Goal: Use online tool/utility: Use online tool/utility

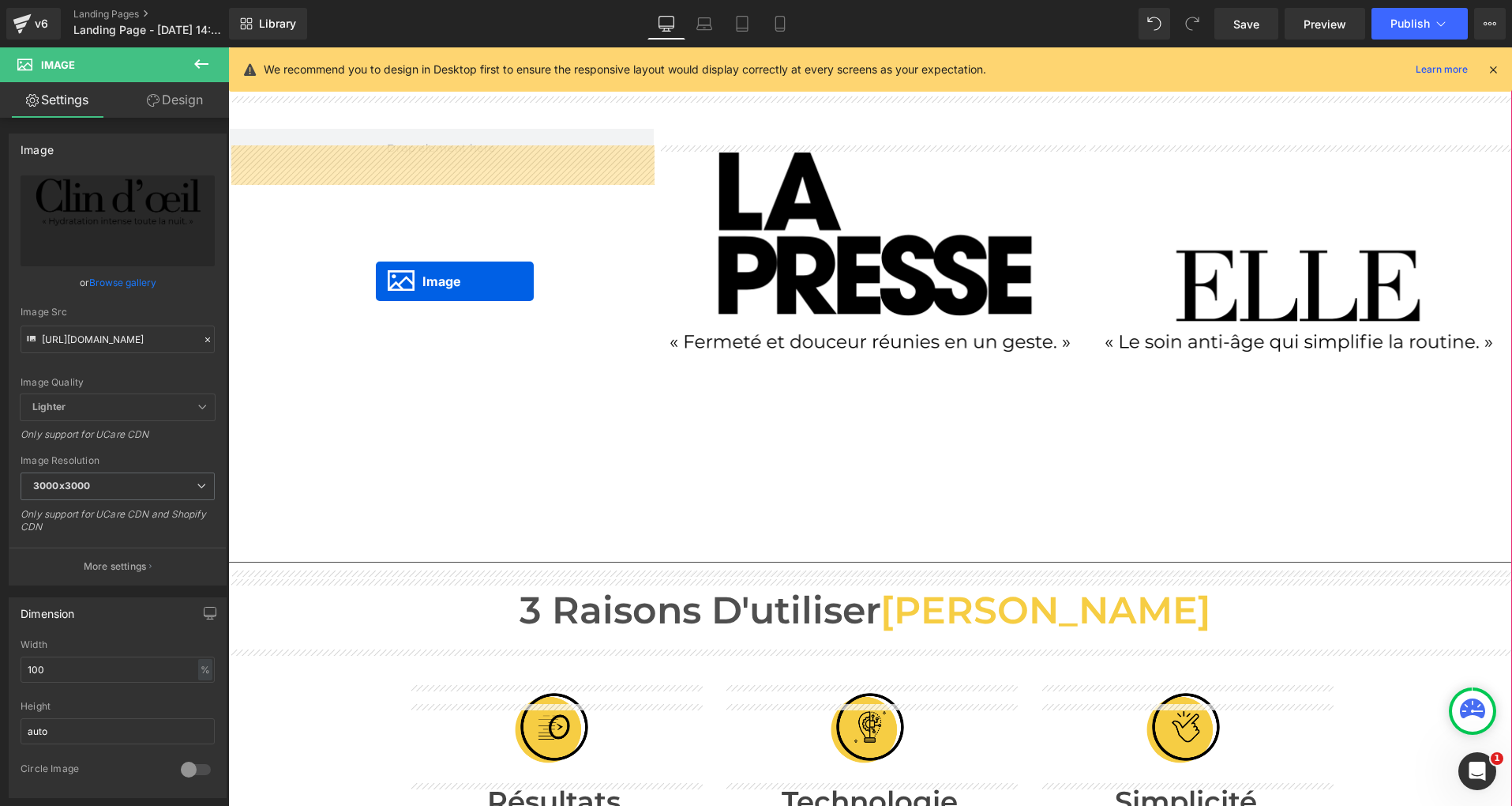
scroll to position [458, 0]
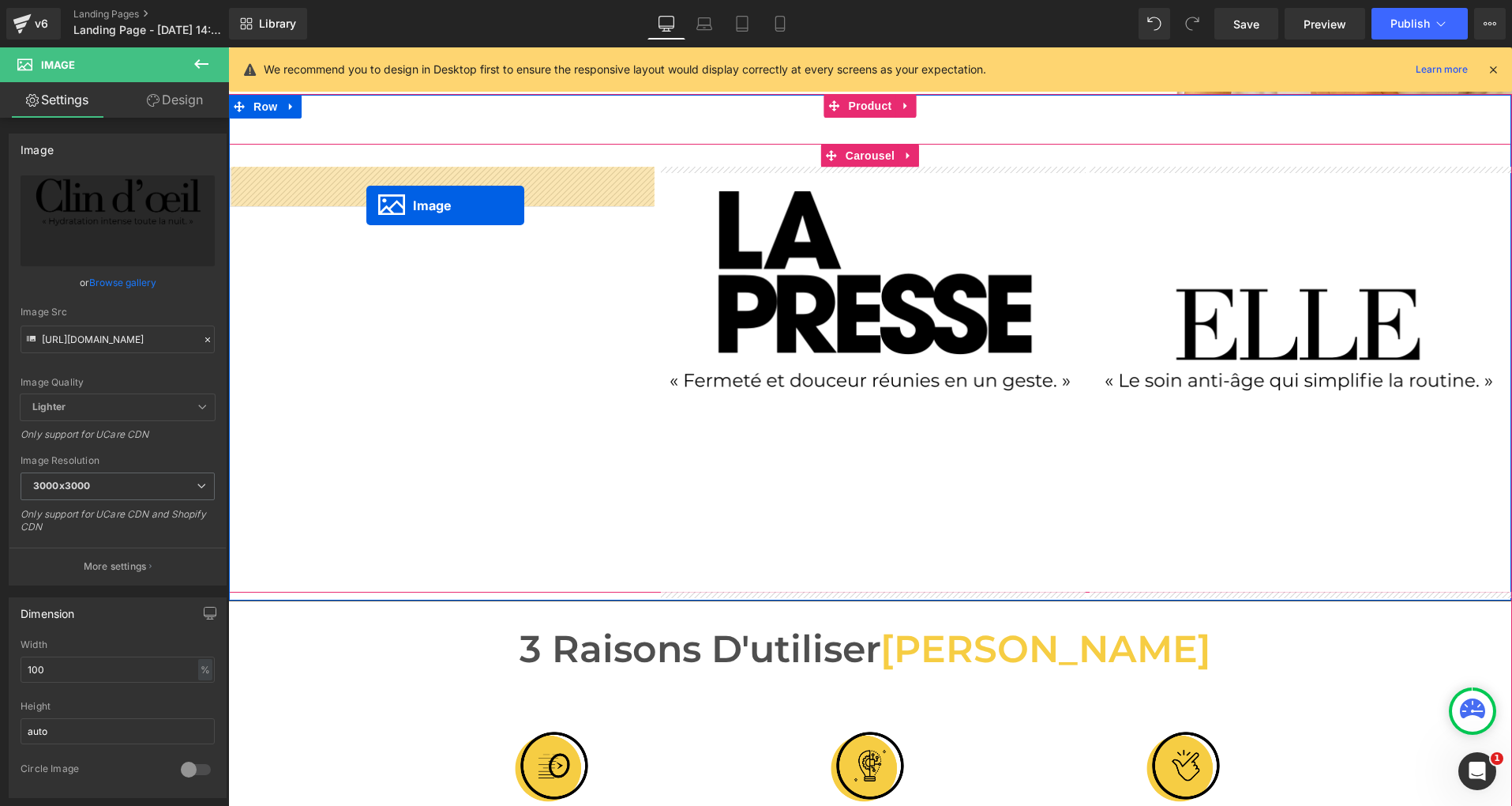
drag, startPoint x: 761, startPoint y: 257, endPoint x: 367, endPoint y: 205, distance: 397.4
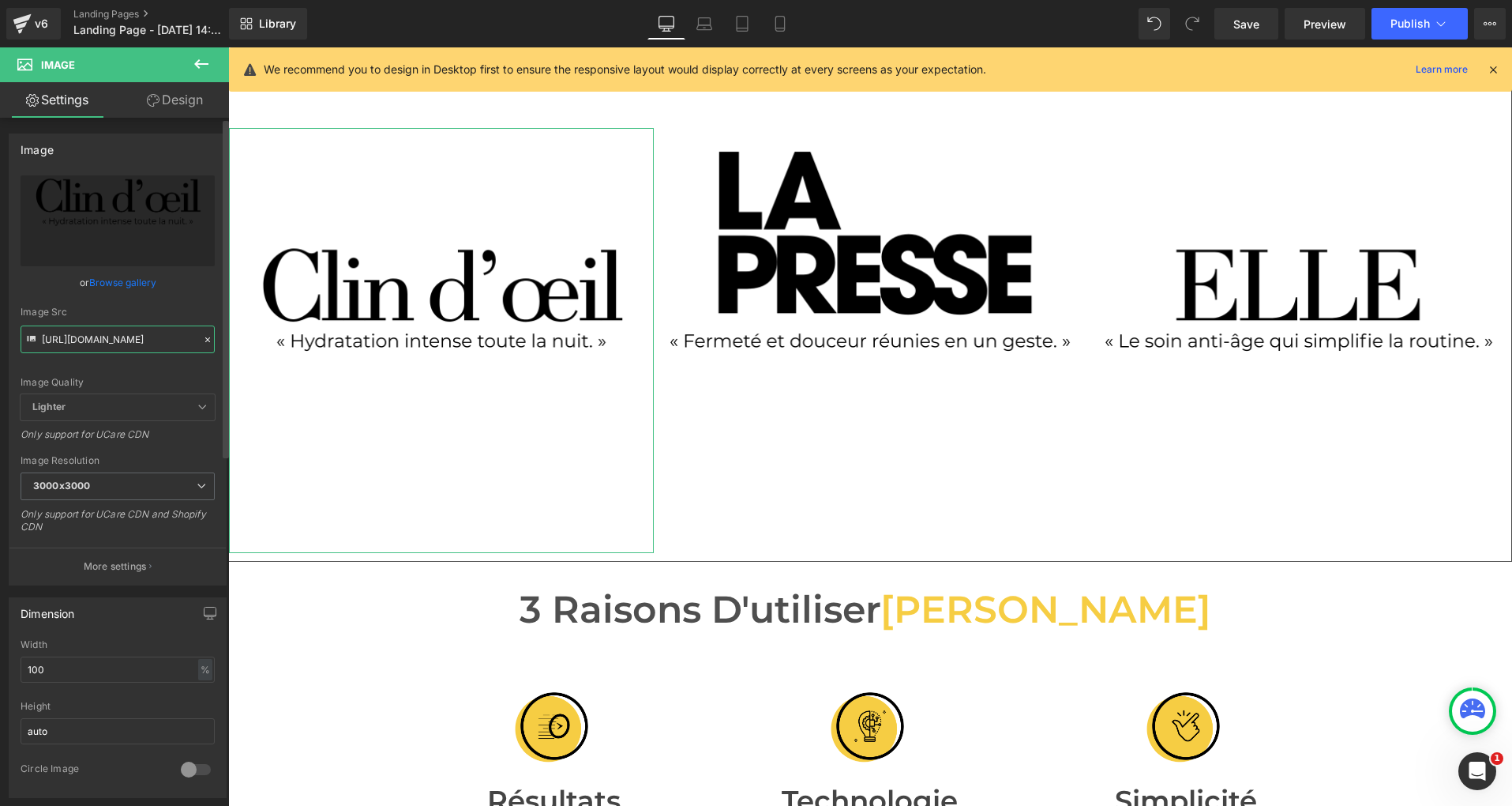
click at [91, 340] on input "[URL][DOMAIN_NAME]" at bounding box center [118, 339] width 195 height 27
paste input "7_1.png?v=1758707337"
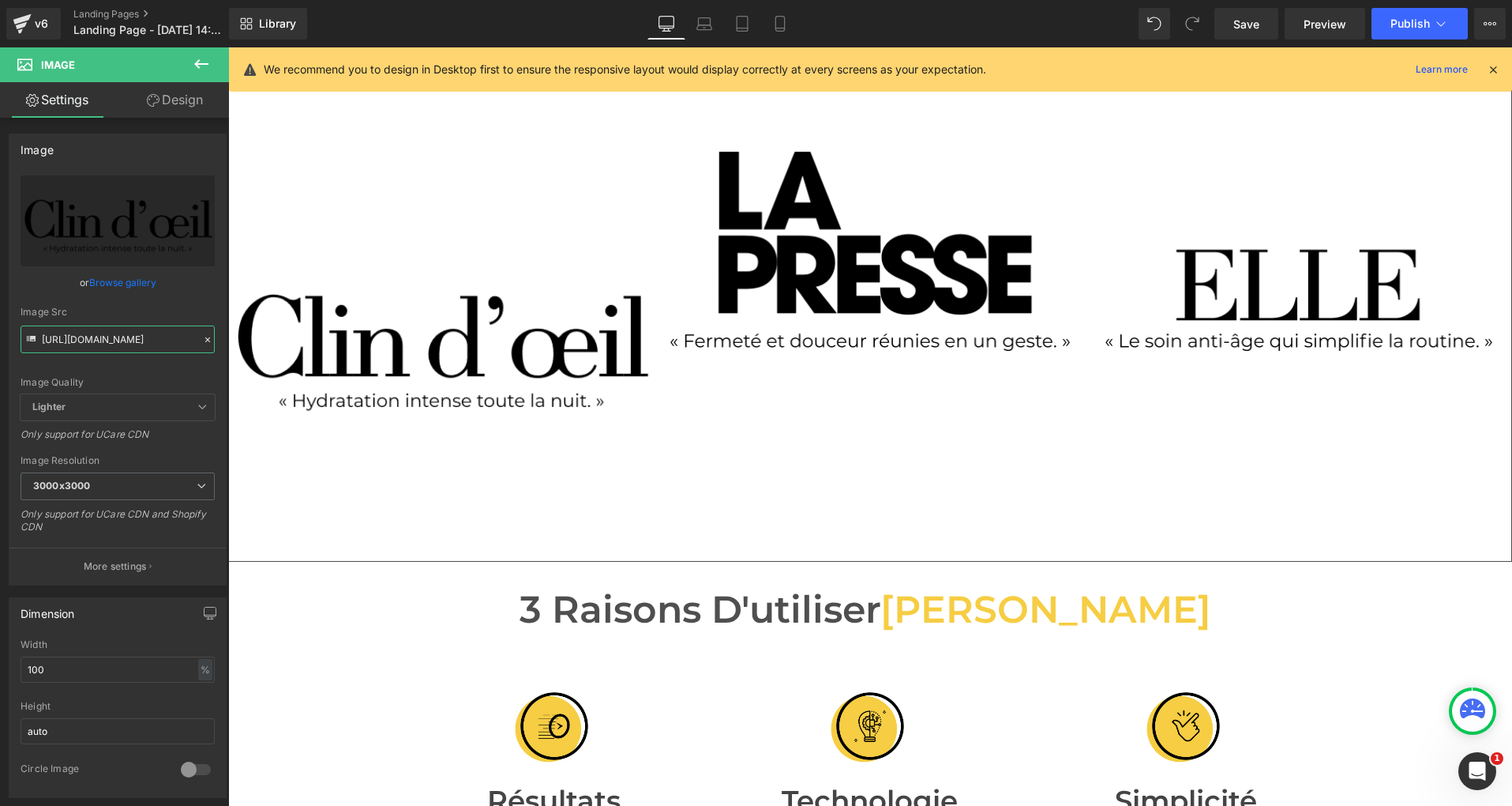
type input "[URL][DOMAIN_NAME]"
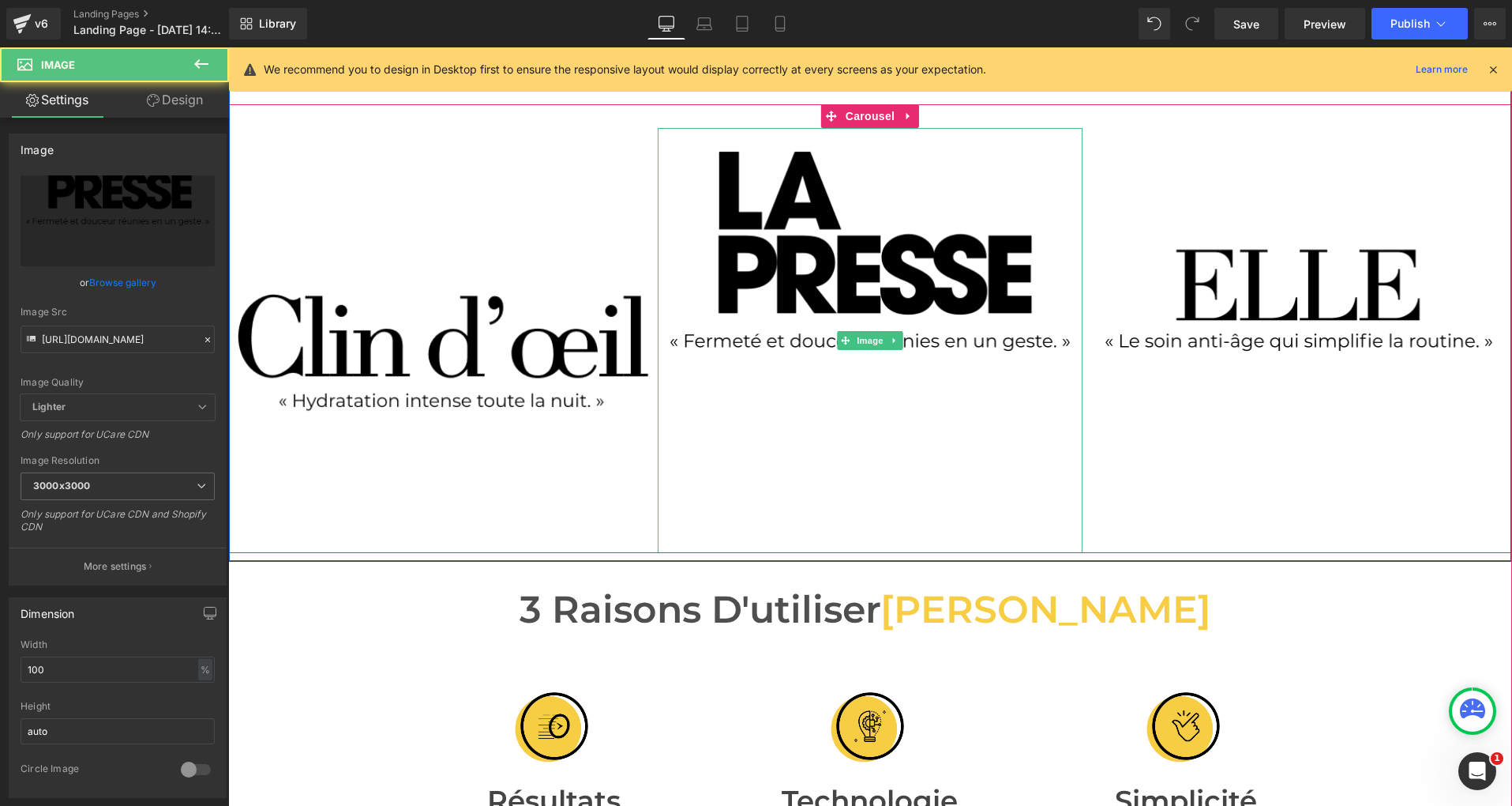
click at [706, 238] on img at bounding box center [870, 340] width 425 height 425
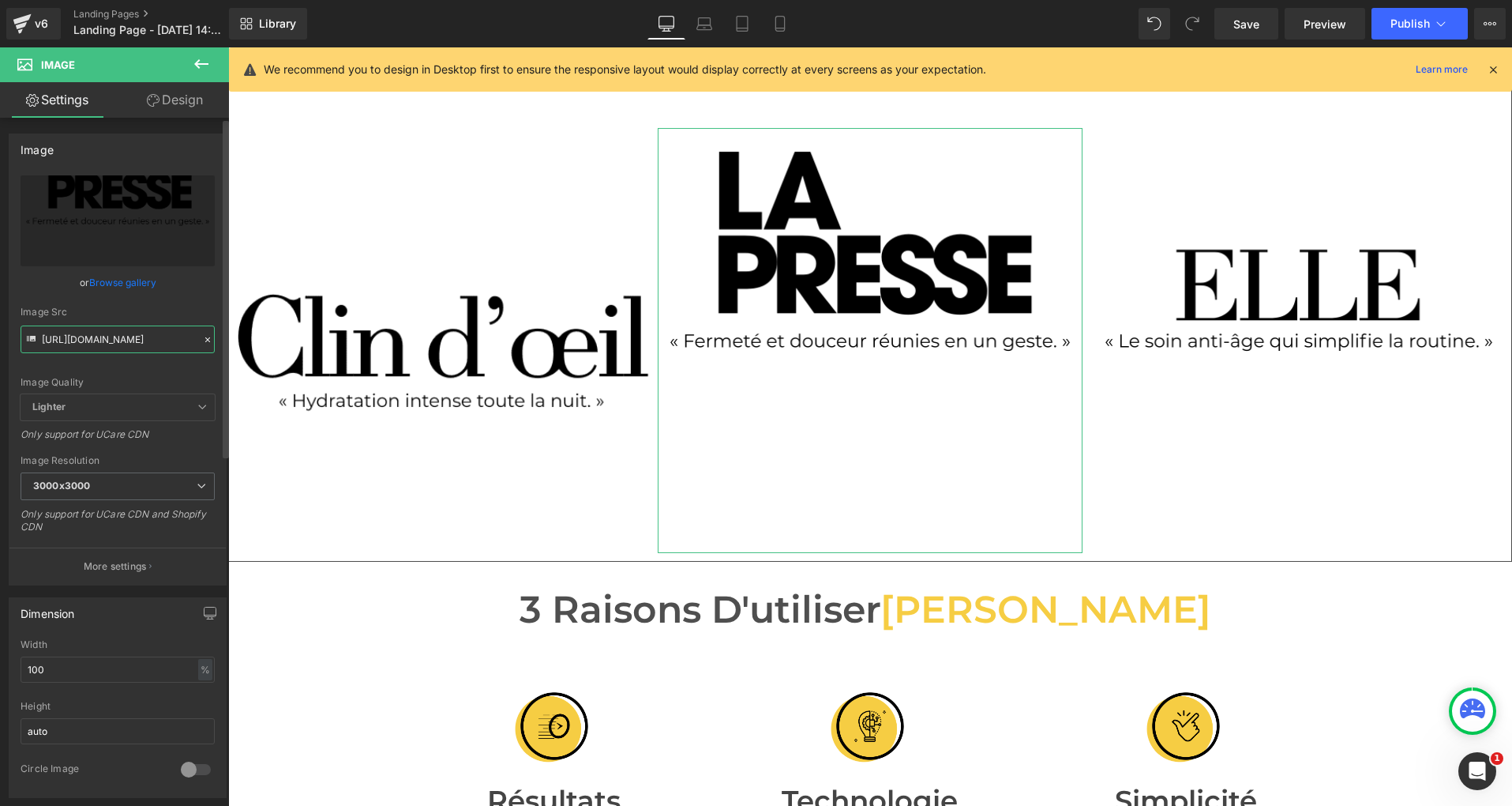
click at [84, 339] on input "[URL][DOMAIN_NAME]" at bounding box center [118, 339] width 195 height 27
paste input "97_2.png?v=1758707427"
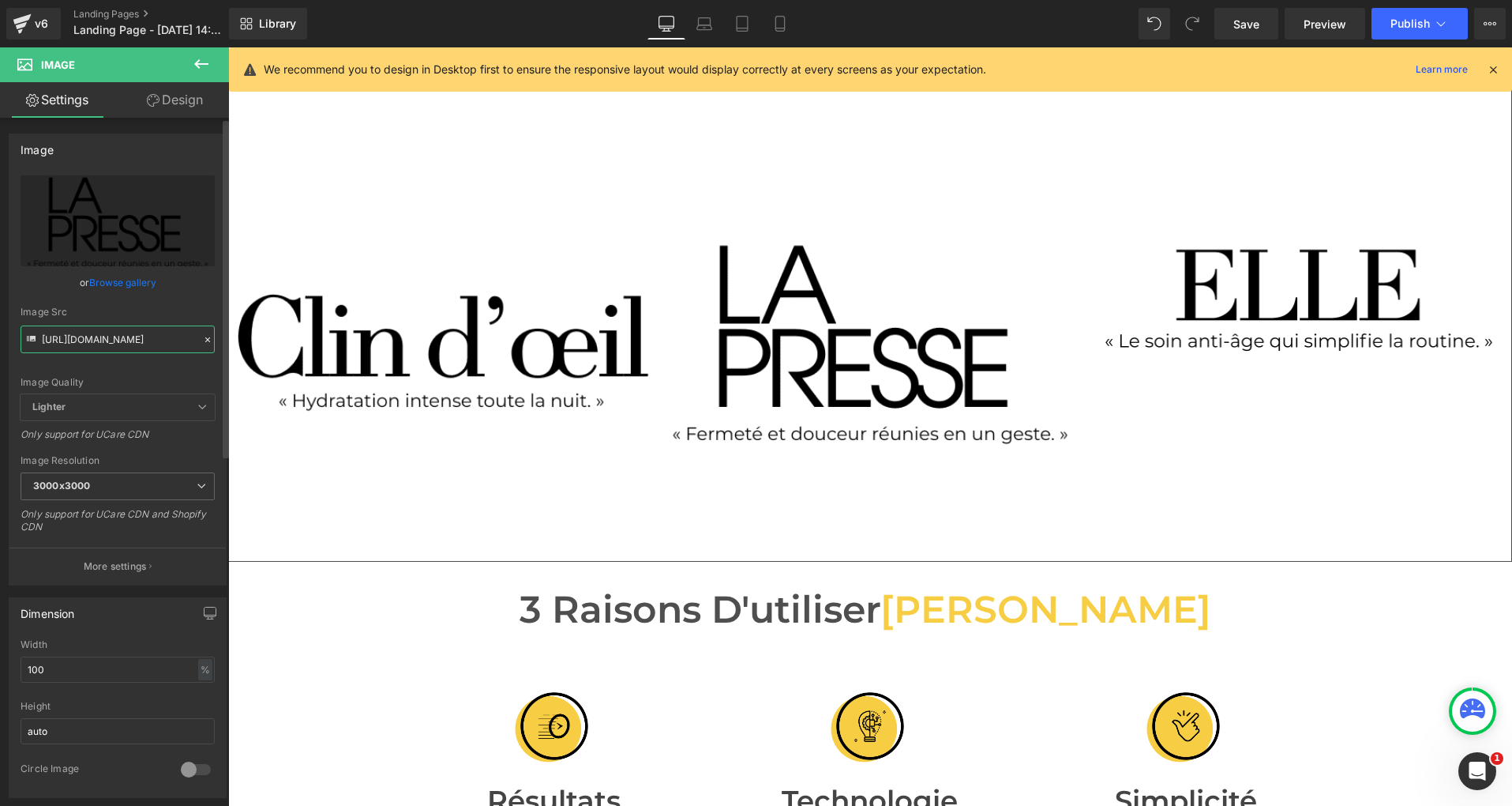
type input "[URL][DOMAIN_NAME]"
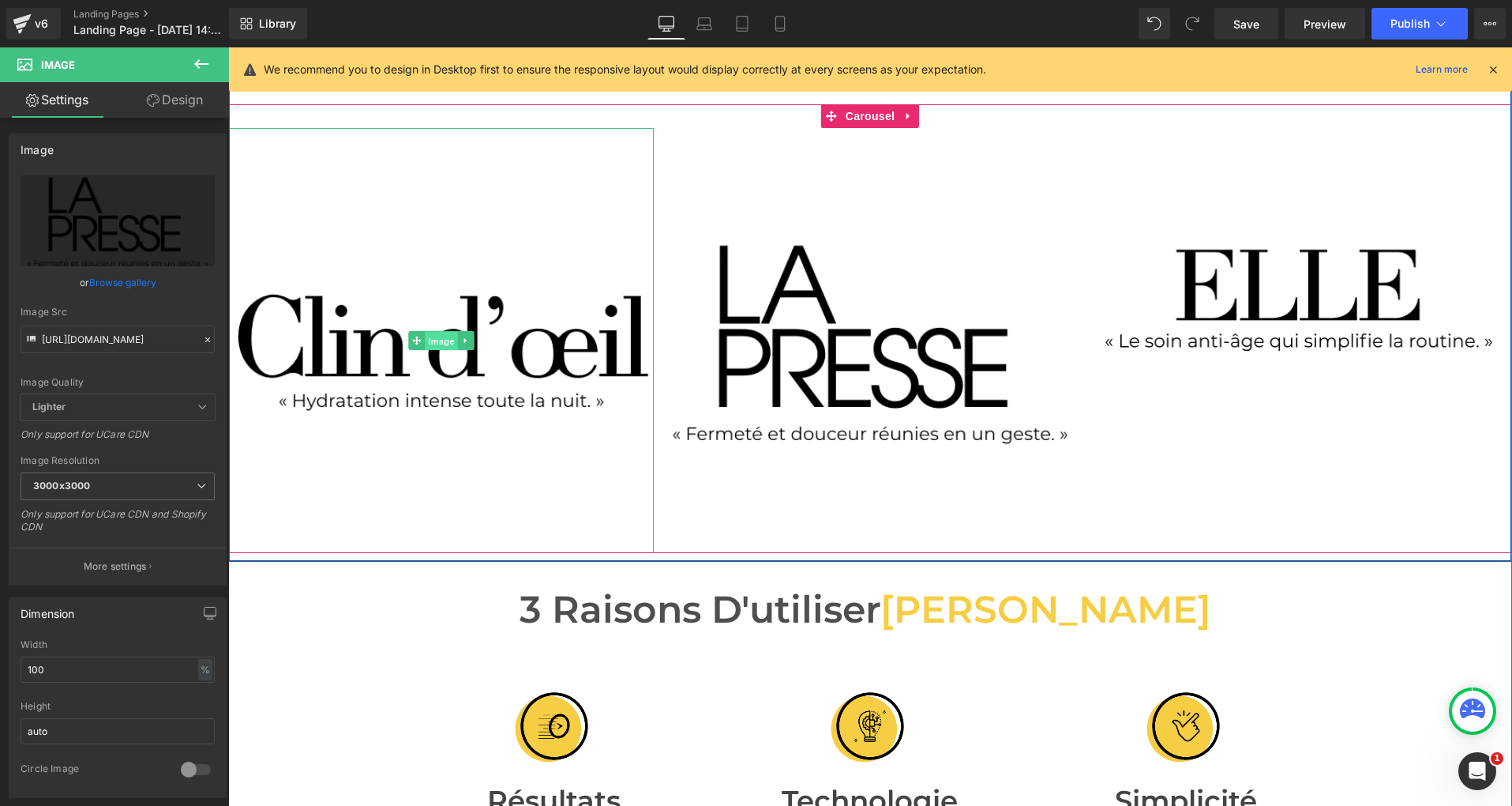
click at [435, 341] on span "Image" at bounding box center [442, 341] width 33 height 18
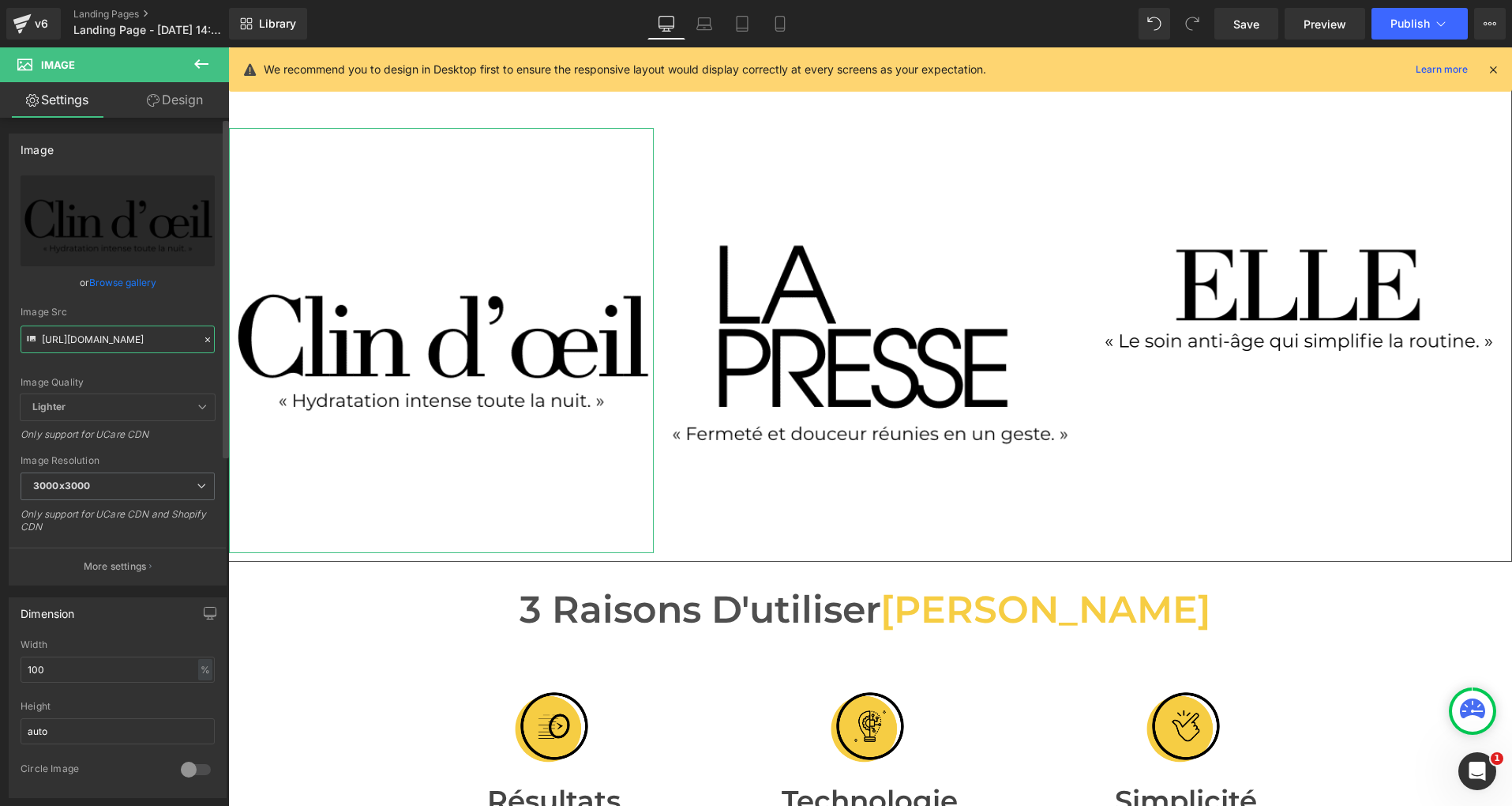
click at [93, 343] on input "[URL][DOMAIN_NAME]" at bounding box center [118, 339] width 195 height 27
paste input "Masque_Collagene.png?v=1758708083"
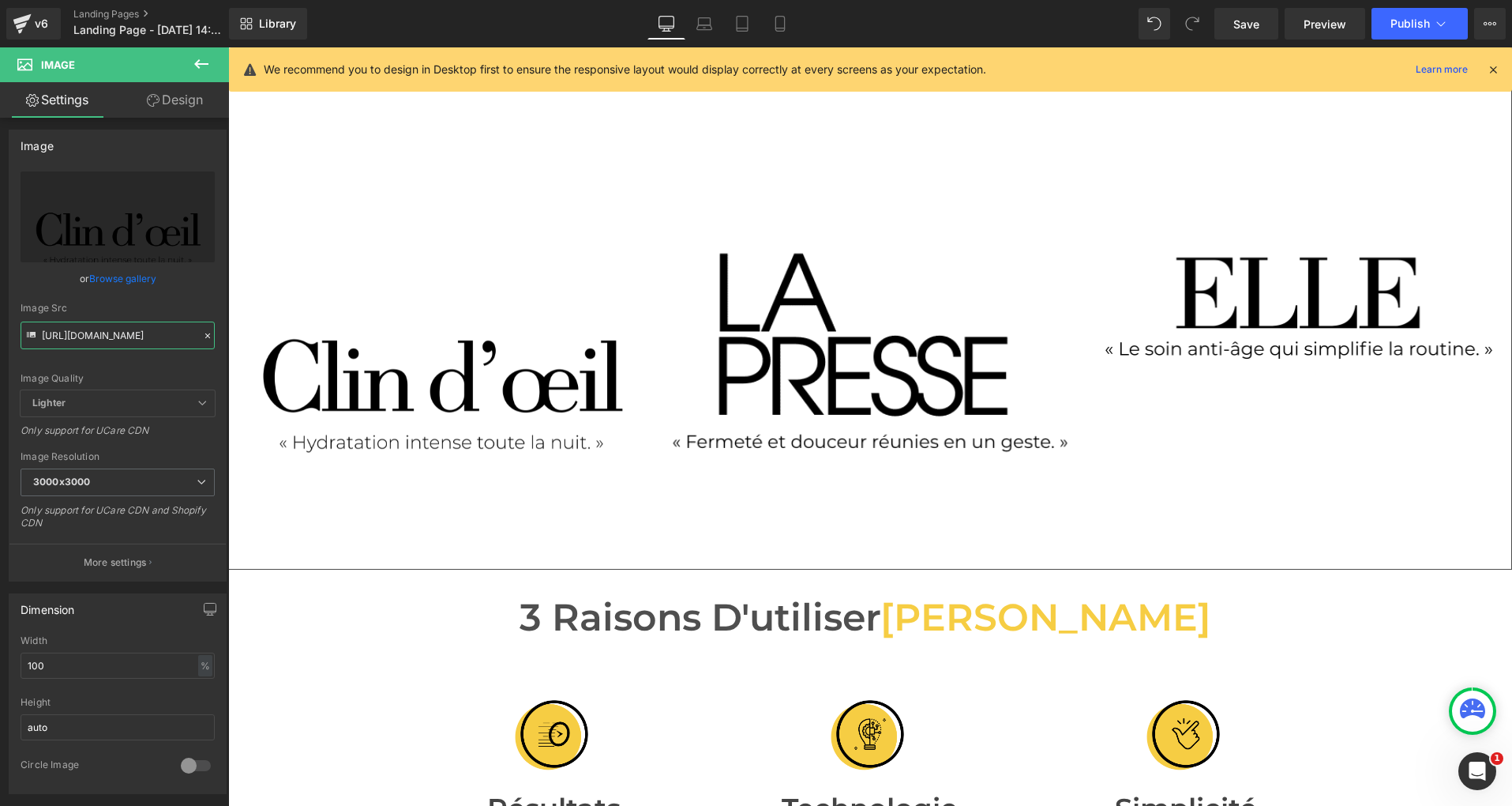
scroll to position [455, 0]
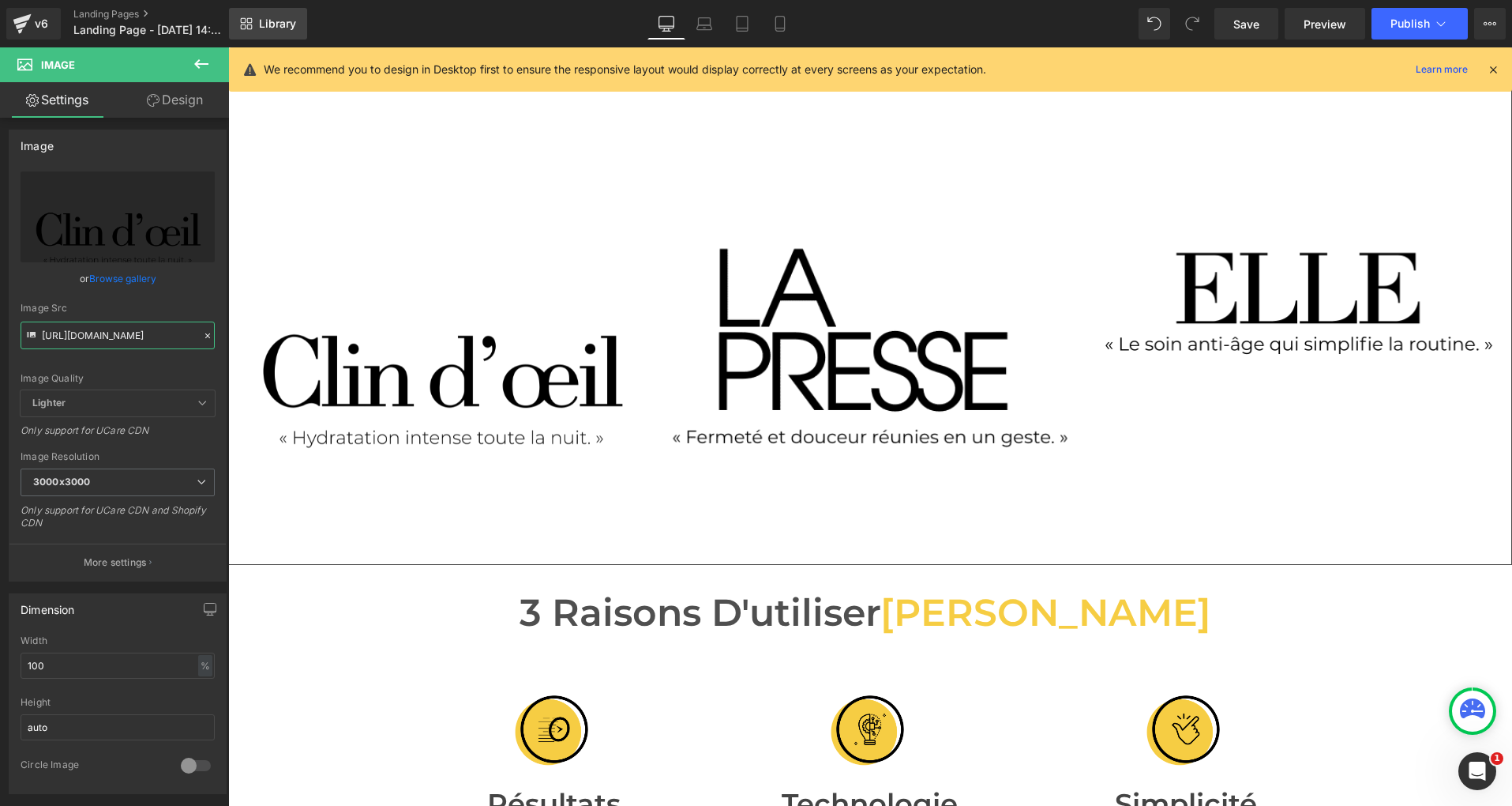
type input "[URL][DOMAIN_NAME]"
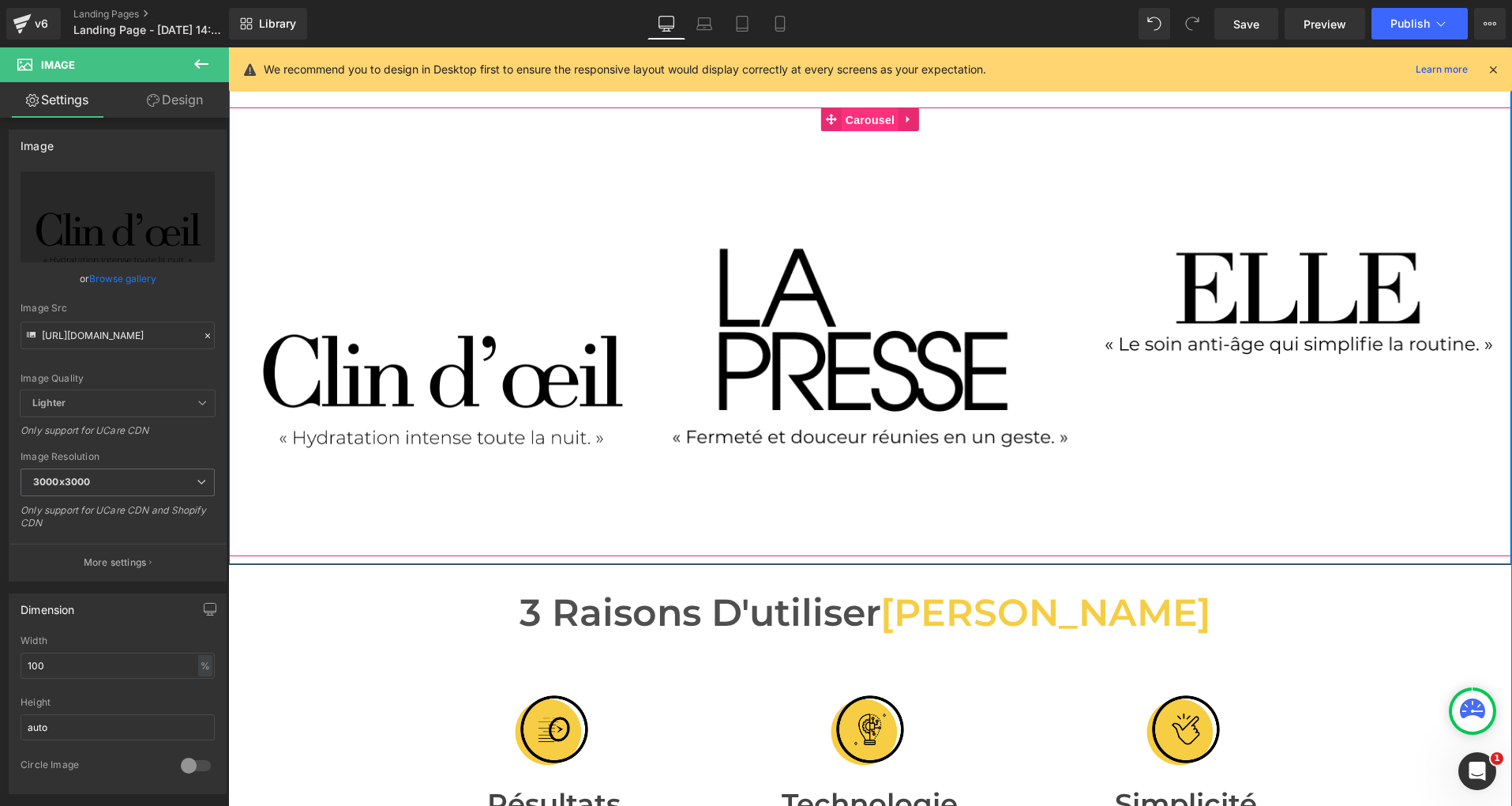
click at [877, 123] on span "Carousel" at bounding box center [870, 120] width 56 height 23
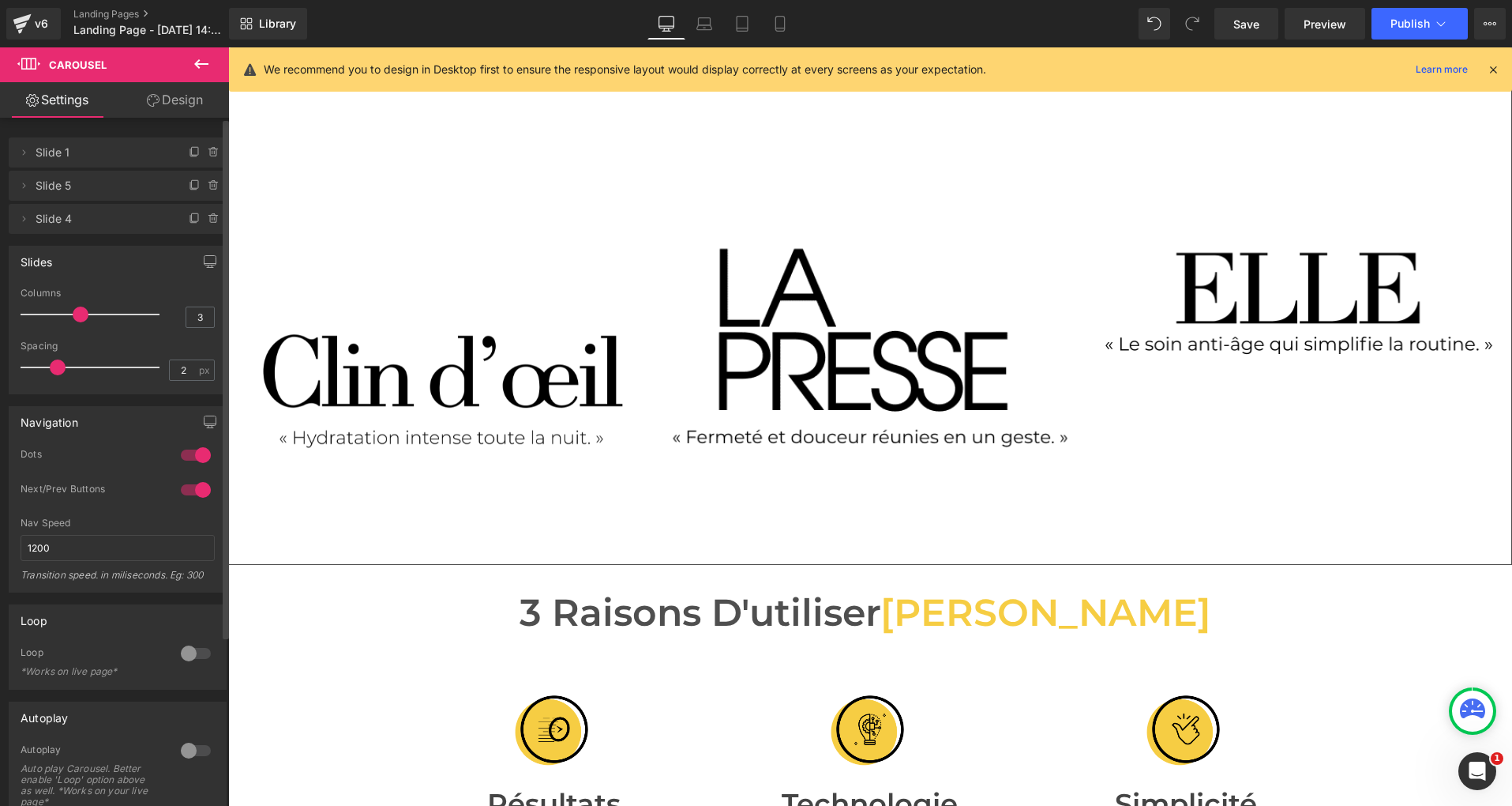
type input "0"
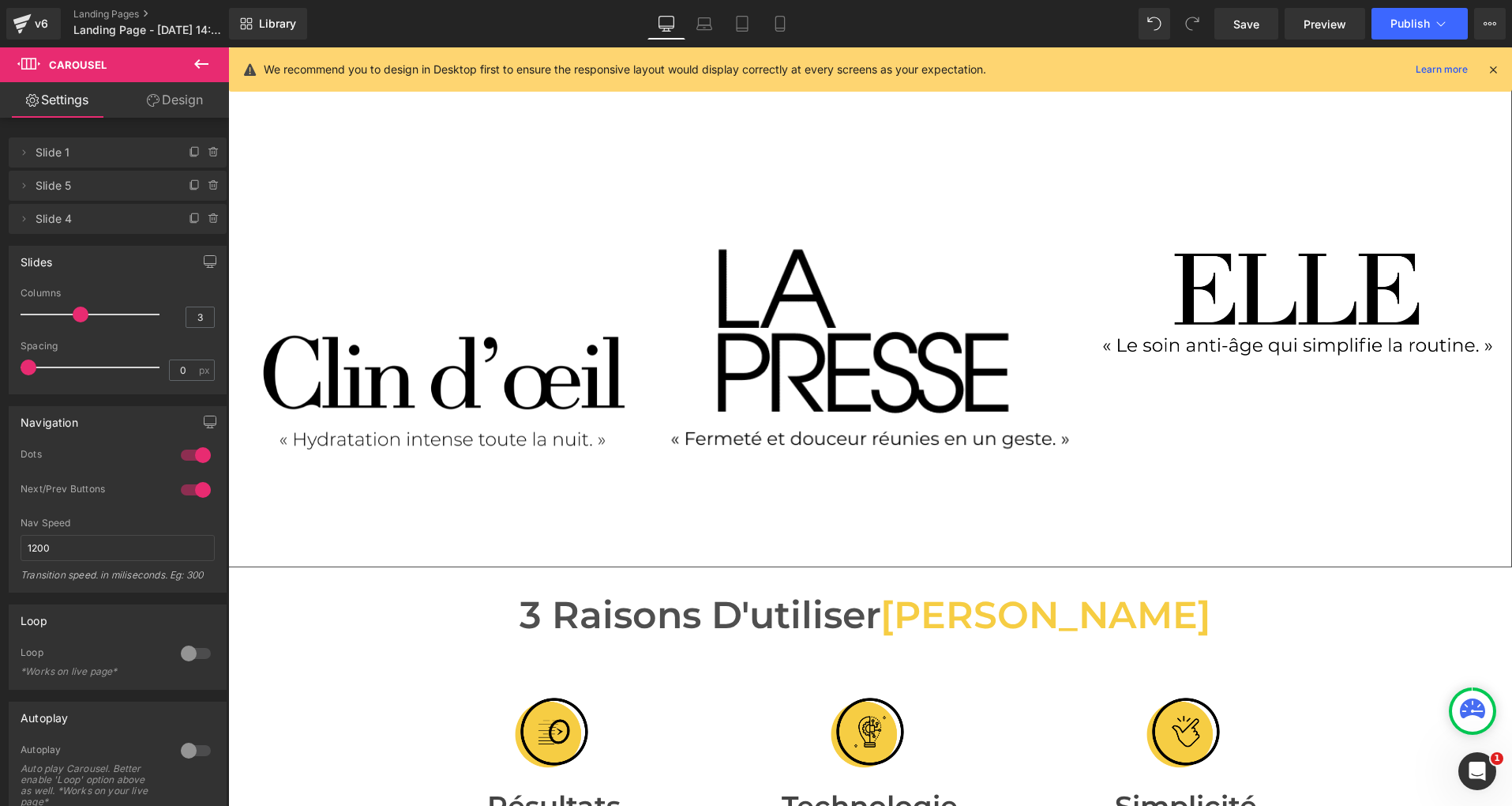
drag, startPoint x: 39, startPoint y: 369, endPoint x: -2, endPoint y: 367, distance: 41.0
click at [0, 367] on html "Carousel You are previewing how the Page Preset 1 will restyle your page. You c…" at bounding box center [756, 403] width 1512 height 806
click at [188, 448] on div at bounding box center [196, 455] width 38 height 25
click at [182, 491] on div at bounding box center [196, 490] width 38 height 25
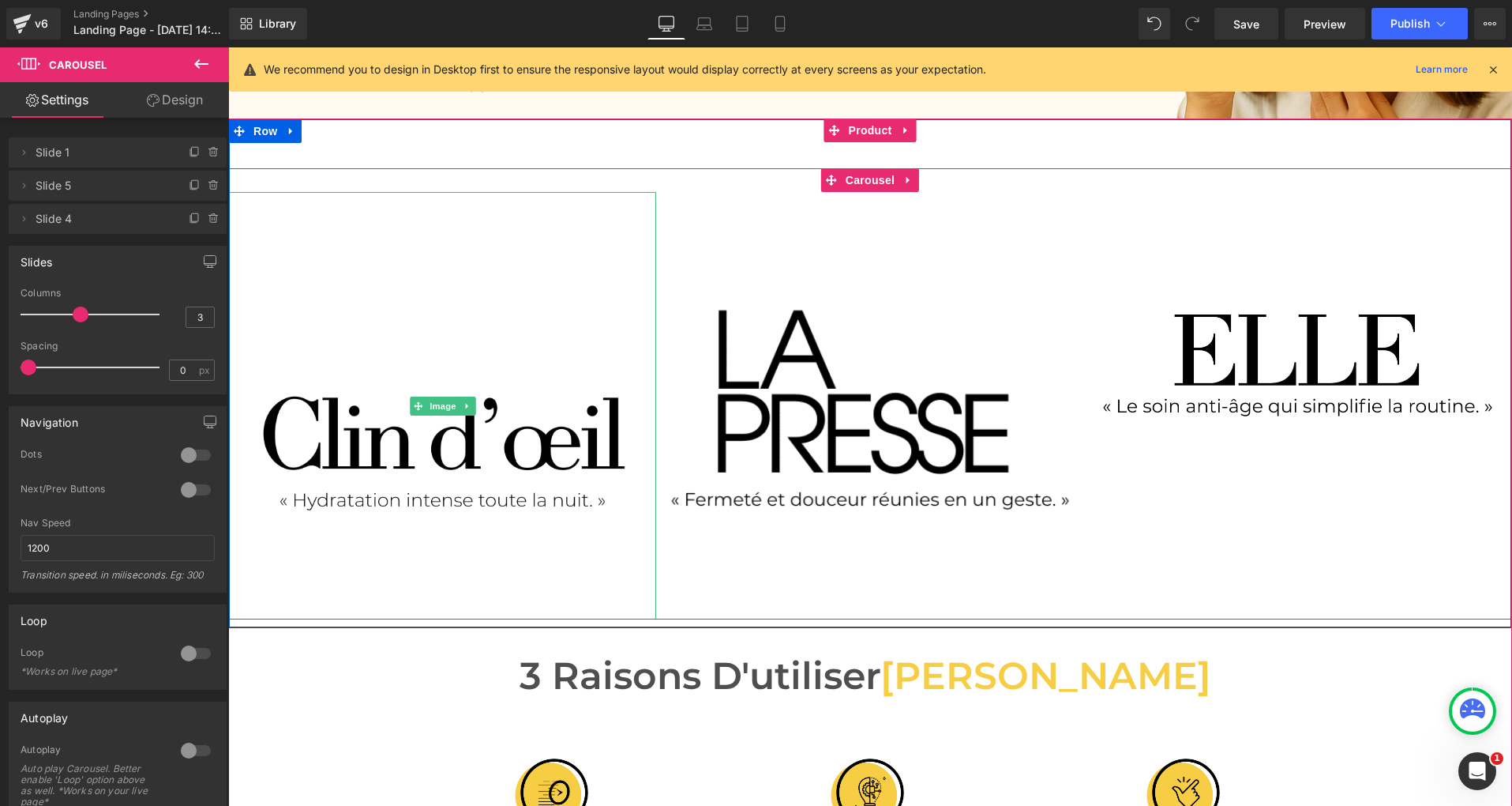
scroll to position [392, 0]
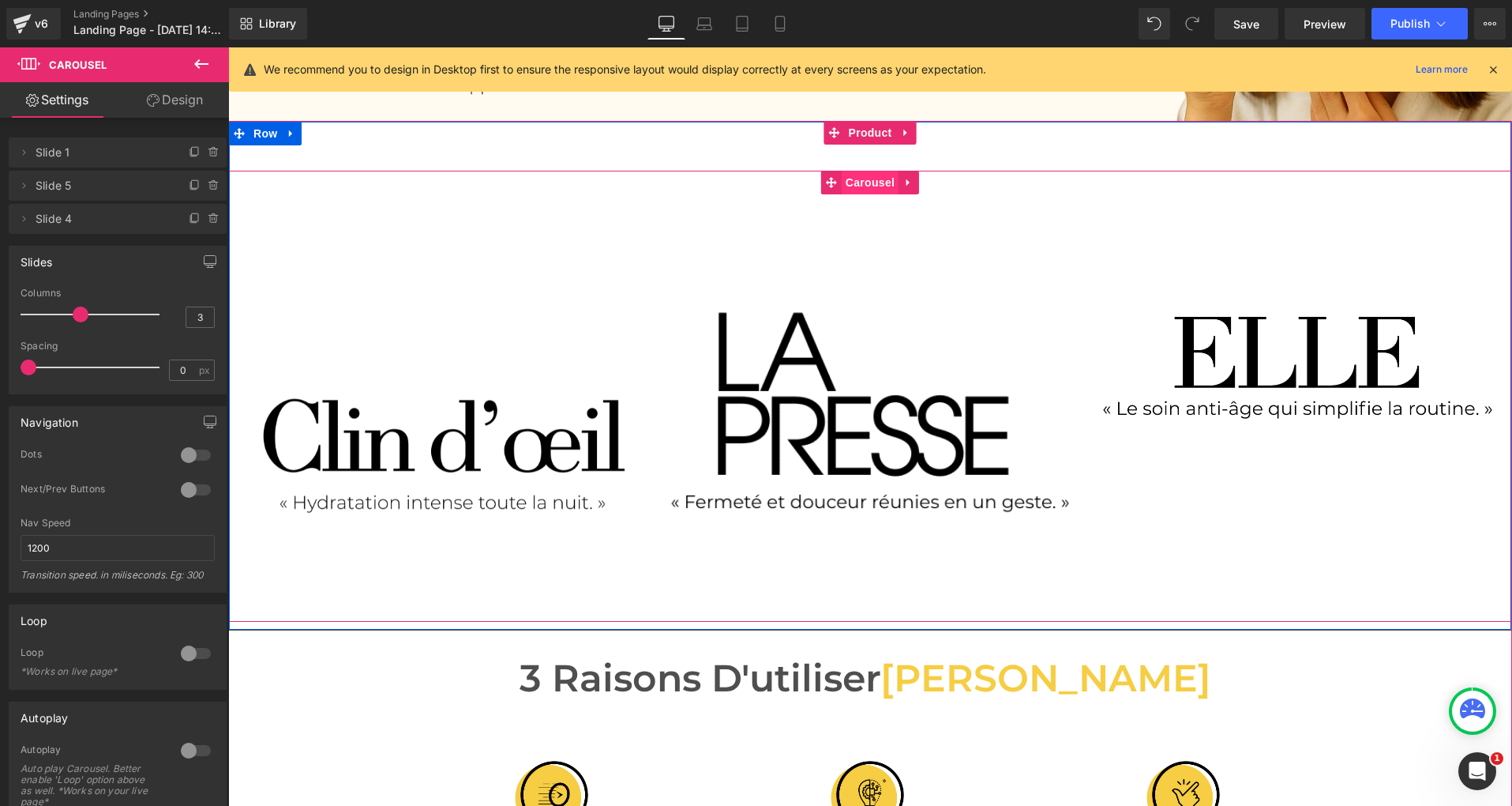
click at [858, 173] on span "Carousel" at bounding box center [870, 182] width 56 height 23
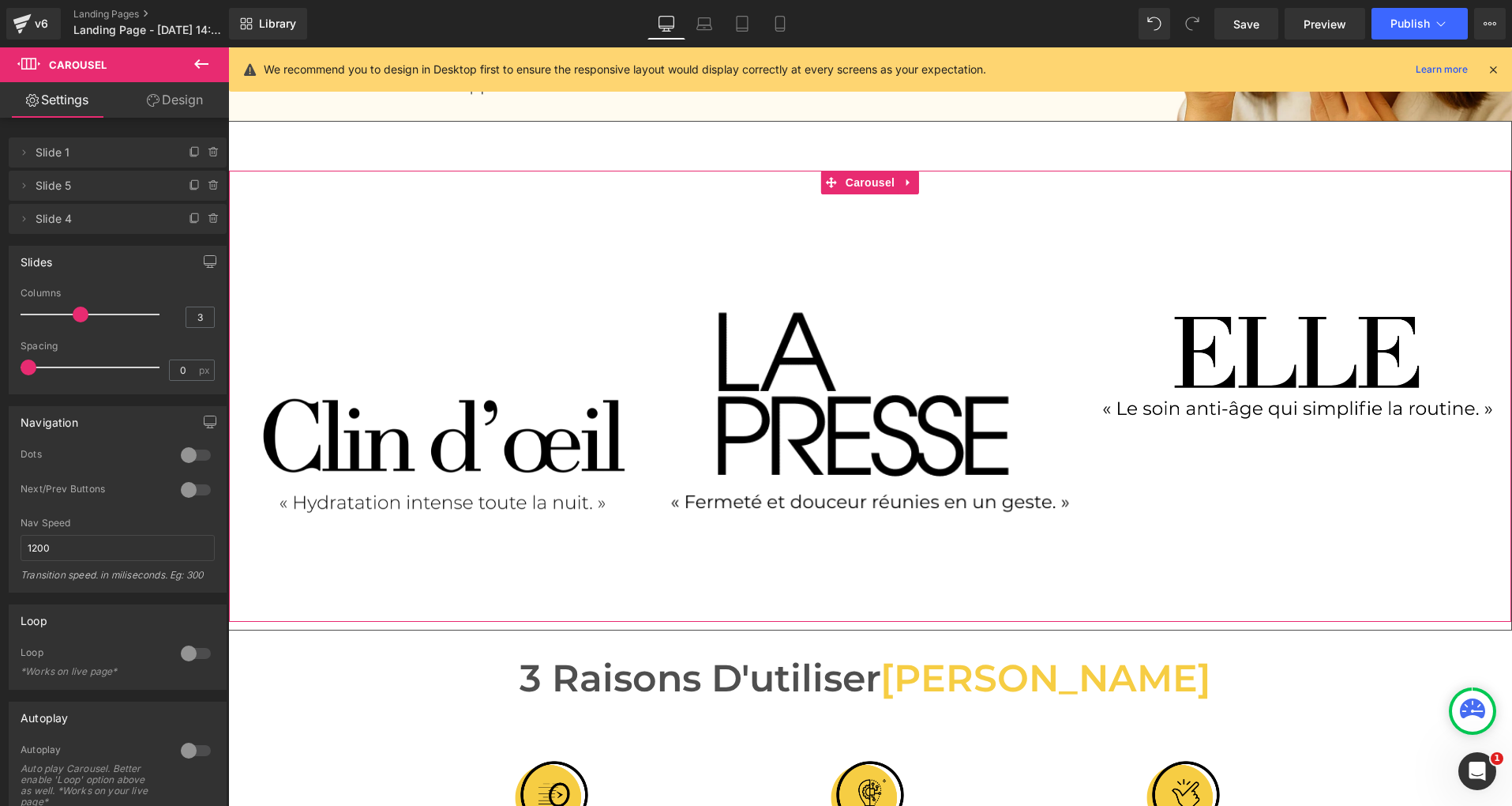
click at [186, 99] on link "Design" at bounding box center [175, 99] width 115 height 36
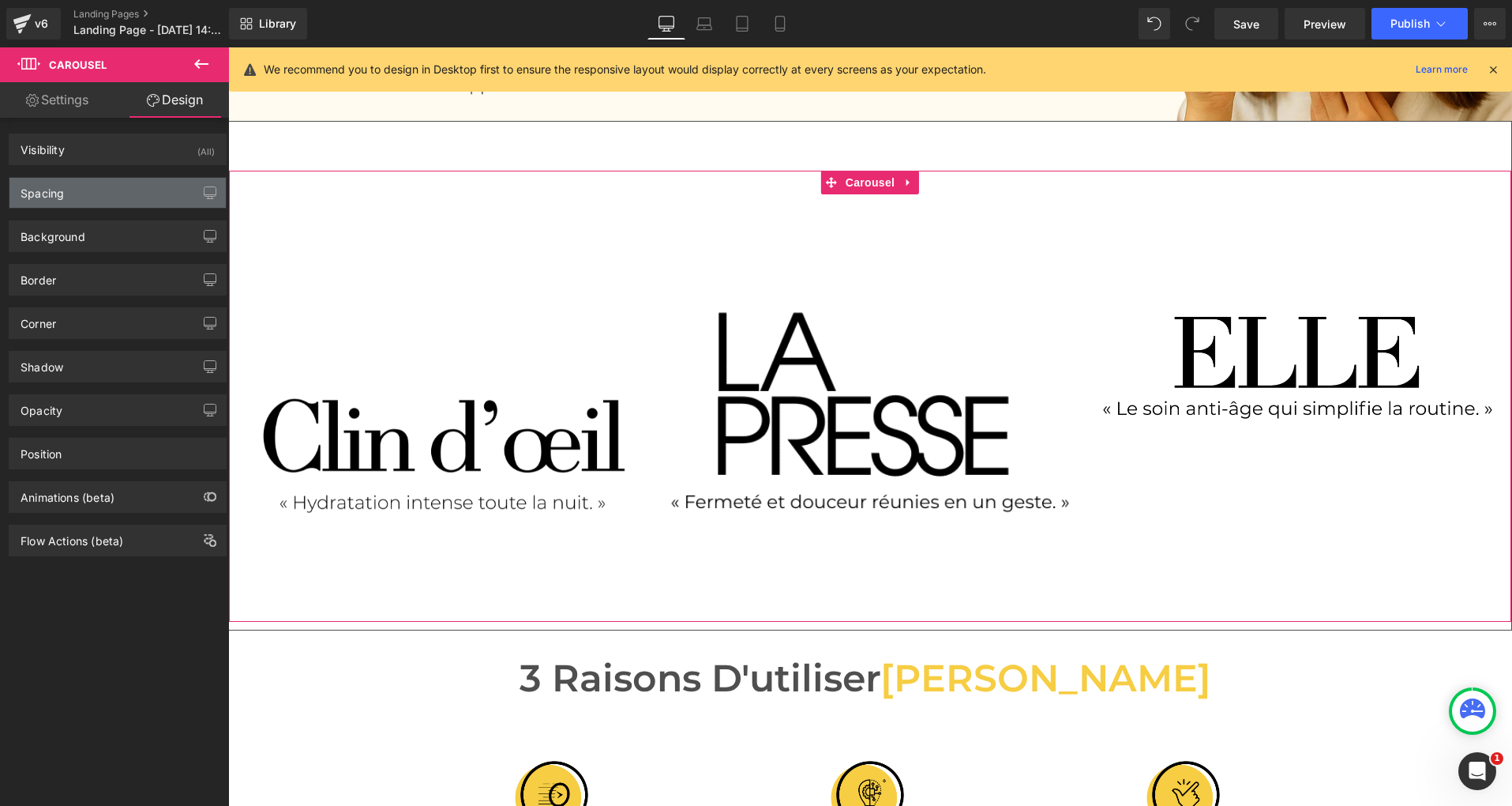
click at [101, 186] on div "Spacing" at bounding box center [118, 193] width 216 height 30
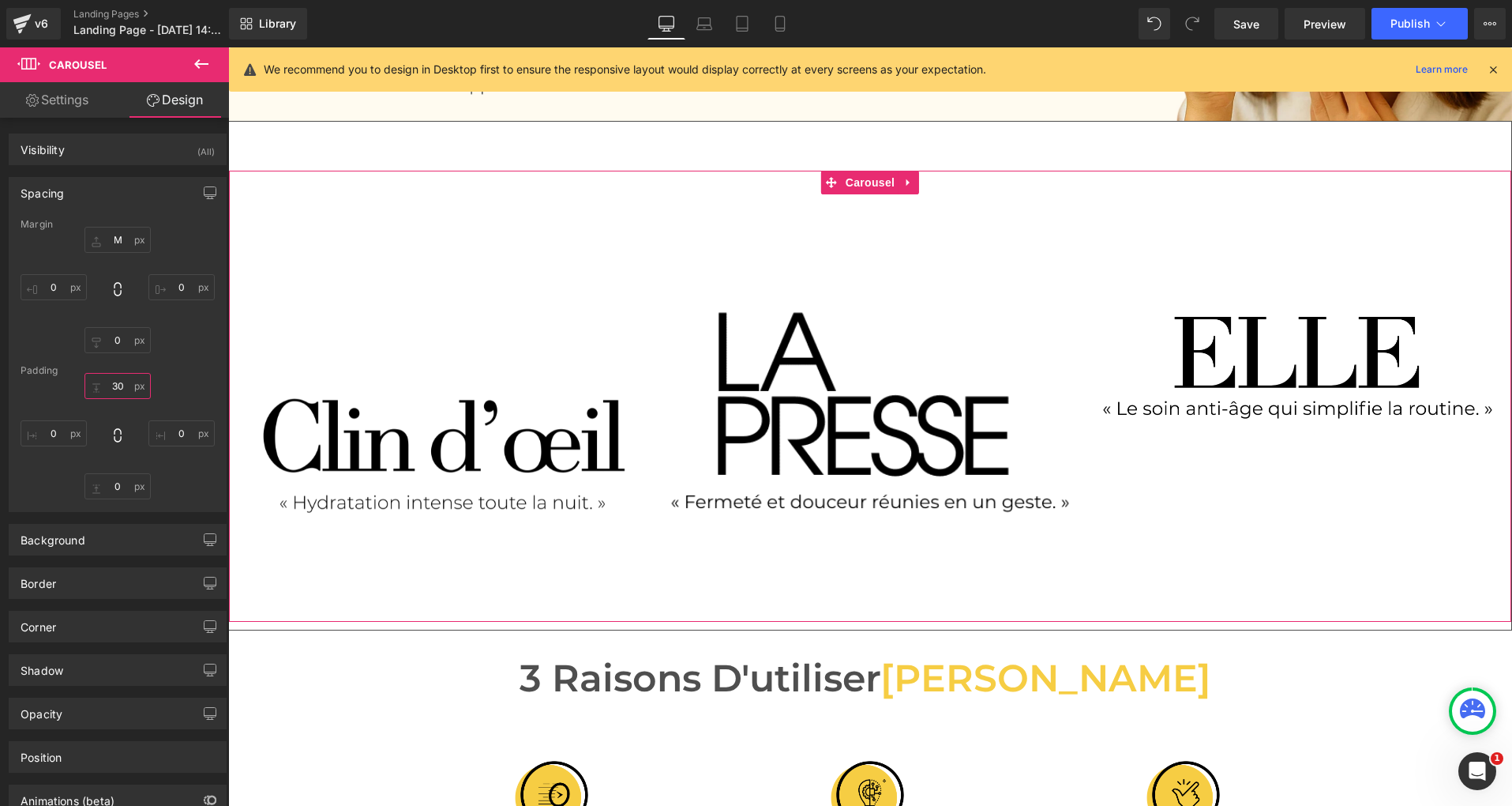
click at [114, 393] on input "30" at bounding box center [118, 385] width 66 height 26
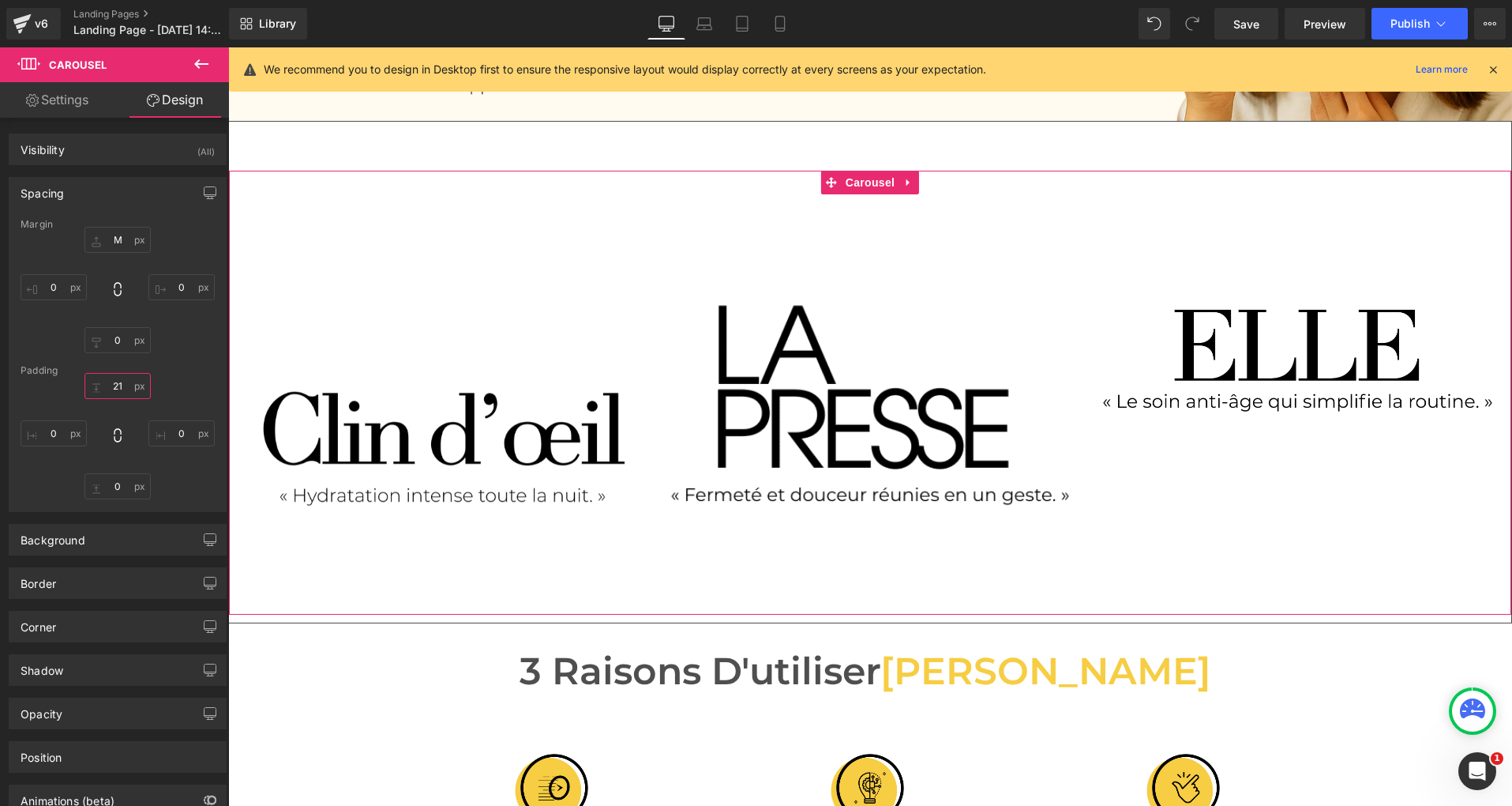
click at [116, 390] on input "21" at bounding box center [118, 385] width 66 height 26
type input "1"
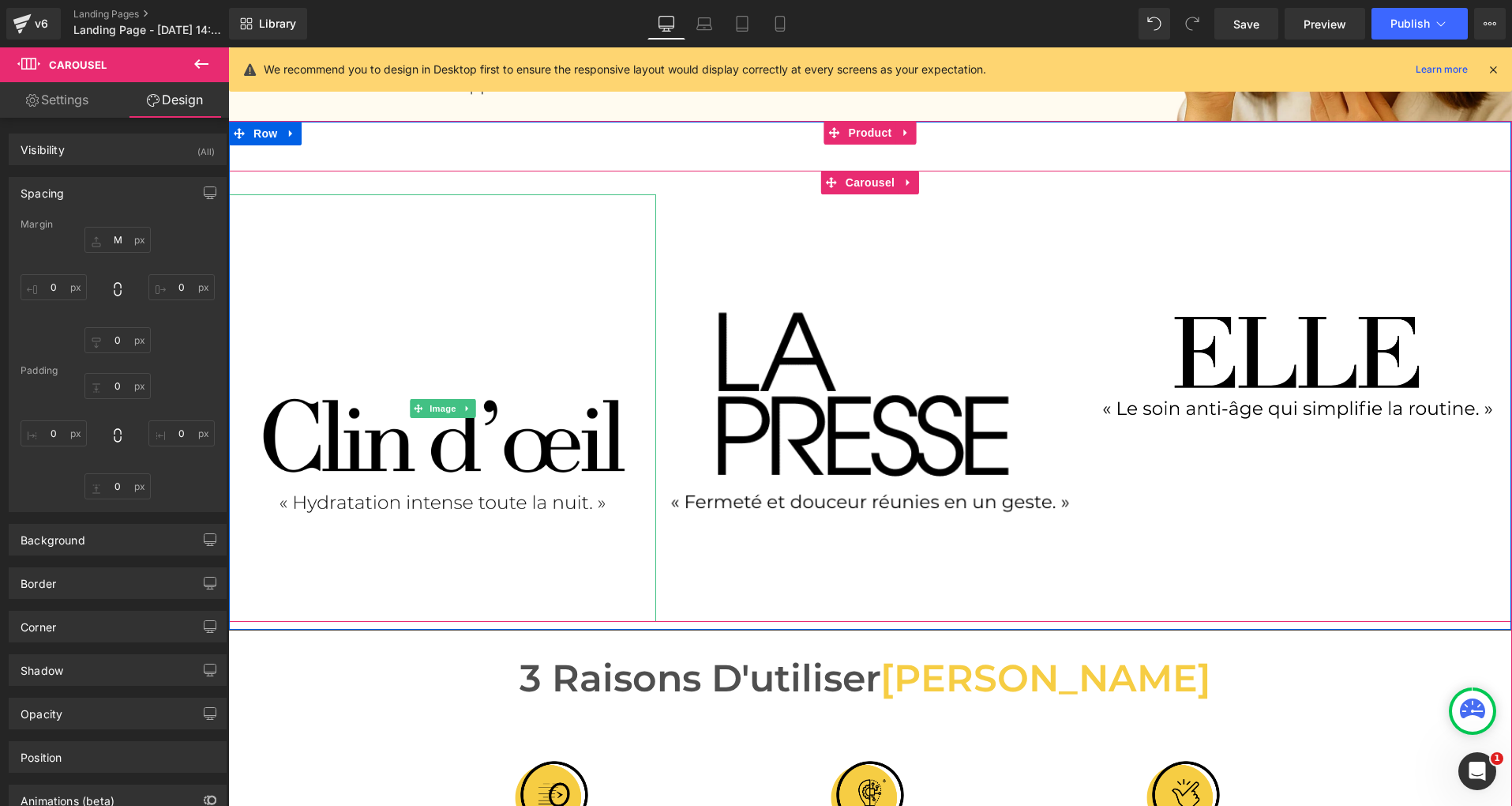
scroll to position [392, 0]
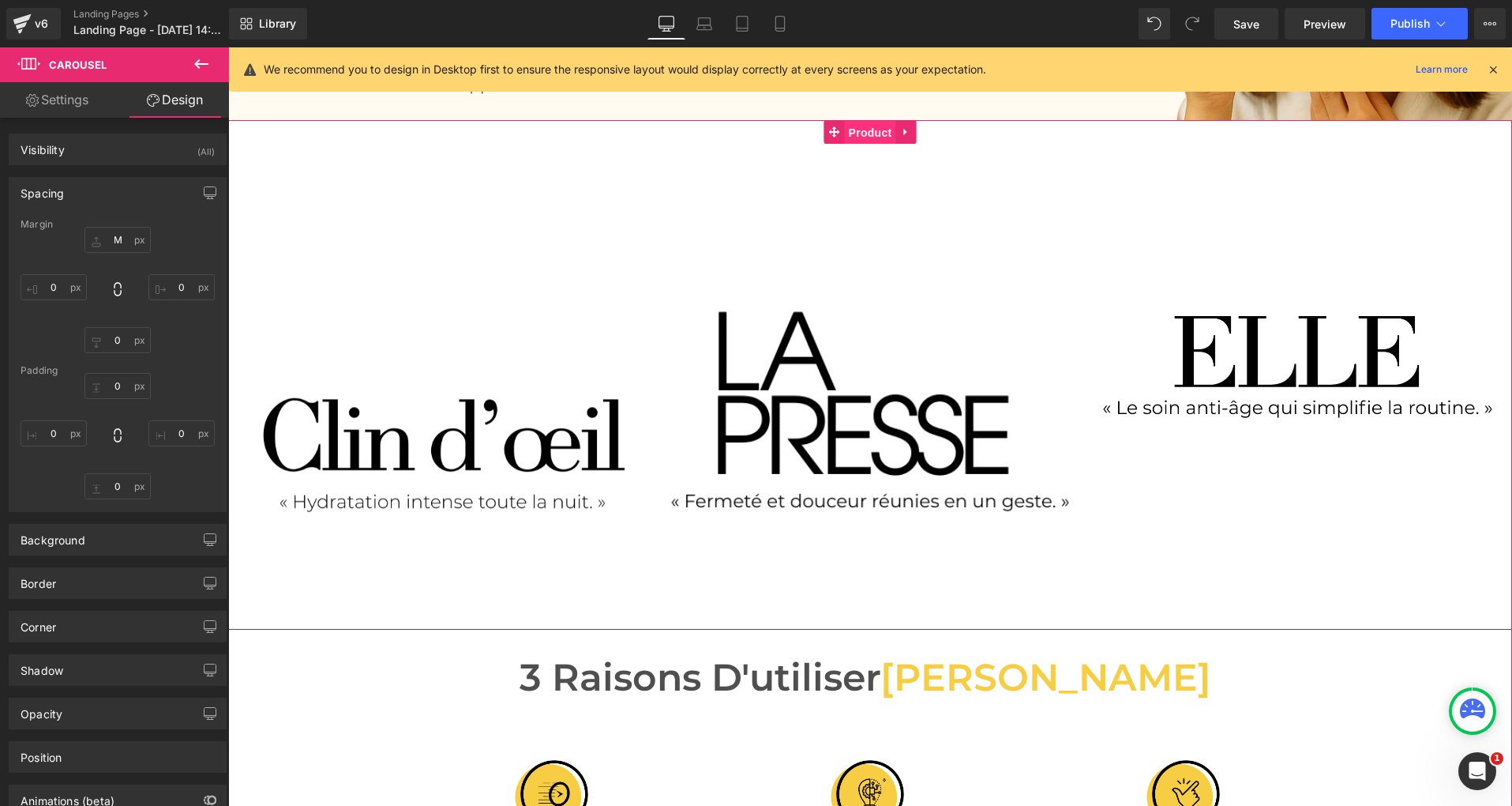
click at [866, 134] on span "Product" at bounding box center [870, 132] width 52 height 23
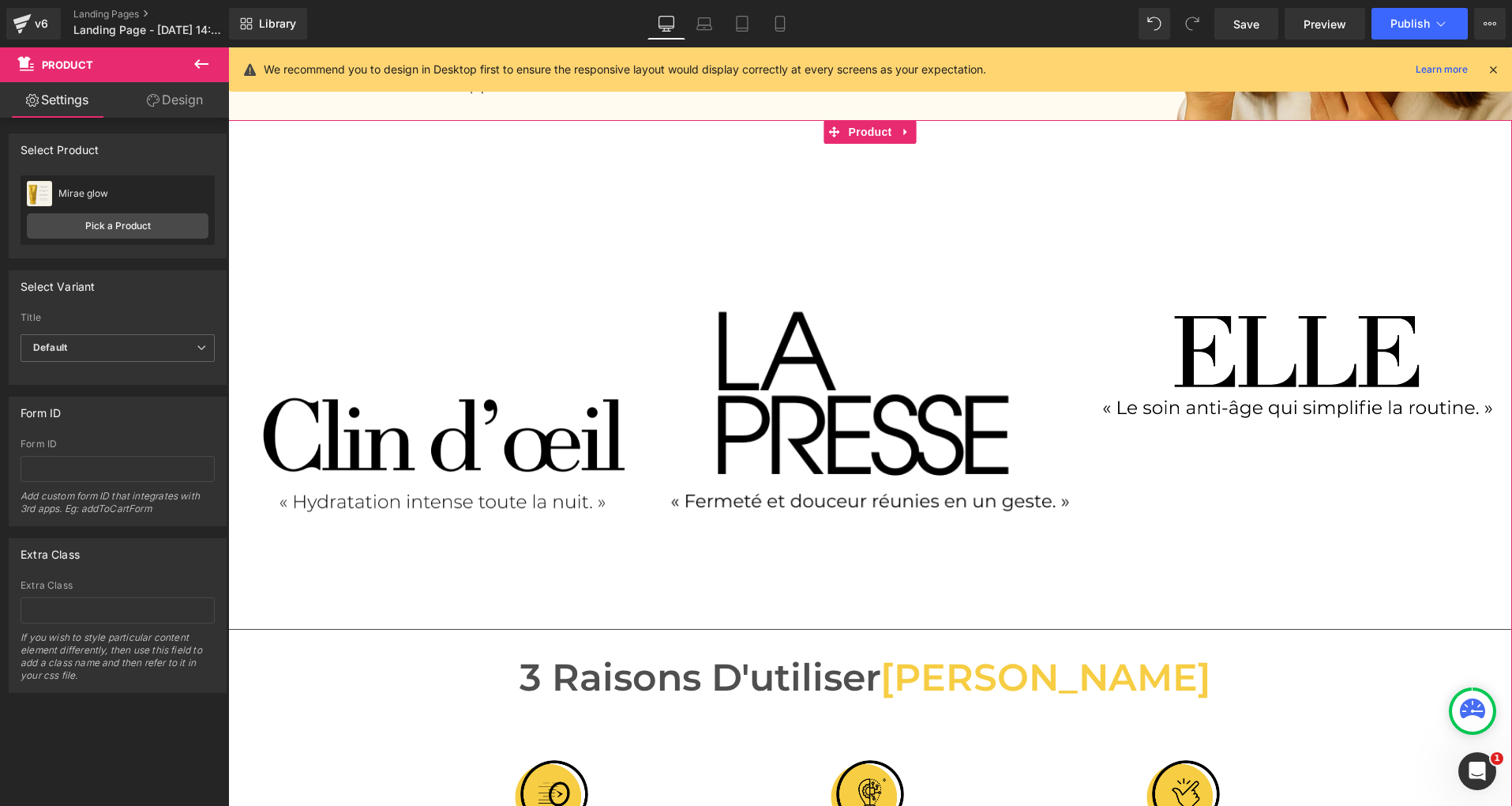
click at [186, 113] on link "Design" at bounding box center [175, 99] width 115 height 36
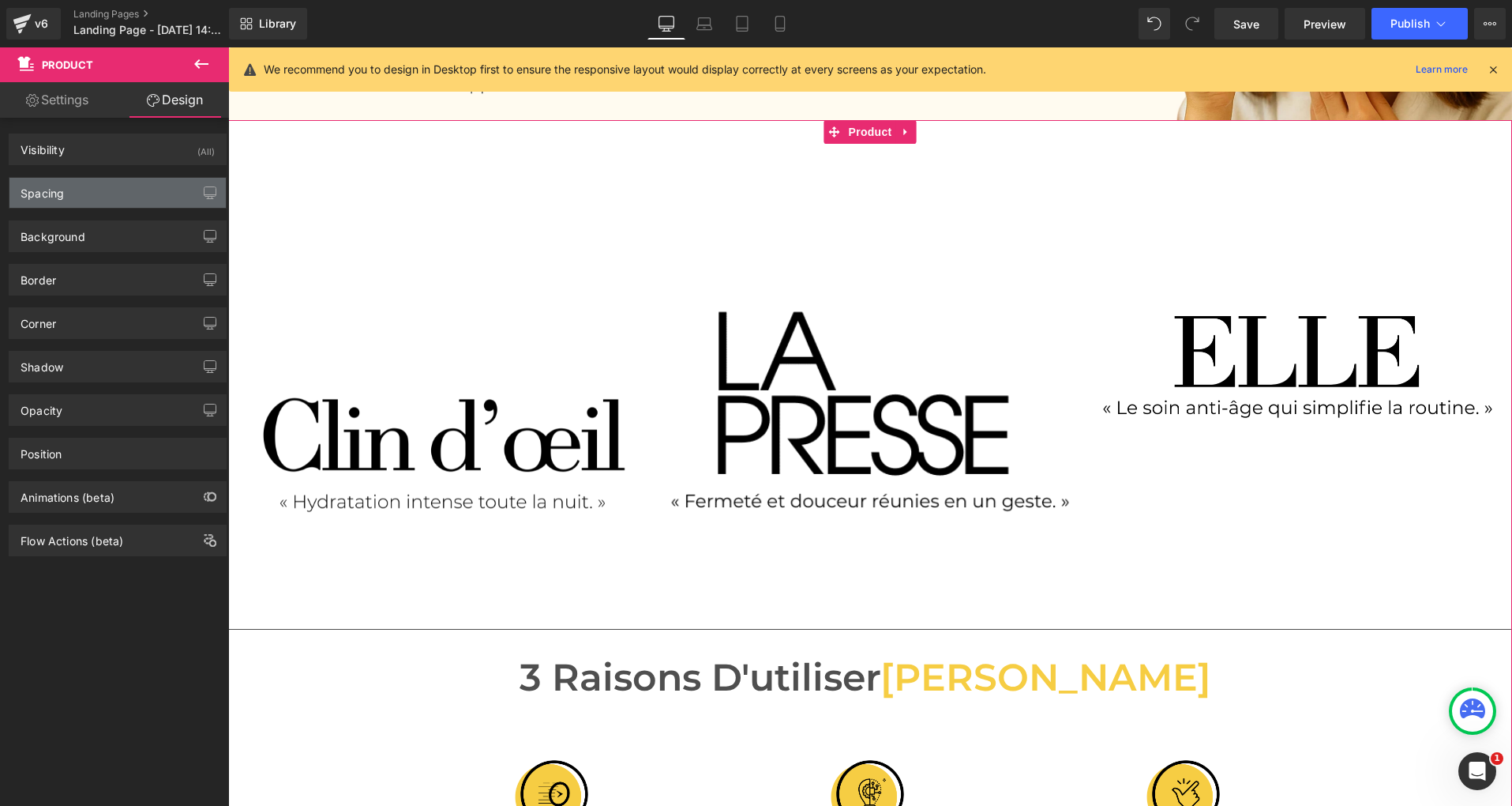
click at [94, 205] on div "Spacing" at bounding box center [118, 193] width 216 height 30
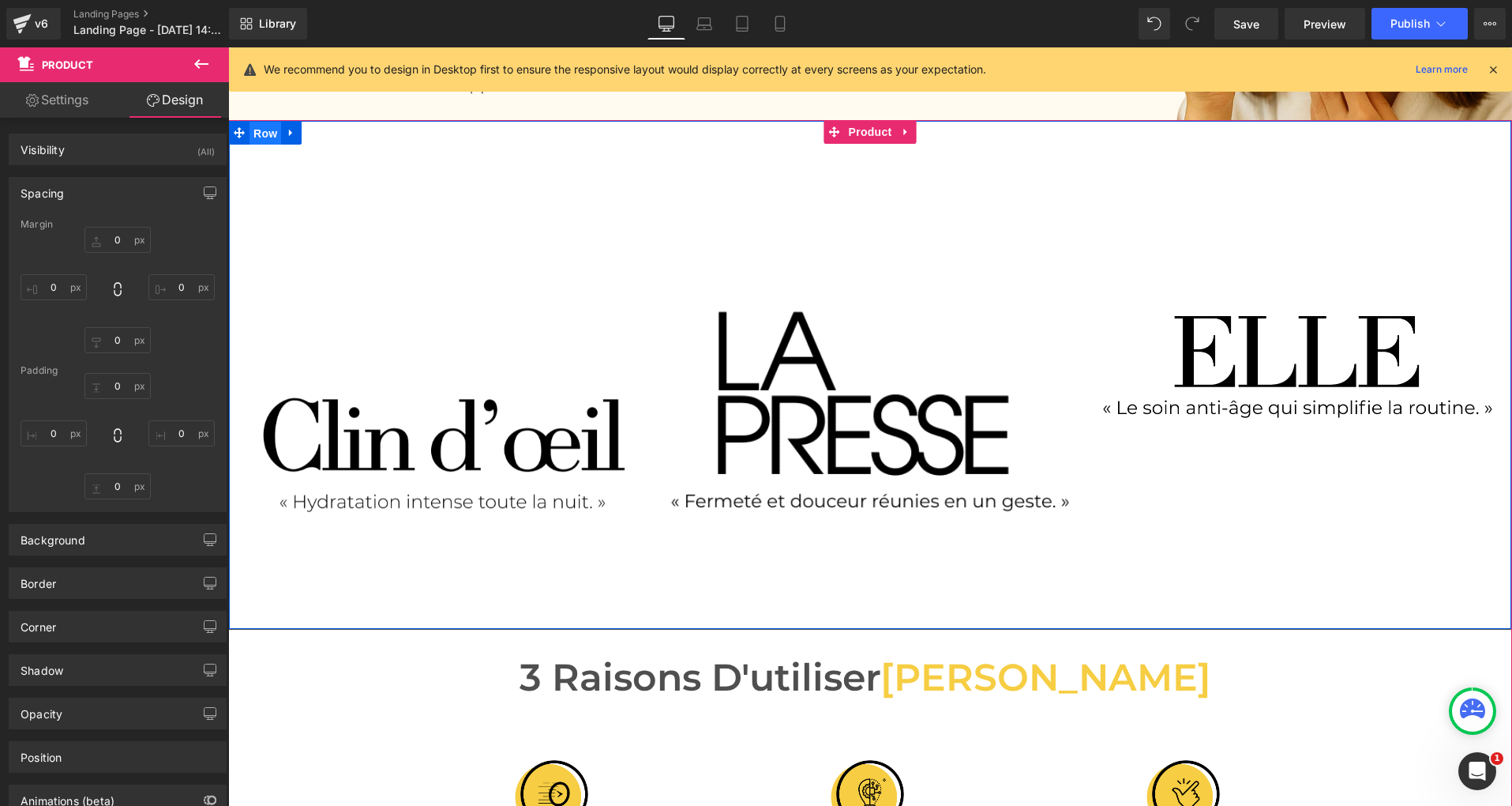
click at [259, 130] on span "Row" at bounding box center [265, 133] width 31 height 23
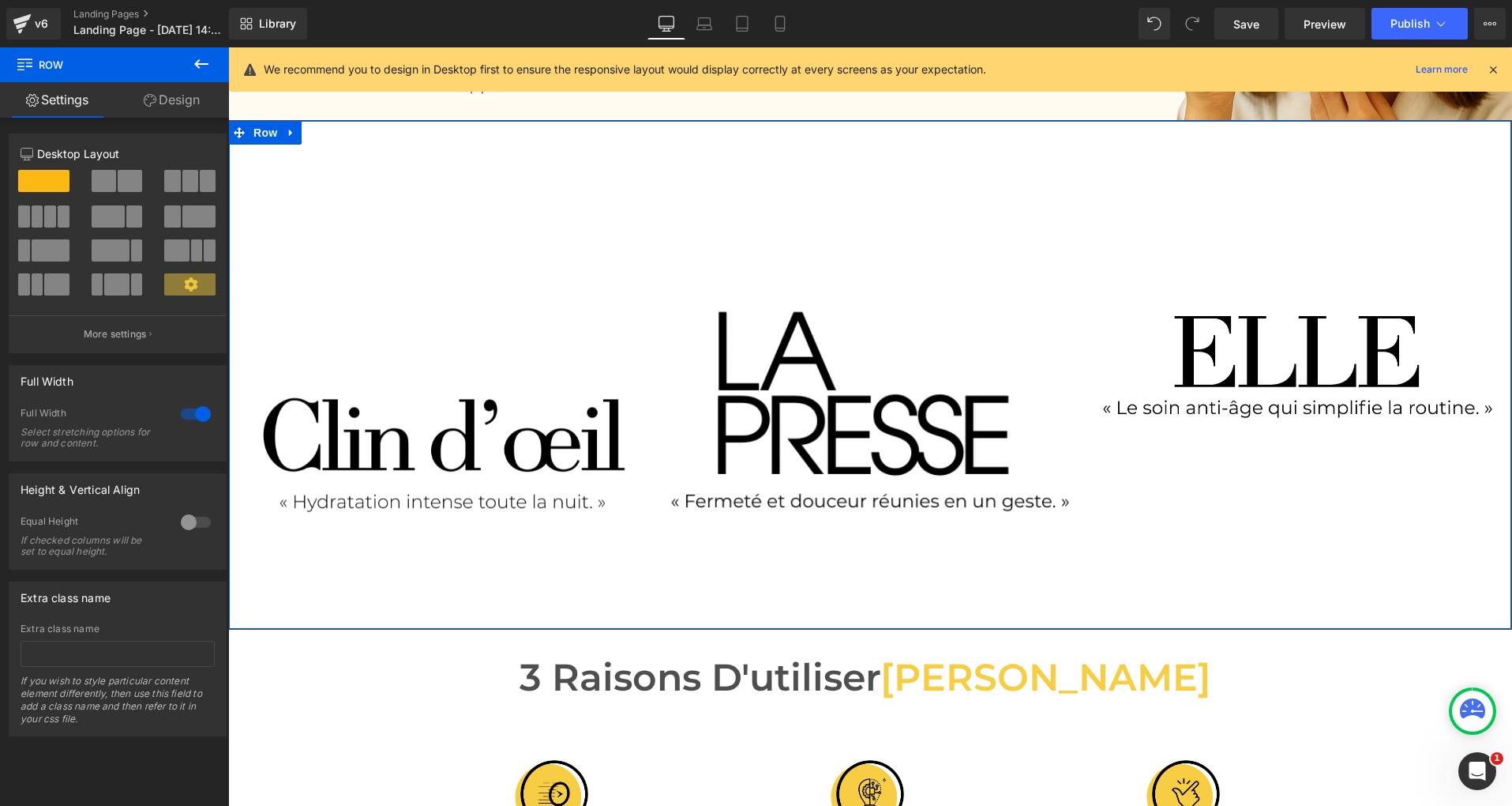
click at [193, 111] on link "Design" at bounding box center [172, 99] width 115 height 36
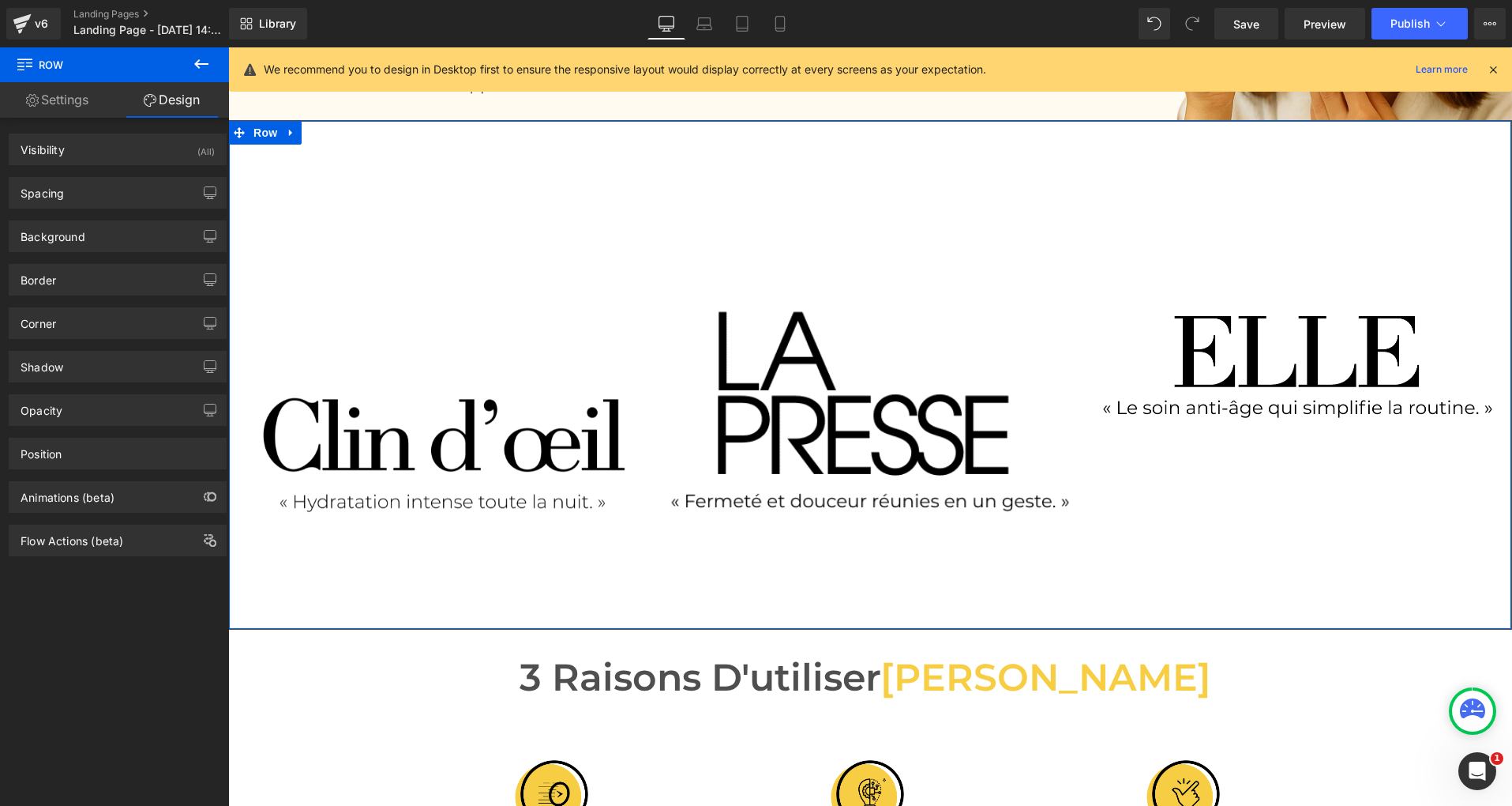
type input "transparent"
type input "0"
click at [92, 233] on div "Background" at bounding box center [118, 236] width 216 height 30
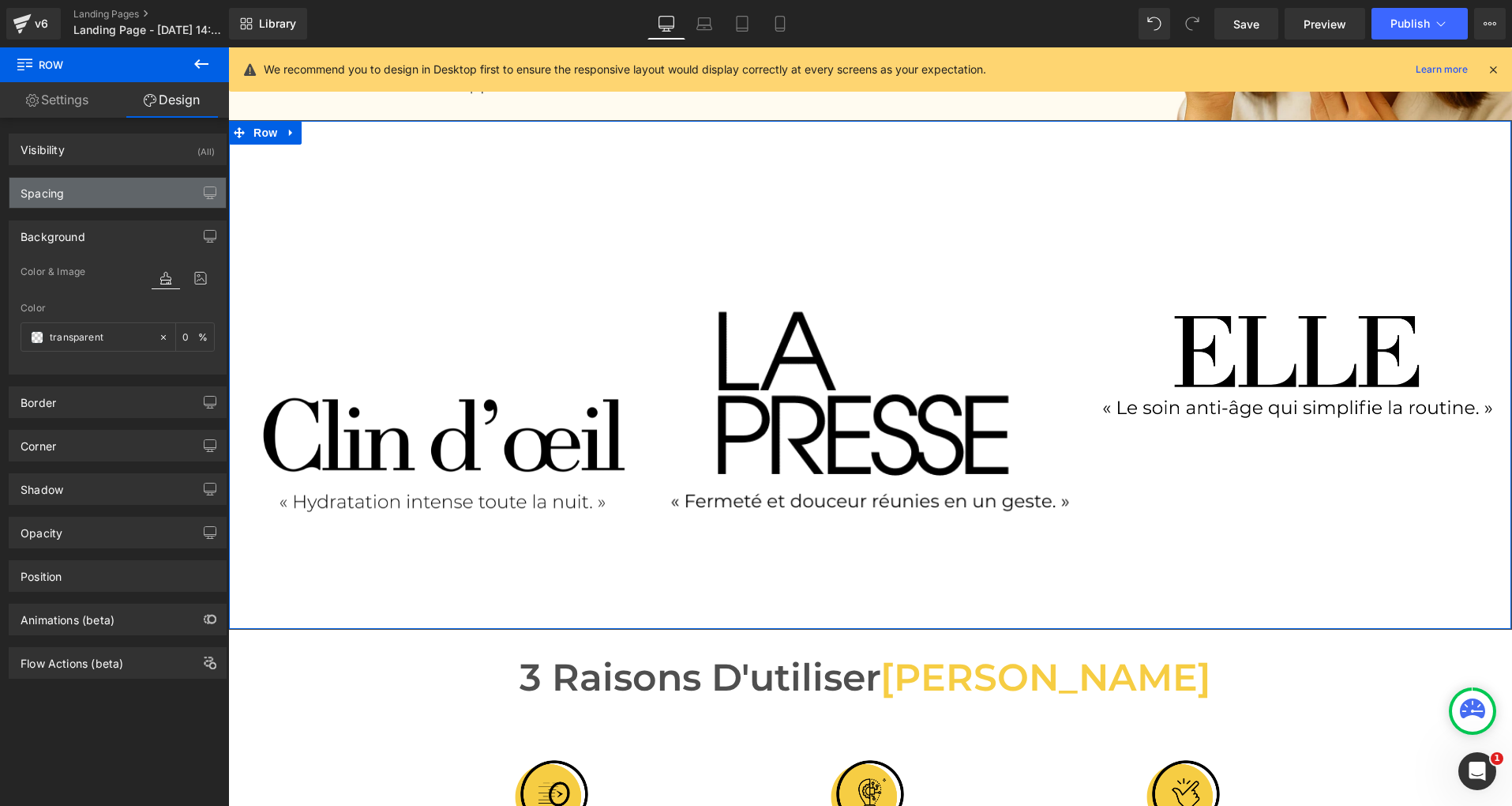
click at [78, 203] on div "Spacing" at bounding box center [118, 193] width 216 height 30
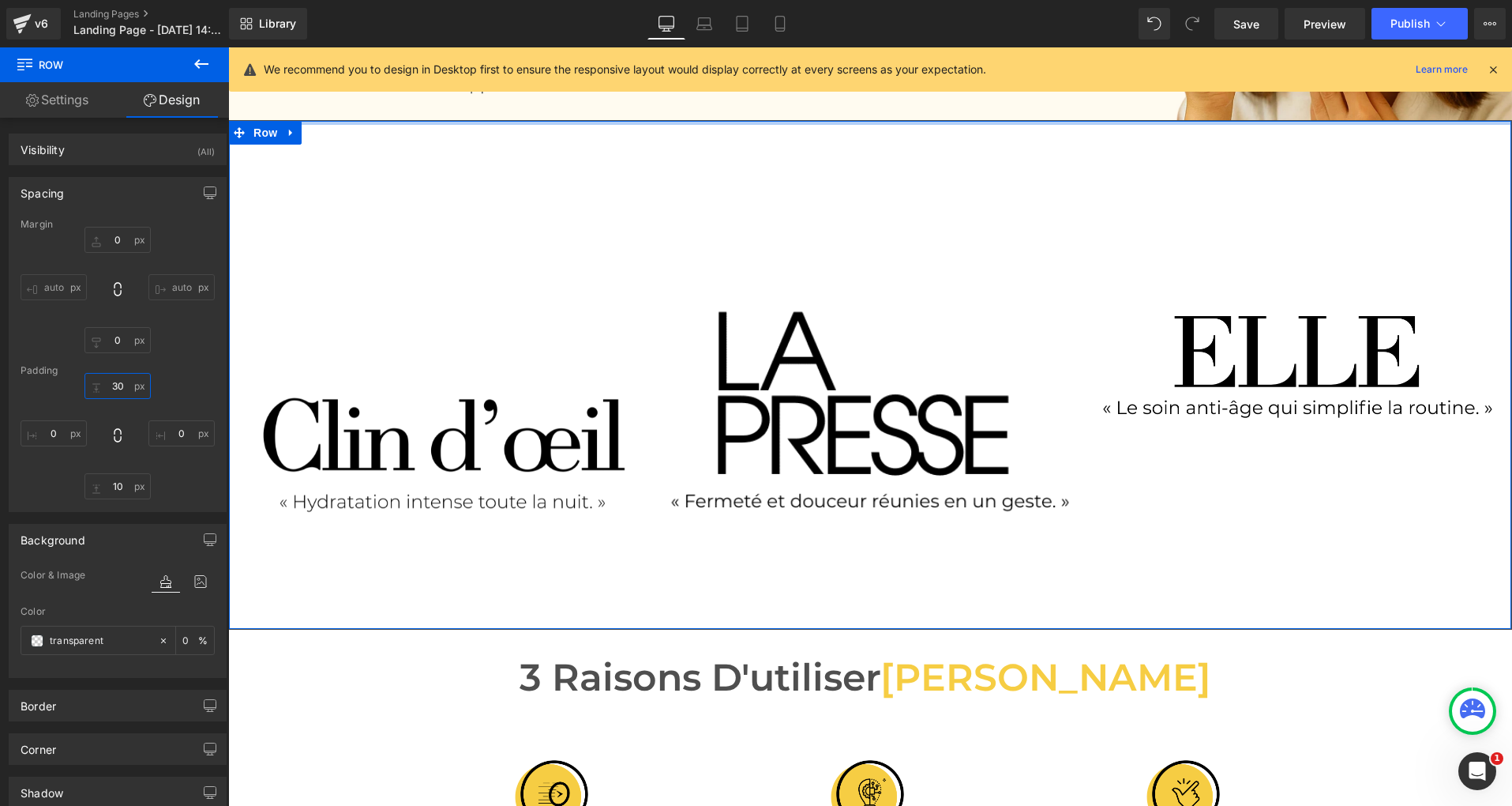
click at [115, 384] on input "30" at bounding box center [118, 385] width 66 height 26
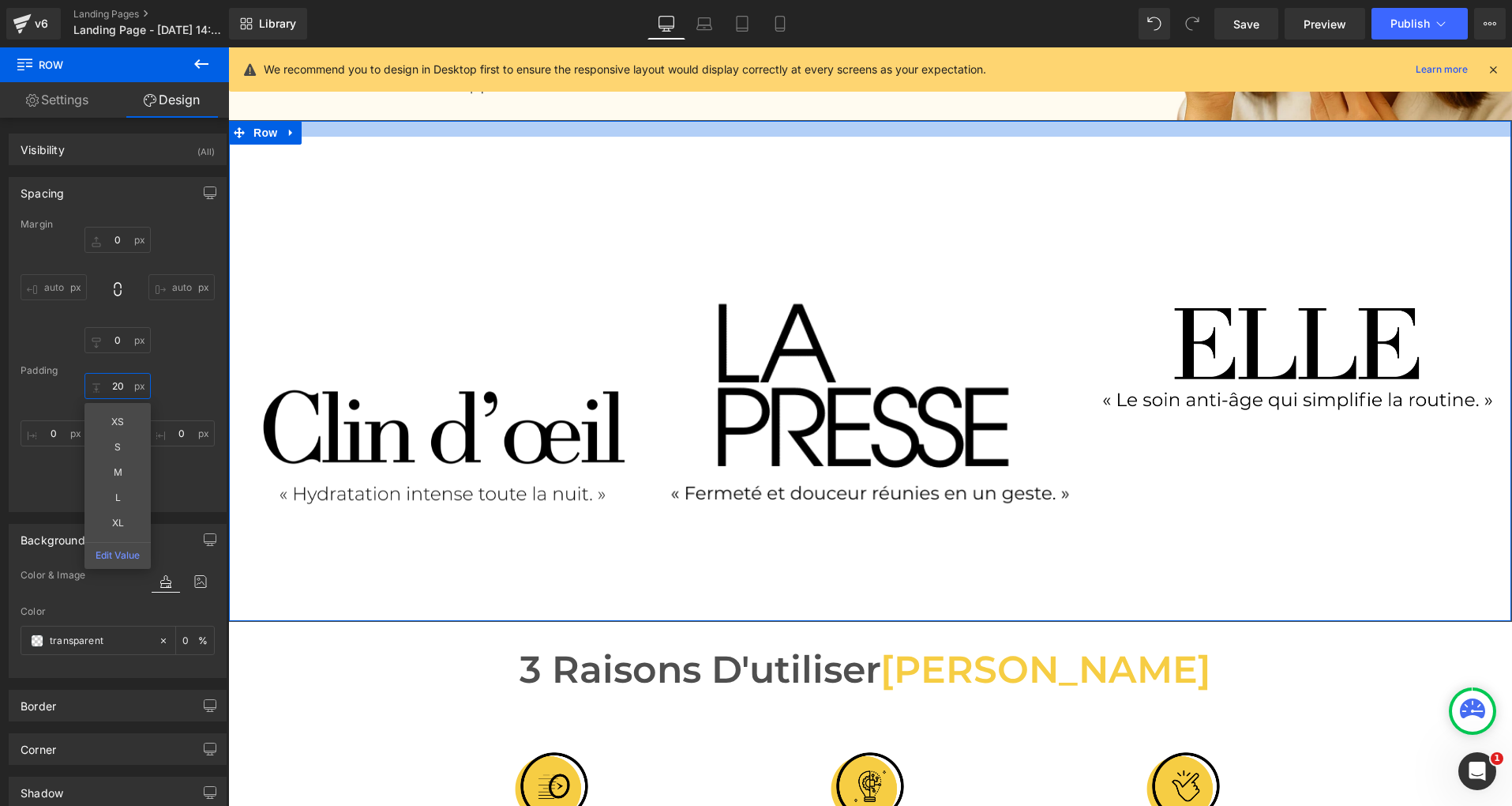
click at [114, 388] on input "20" at bounding box center [118, 385] width 66 height 26
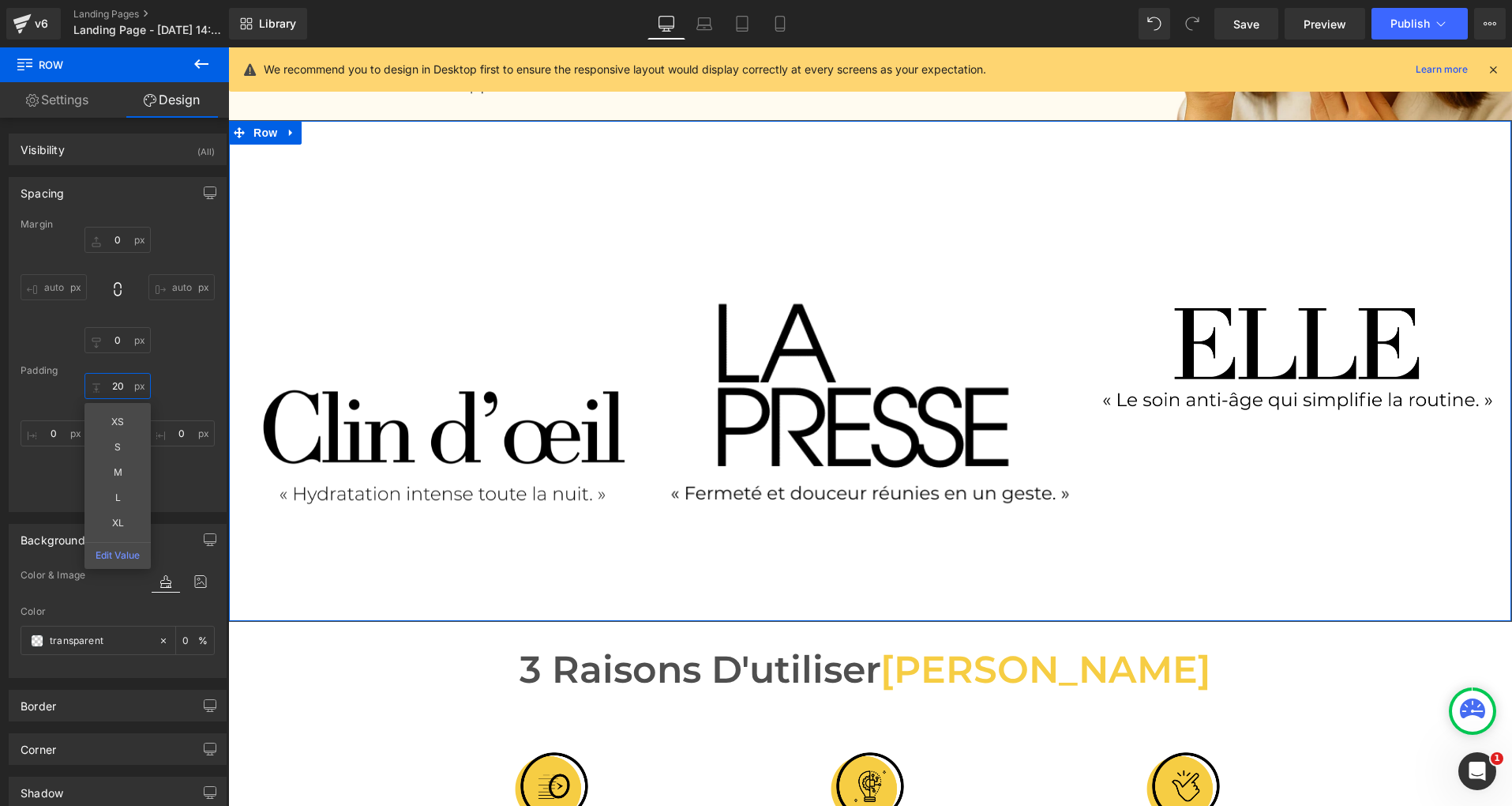
type input "0"
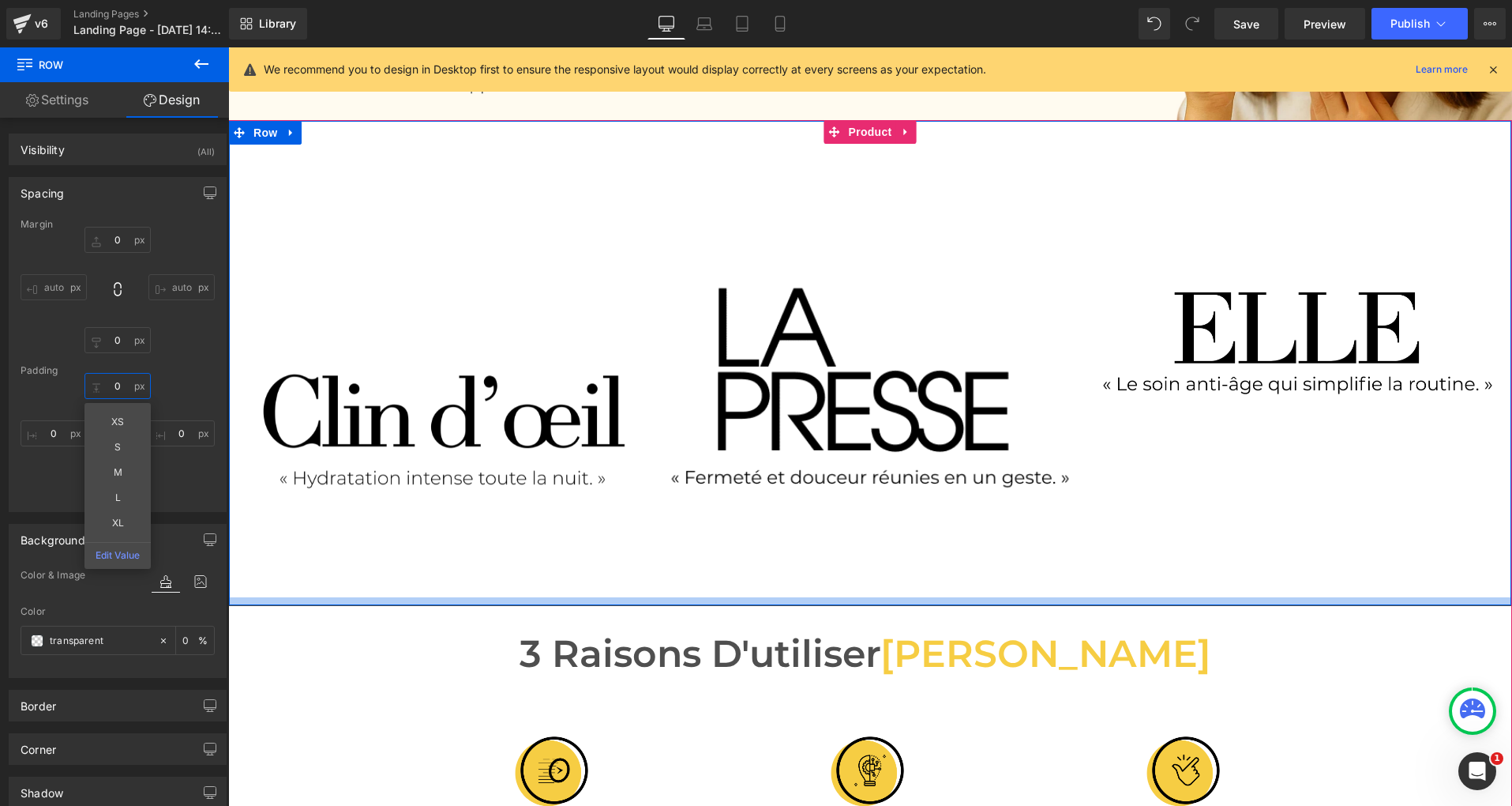
type input "10px"
click at [355, 598] on div at bounding box center [870, 602] width 1282 height 8
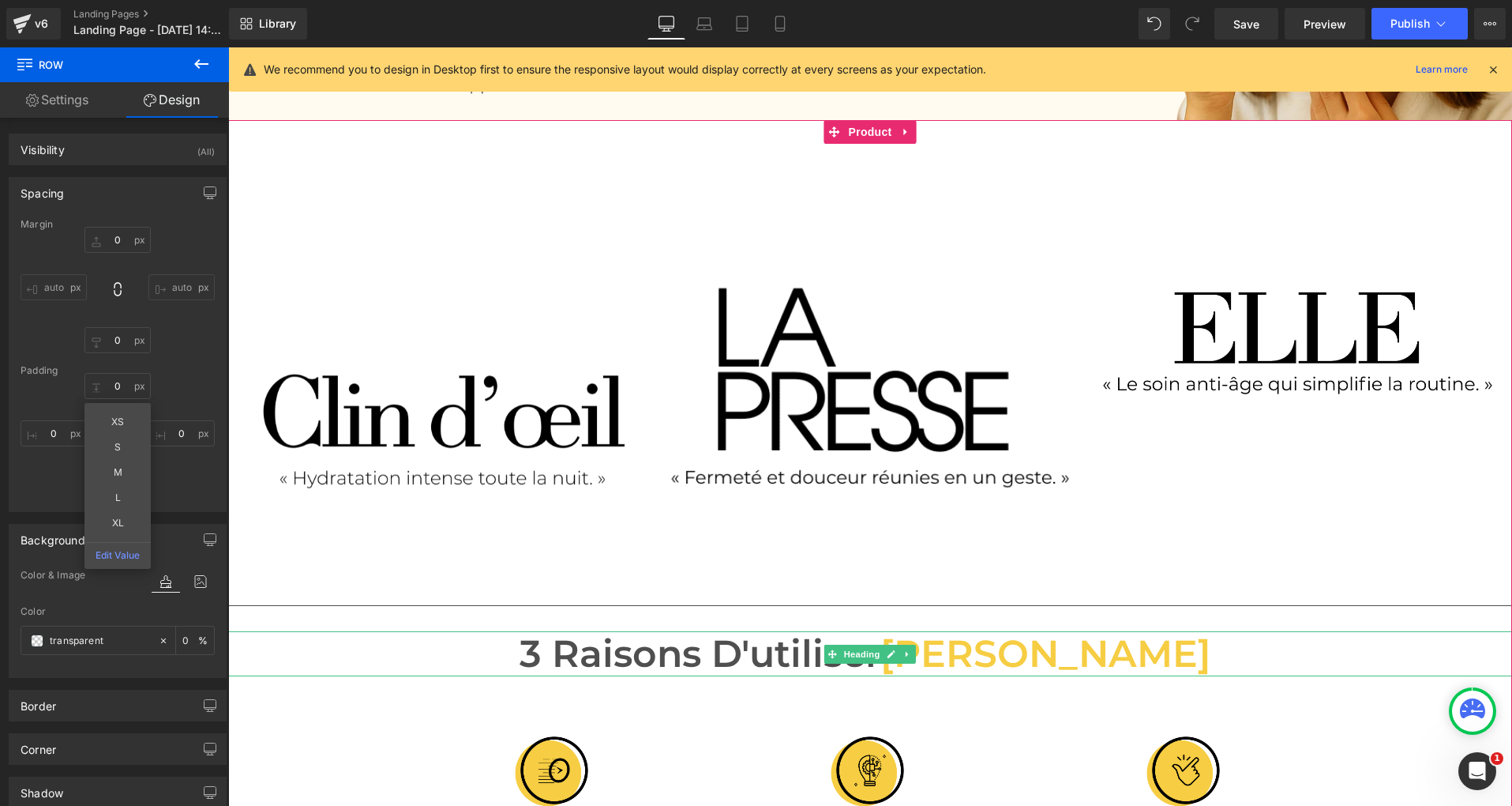
click at [390, 668] on h1 "3 Raisons d'utiliser [PERSON_NAME]" at bounding box center [871, 653] width 1284 height 45
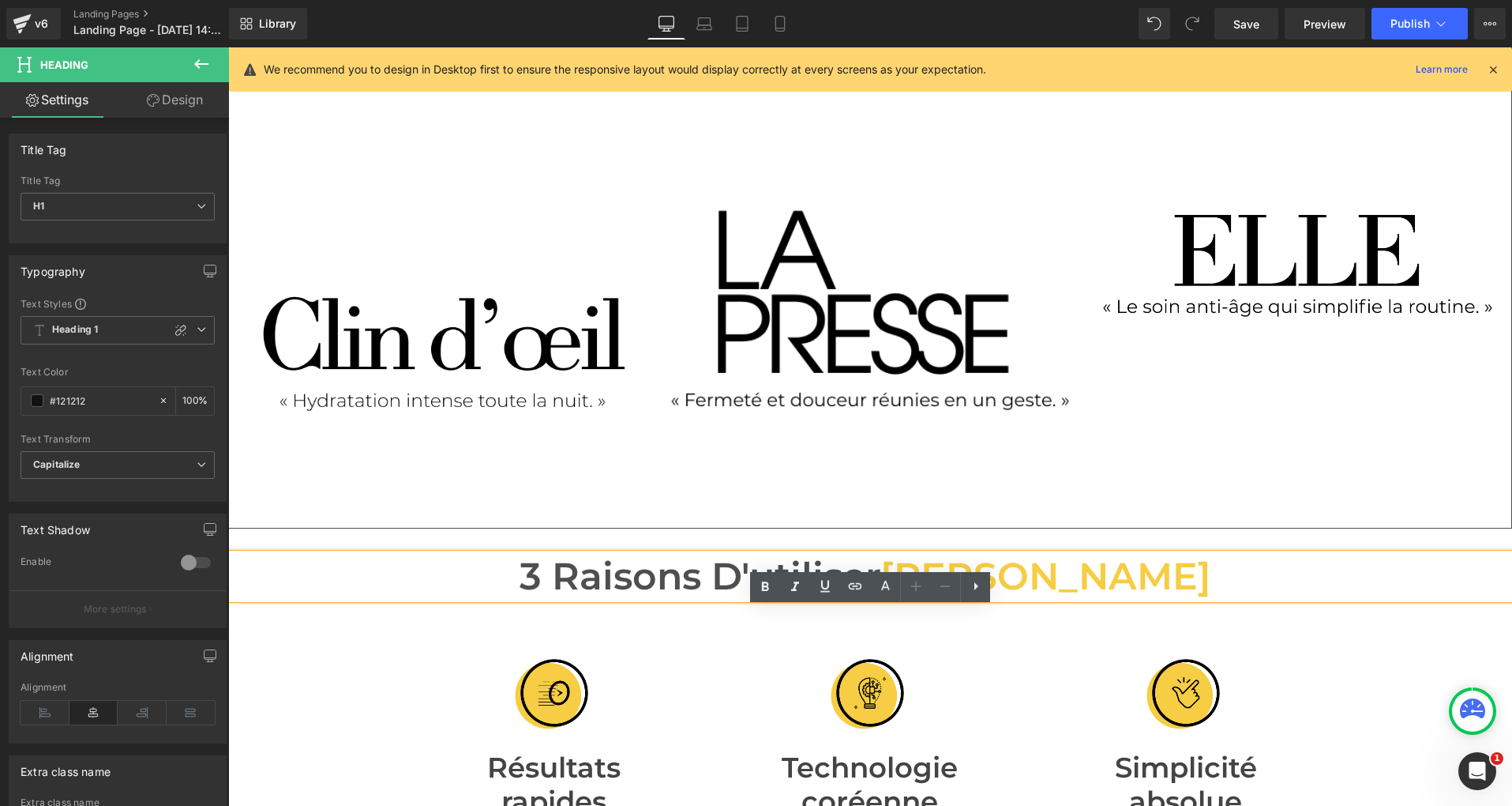
scroll to position [564, 0]
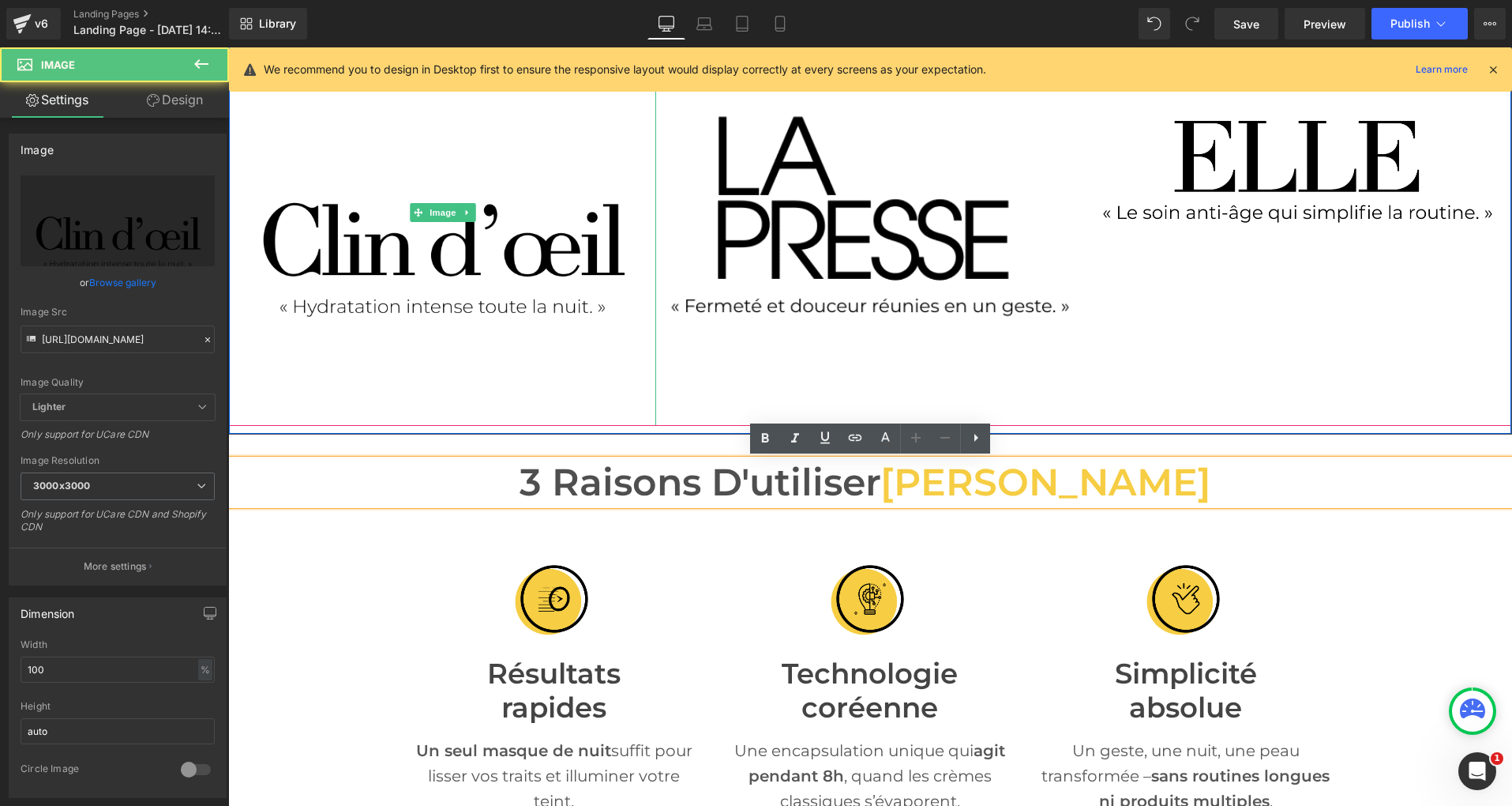
click at [376, 322] on img at bounding box center [442, 211] width 427 height 427
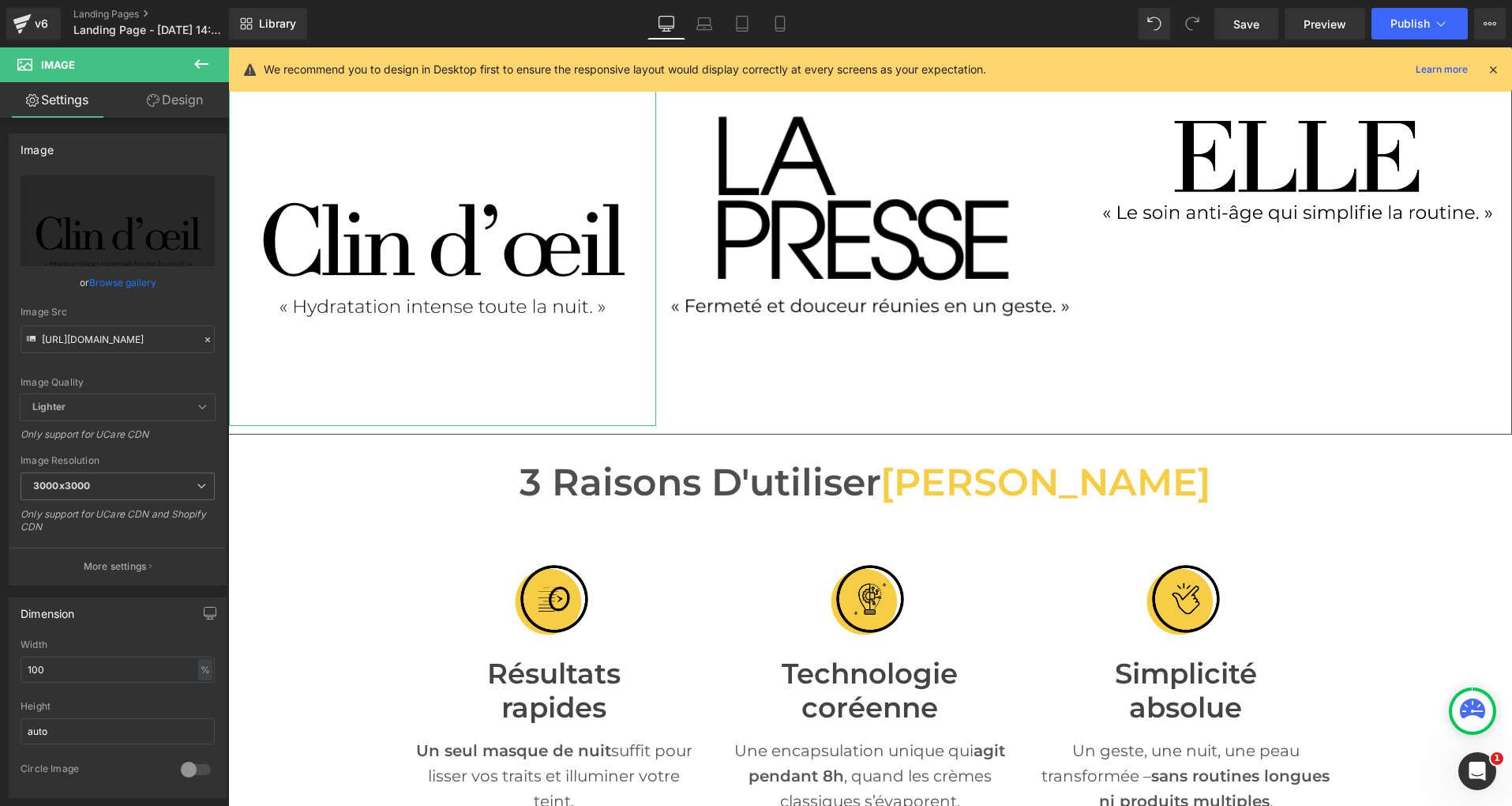
click at [185, 104] on link "Design" at bounding box center [175, 99] width 115 height 36
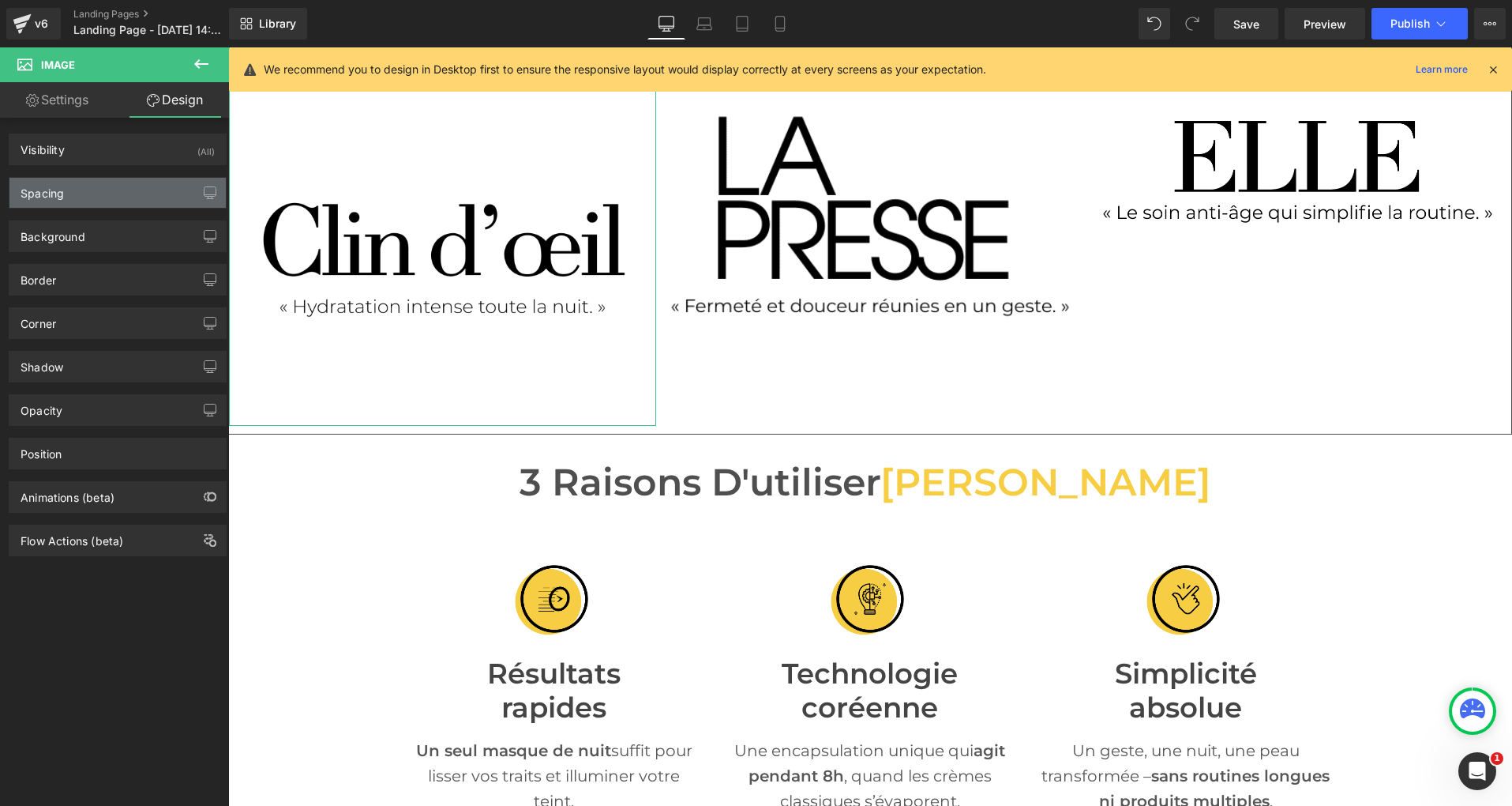
click at [92, 200] on div "Spacing" at bounding box center [118, 193] width 216 height 30
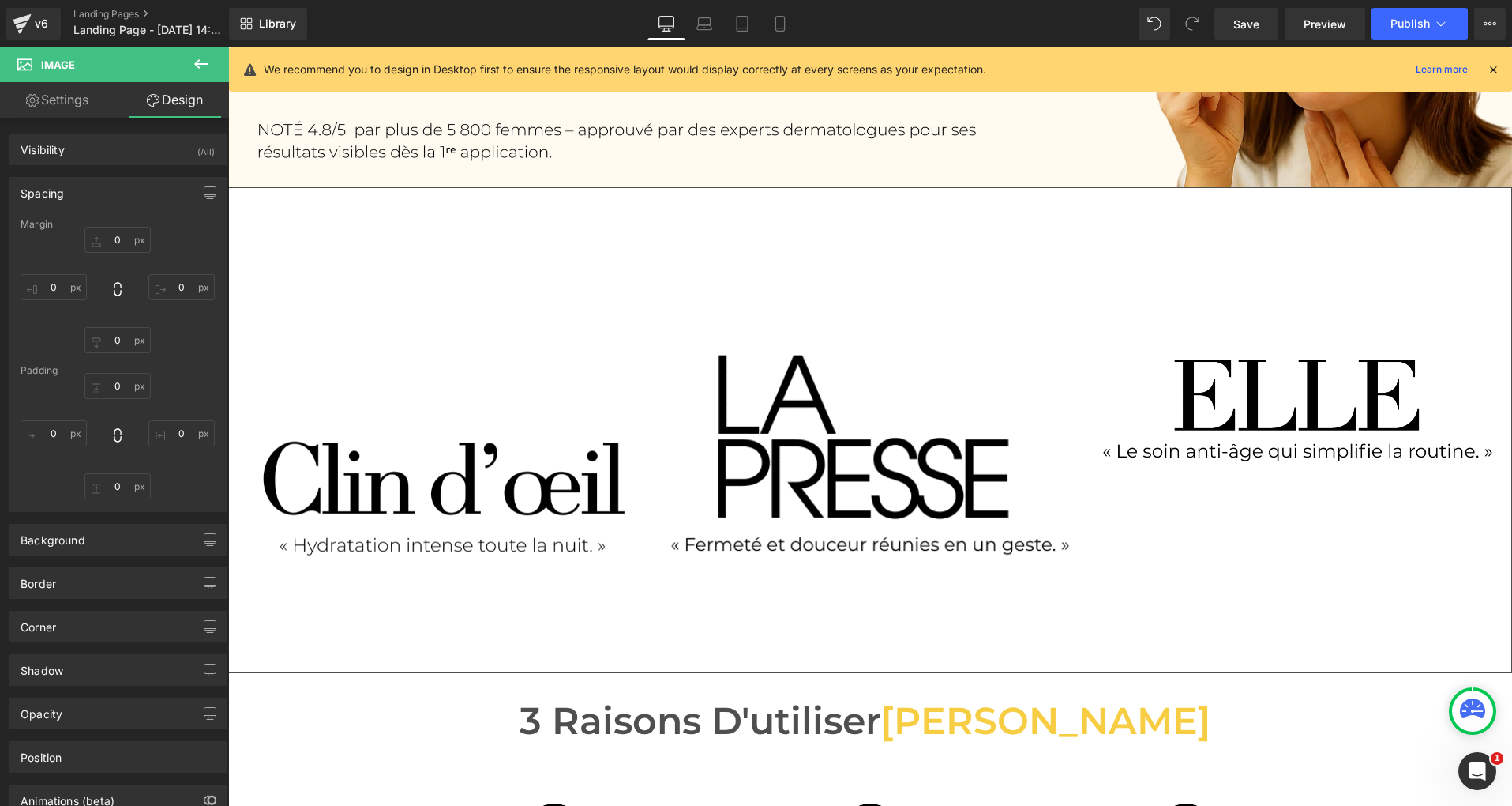
scroll to position [289, 0]
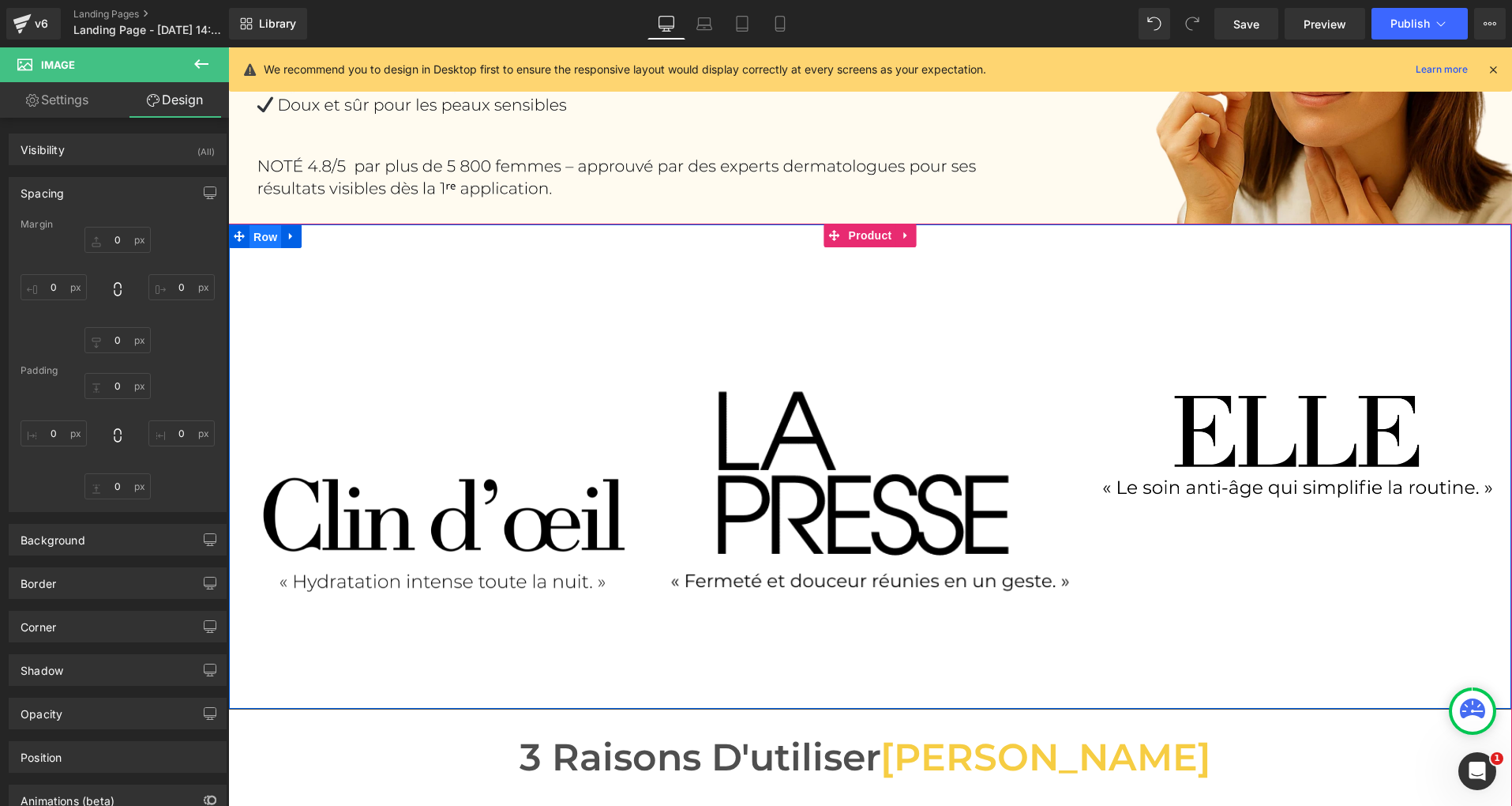
click at [257, 236] on span "Row" at bounding box center [265, 237] width 31 height 23
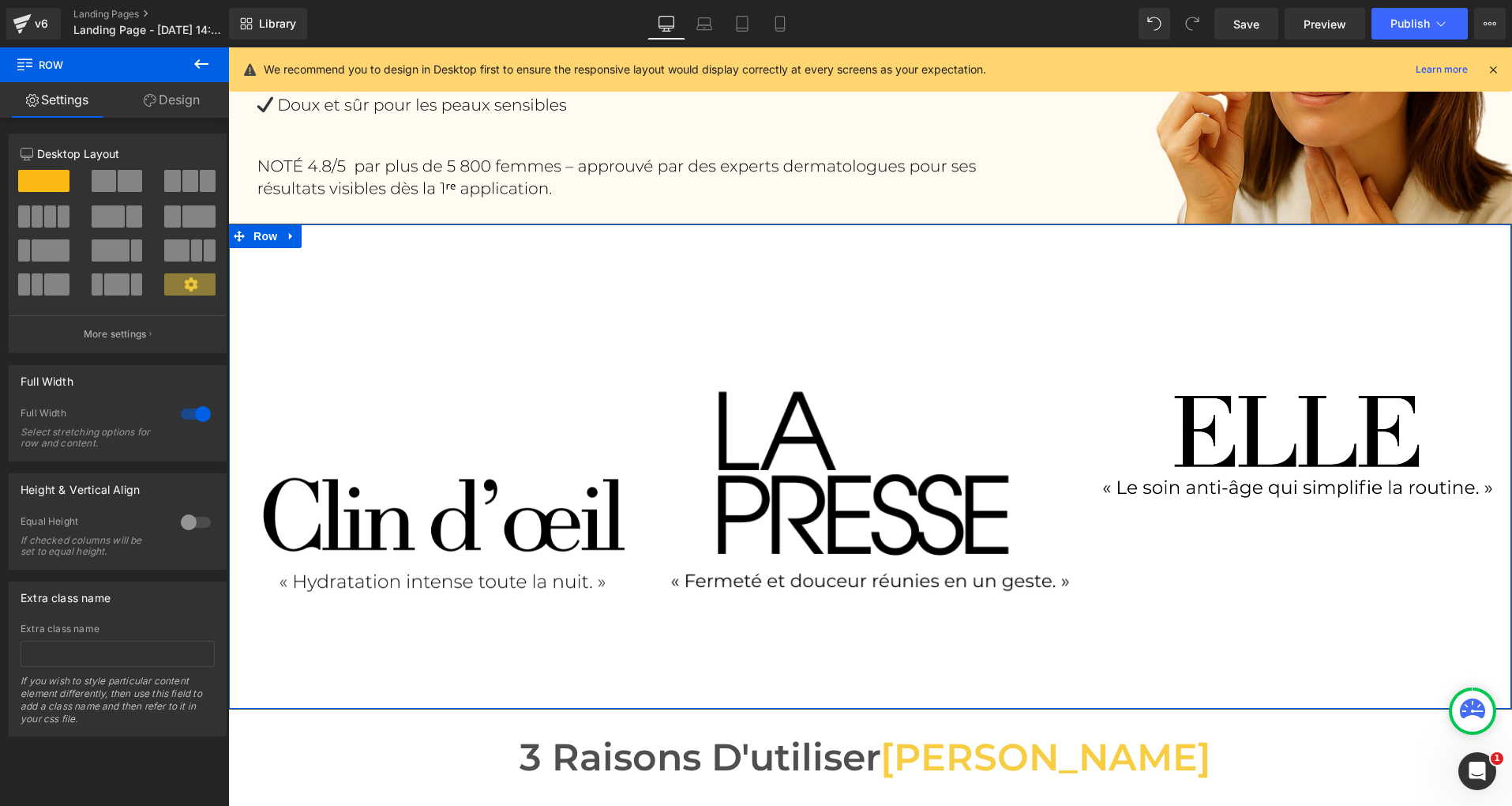
click at [195, 108] on link "Design" at bounding box center [172, 99] width 115 height 36
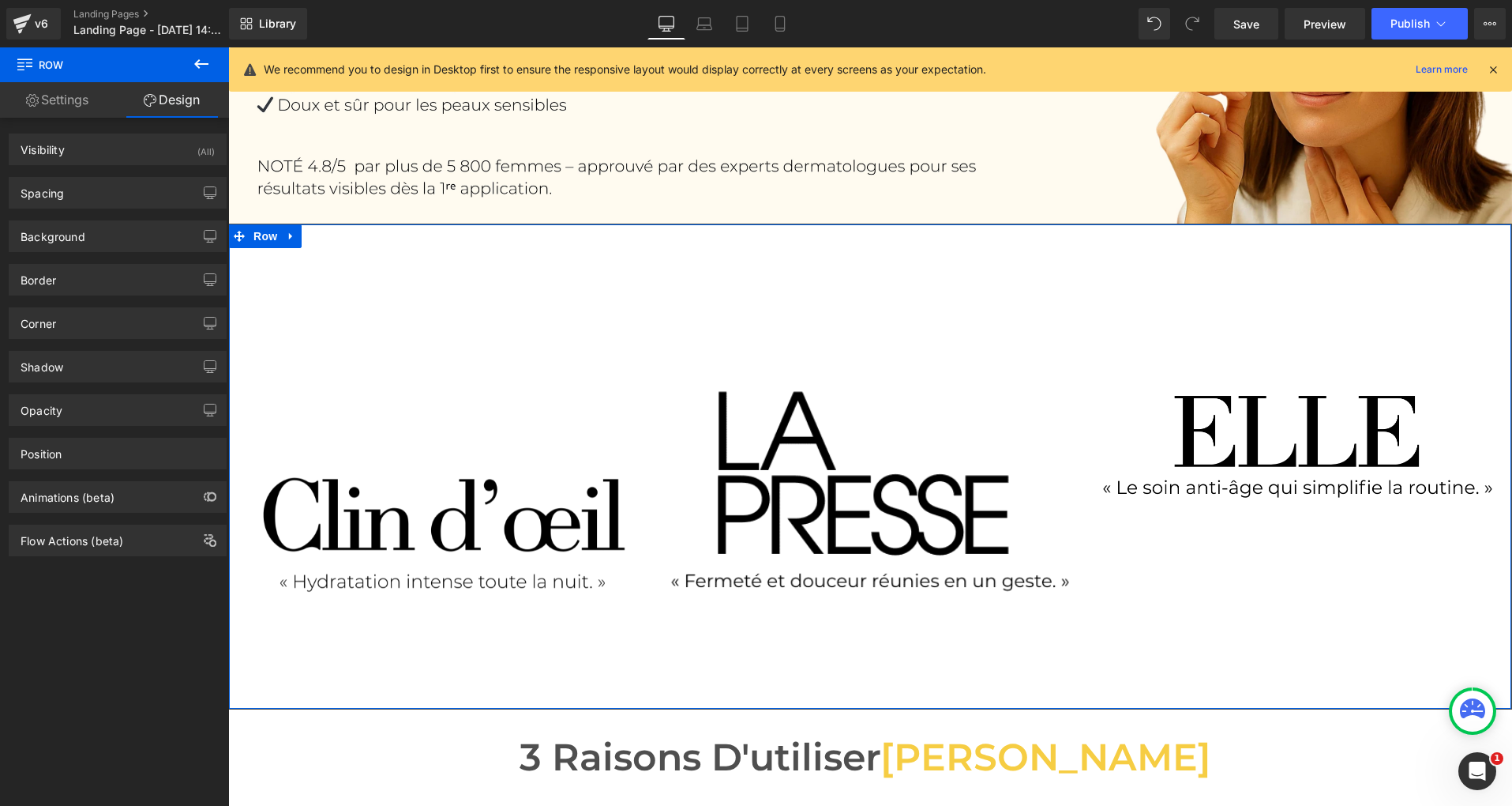
type input "0"
type input "10"
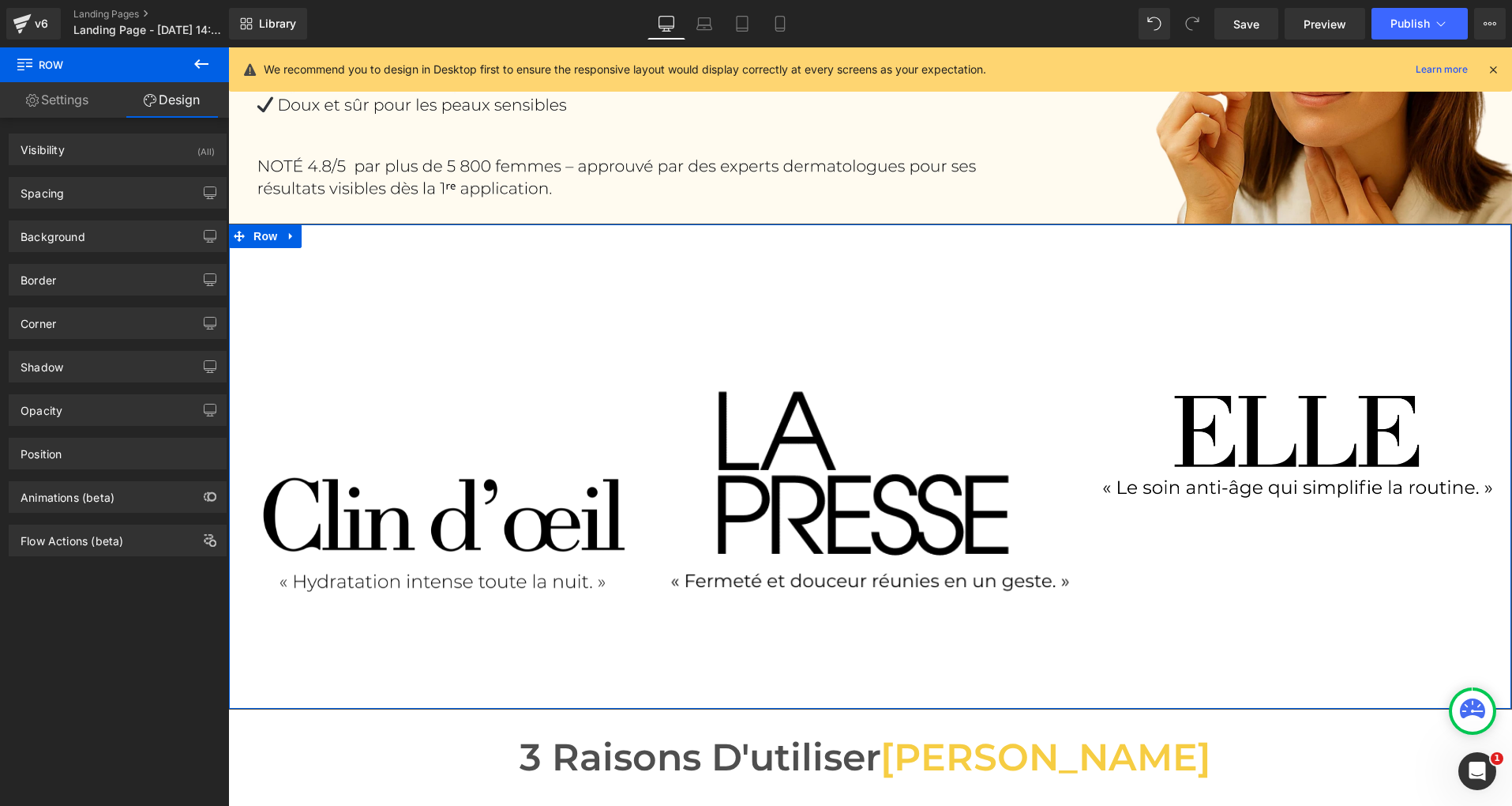
type input "0"
click at [94, 191] on div "Spacing" at bounding box center [118, 193] width 216 height 30
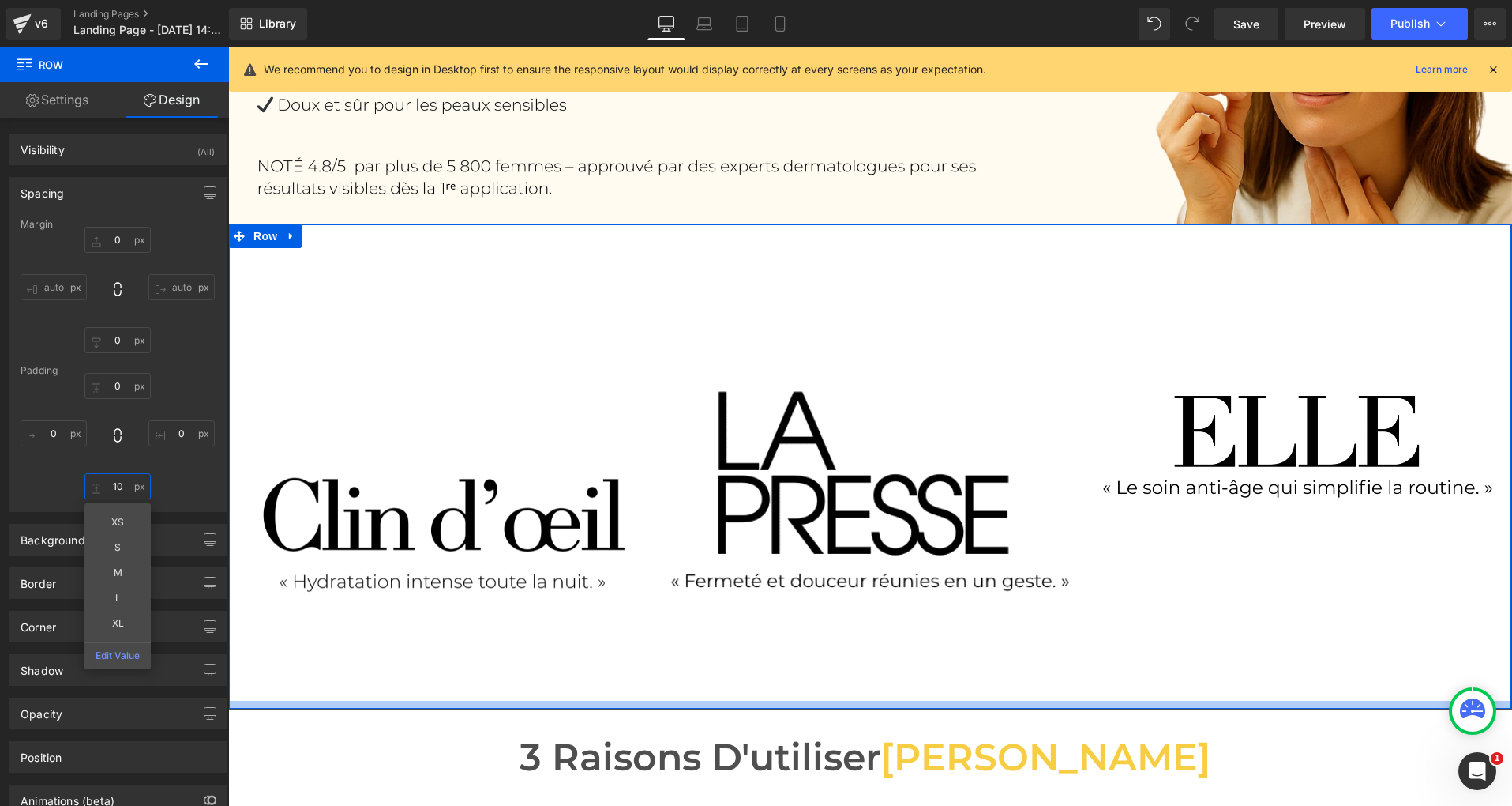
click at [118, 487] on input "10" at bounding box center [118, 486] width 66 height 26
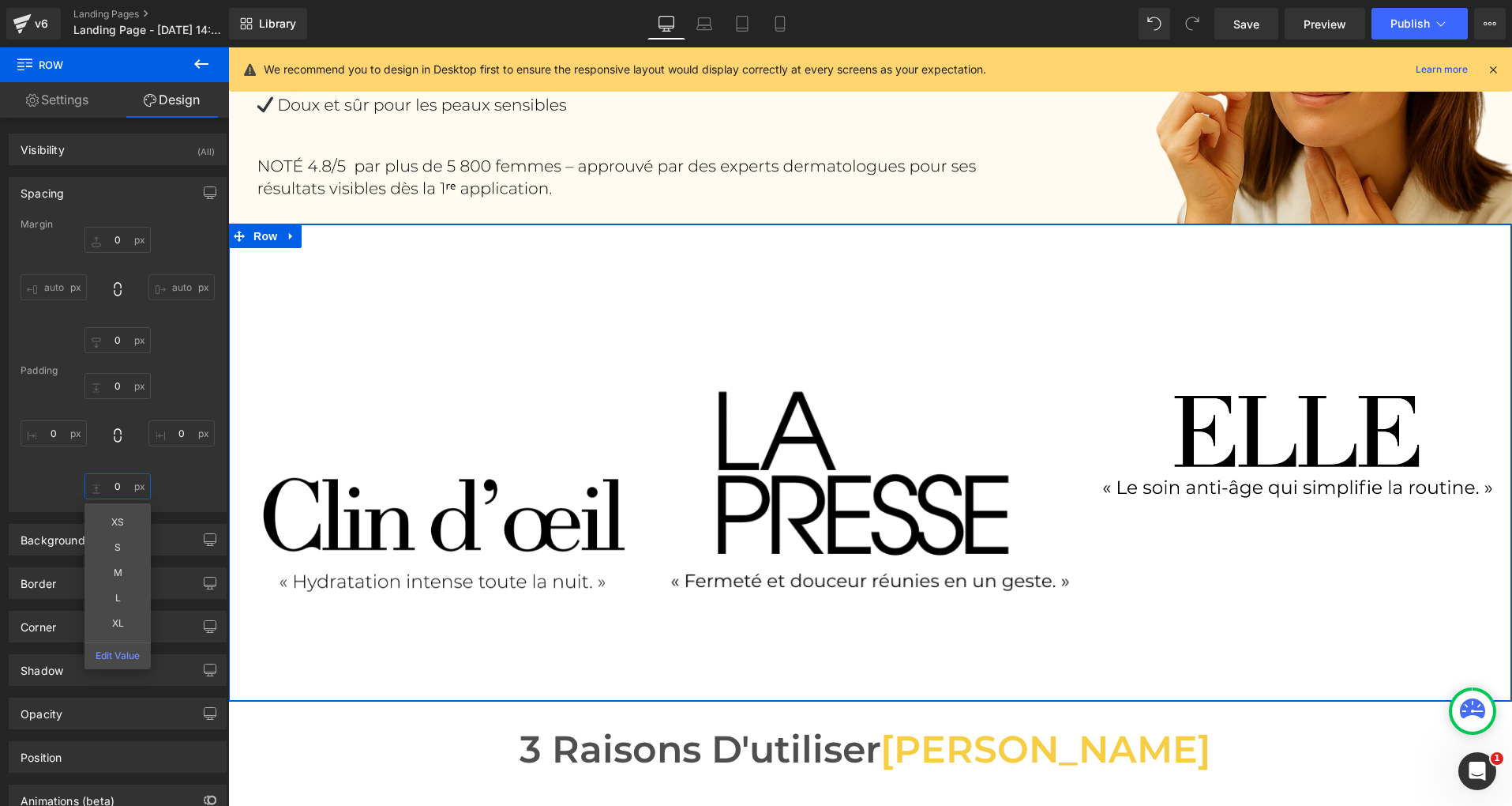
type input "0"
click at [170, 488] on div "0px 0 0px 0 0 0 XS S M L XL Edit Value 0px 0" at bounding box center [118, 436] width 195 height 127
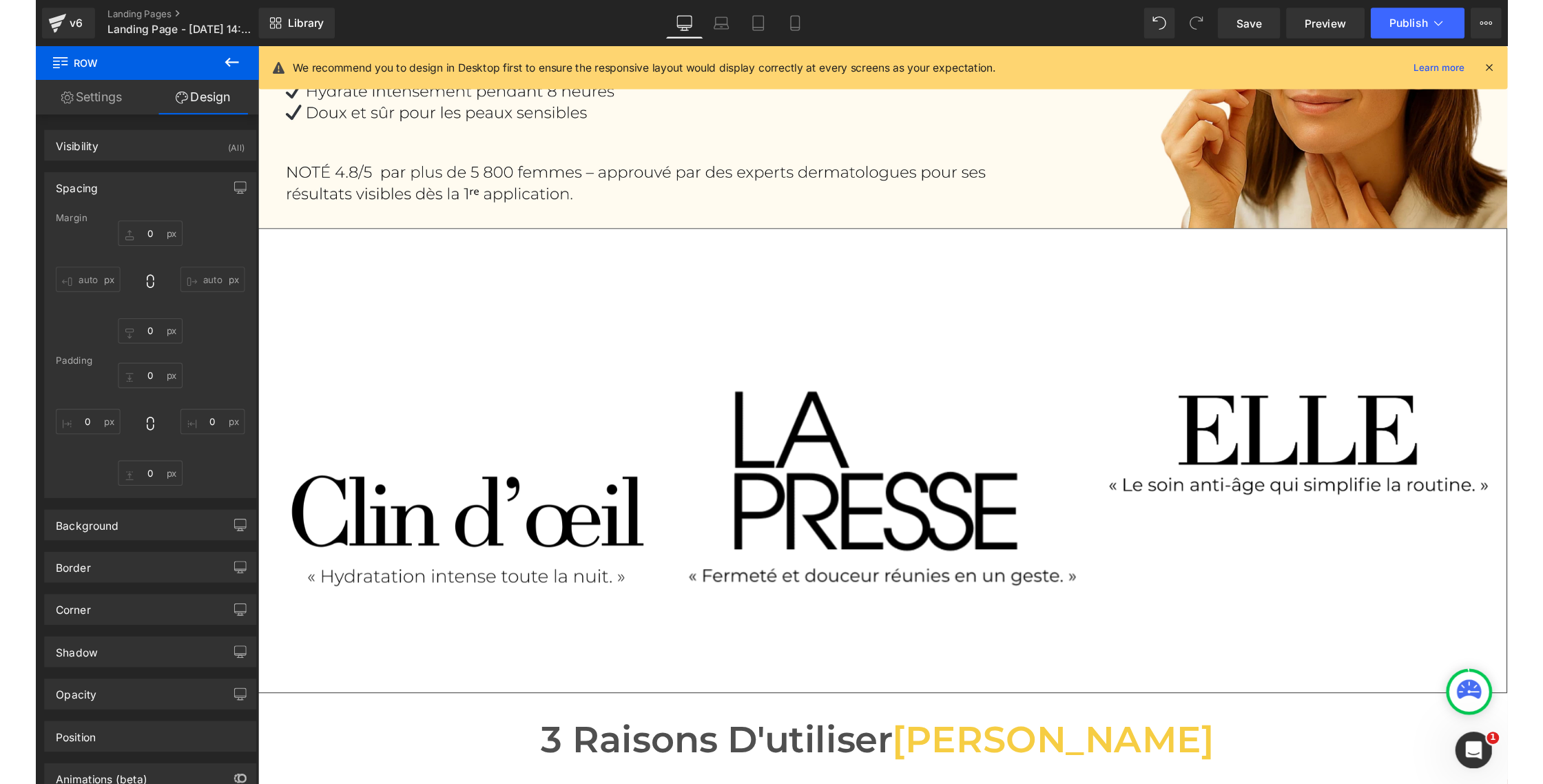
scroll to position [250, 0]
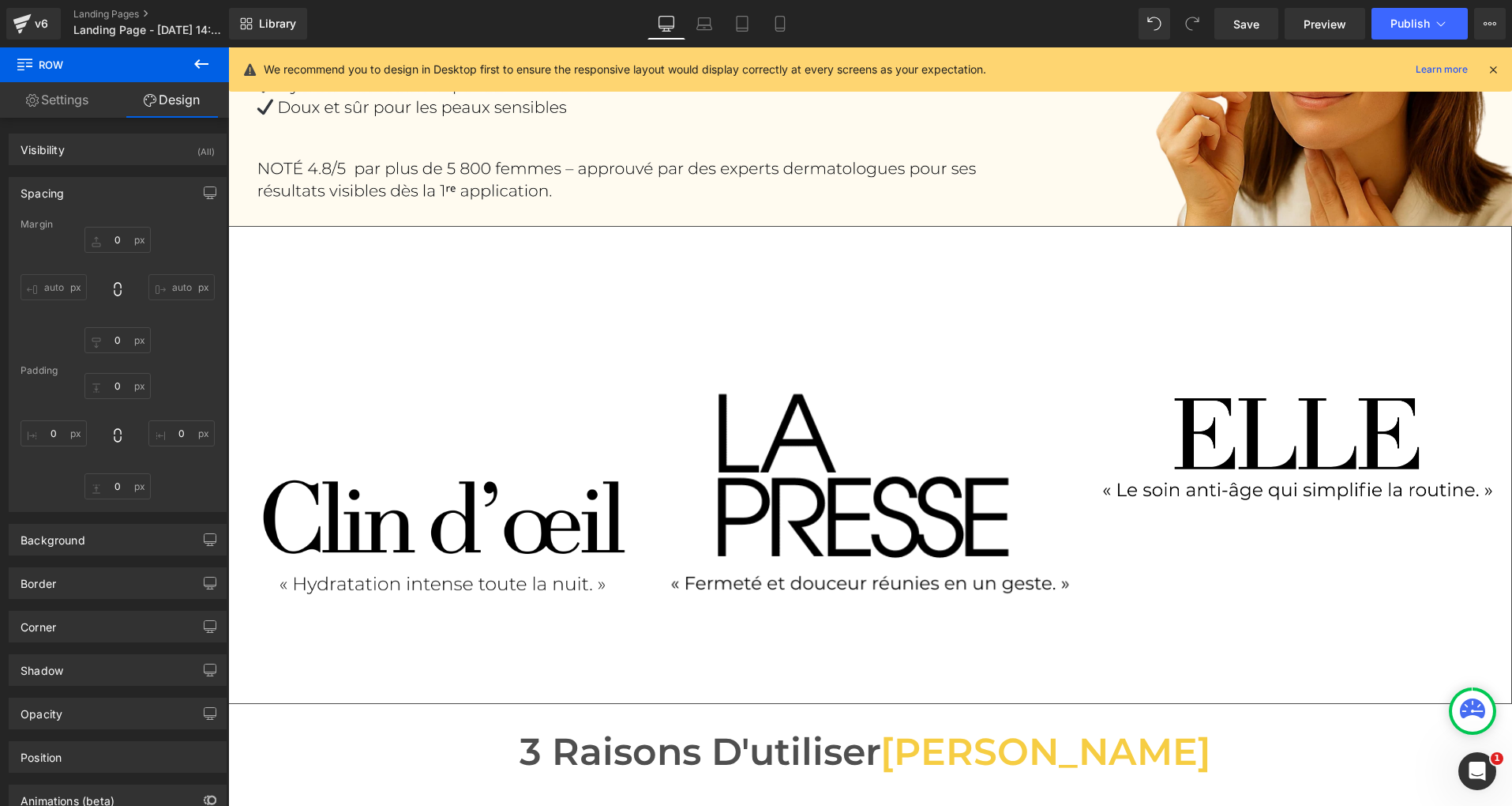
click at [401, 528] on img at bounding box center [442, 489] width 427 height 427
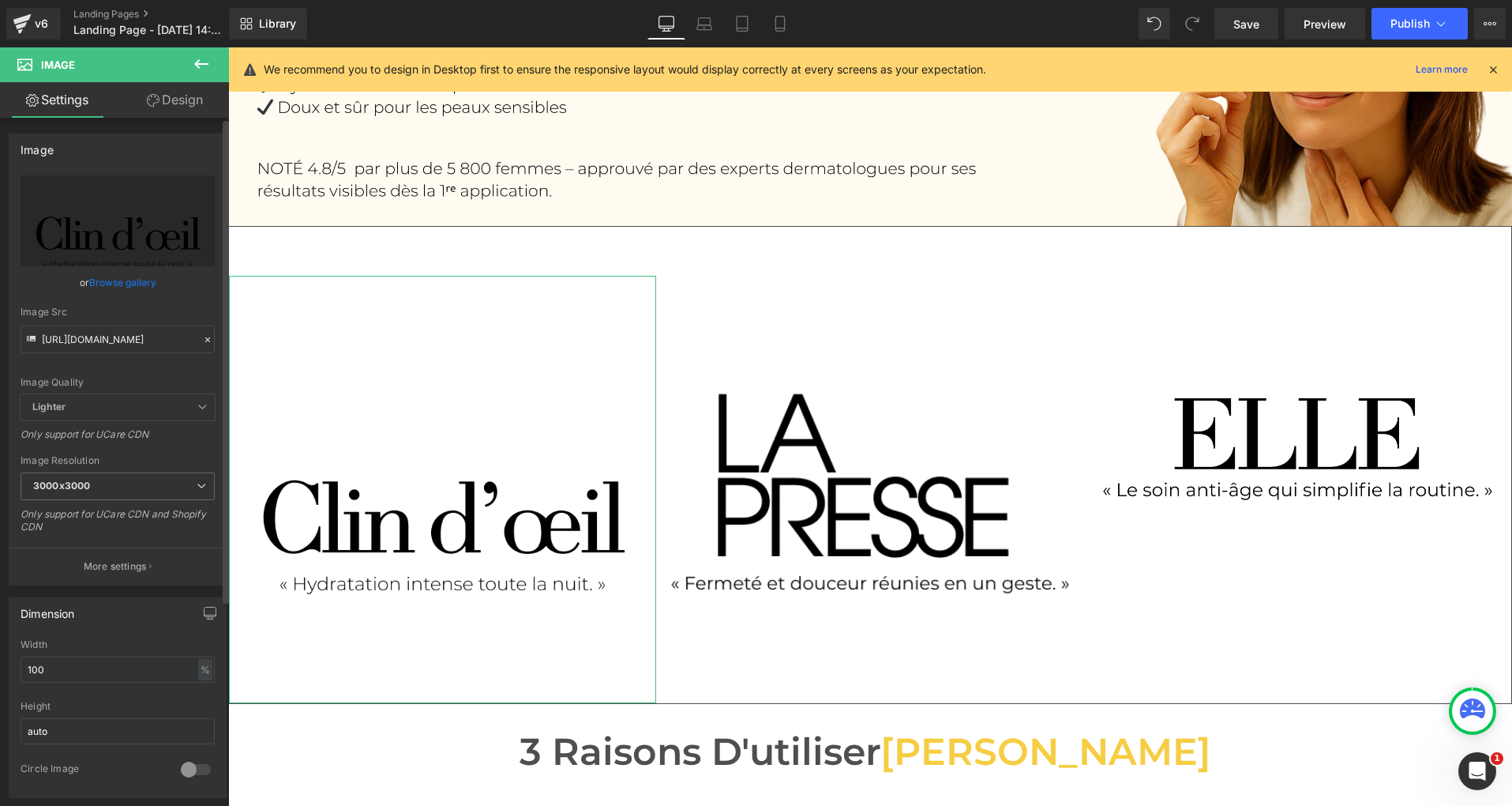
drag, startPoint x: 71, startPoint y: 665, endPoint x: 12, endPoint y: 664, distance: 59.0
click at [12, 664] on div "100% Width 100 % % px auto Height auto 0 Circle Image" at bounding box center [118, 718] width 216 height 158
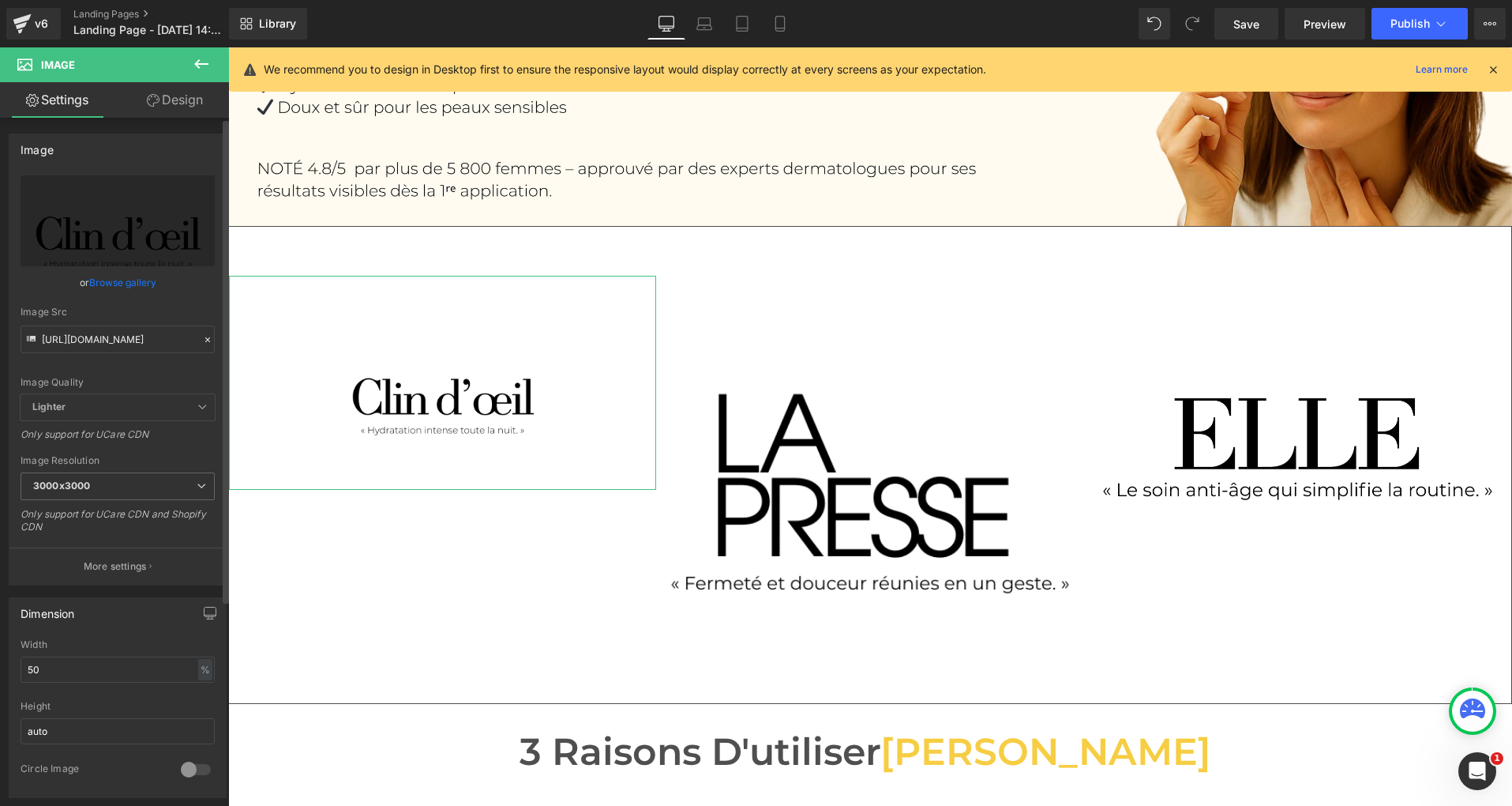
type input "50"
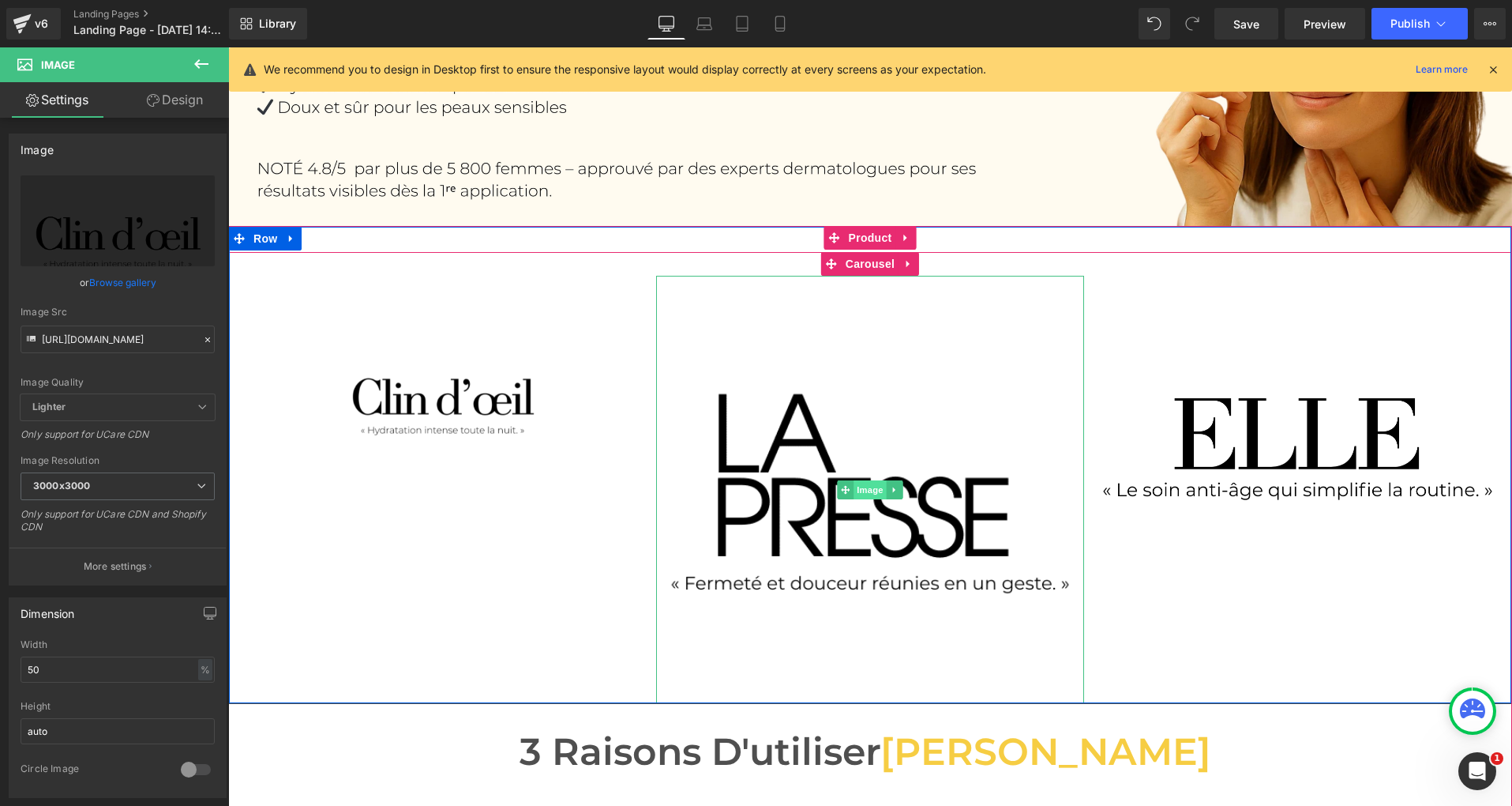
click at [866, 489] on span "Image" at bounding box center [870, 489] width 33 height 18
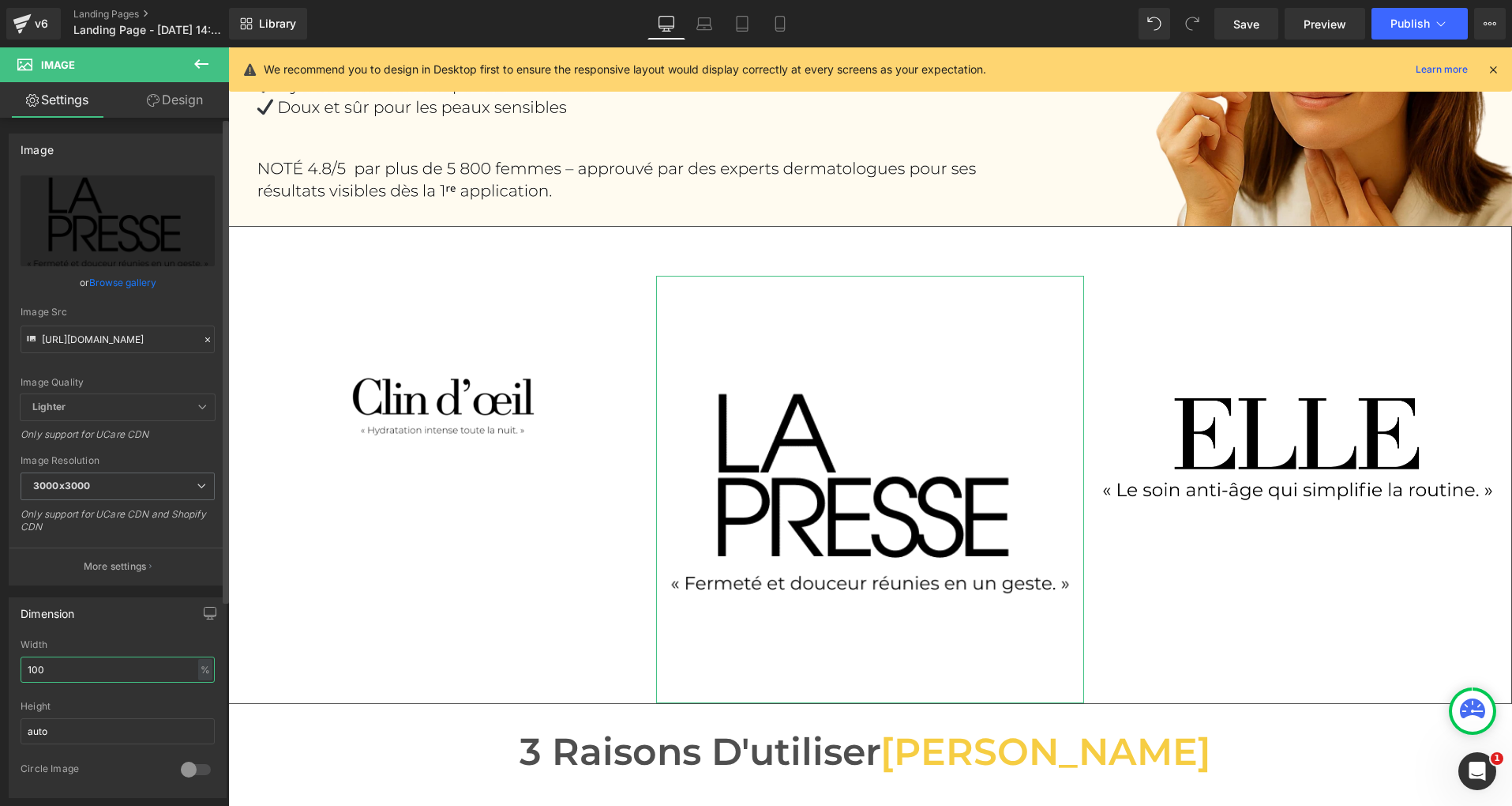
click at [63, 667] on input "100" at bounding box center [118, 669] width 195 height 26
click at [63, 668] on input "100" at bounding box center [118, 669] width 195 height 26
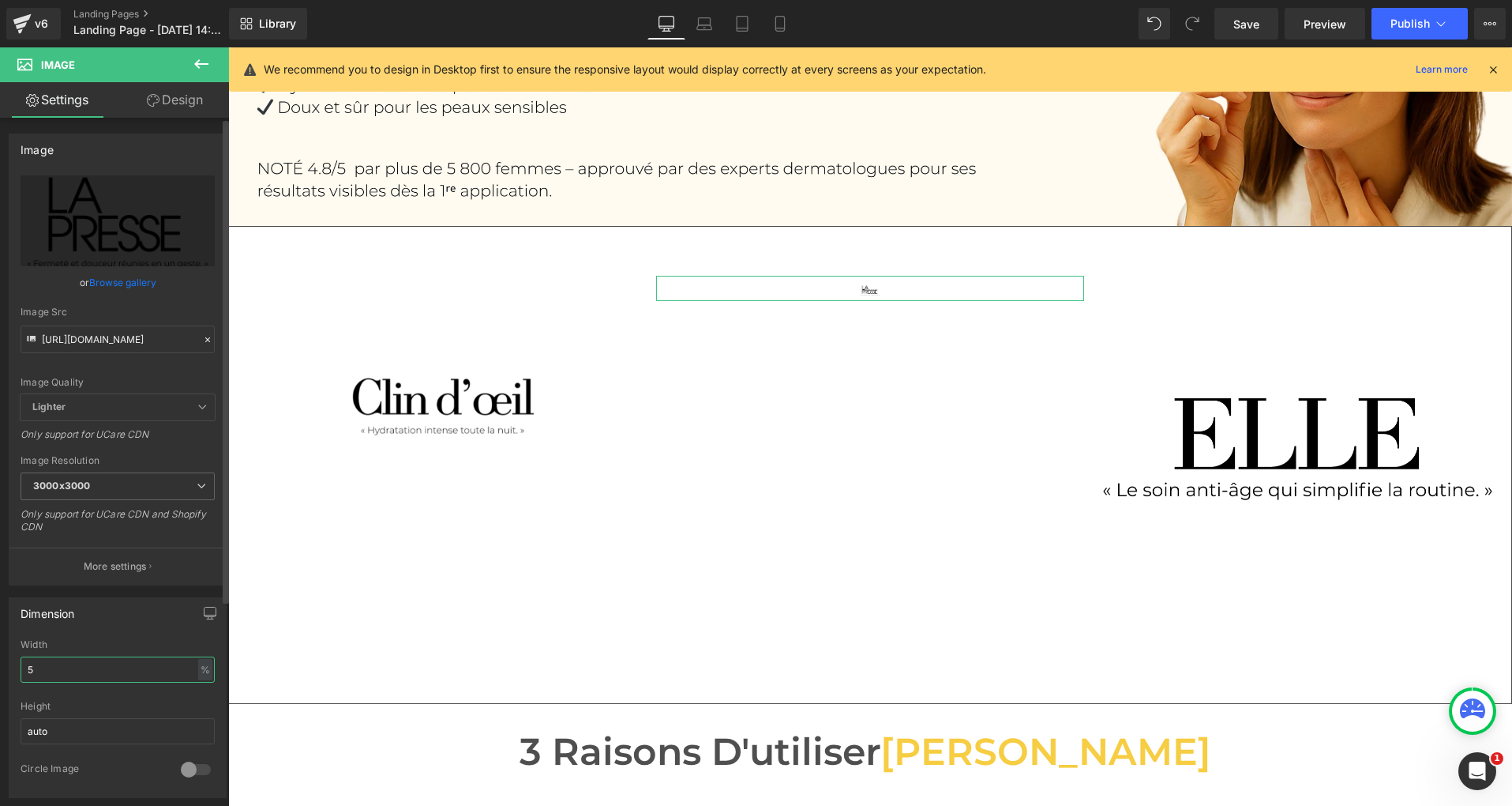
type input "50"
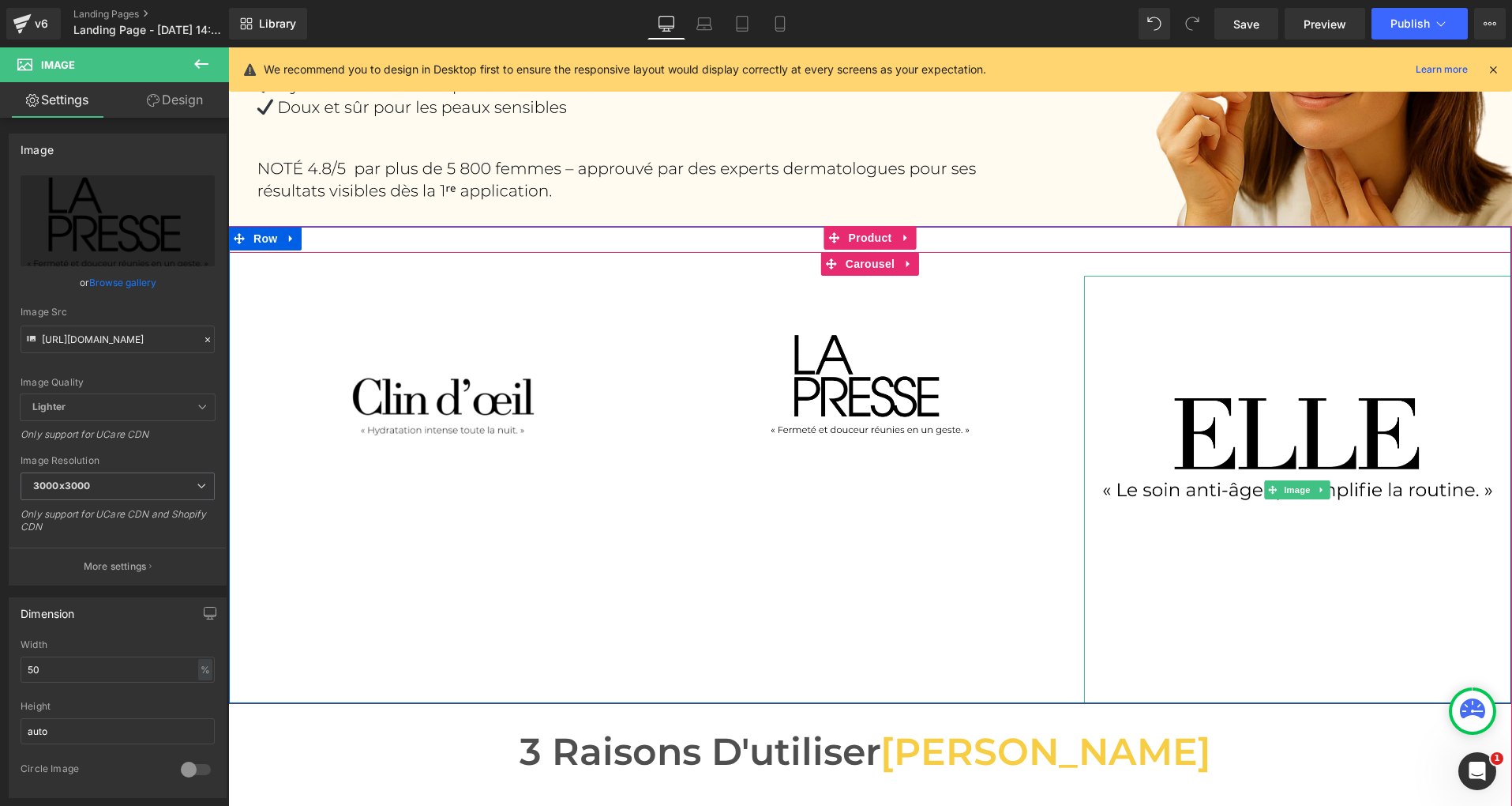
click at [1311, 442] on img at bounding box center [1297, 489] width 427 height 427
click at [1284, 443] on img at bounding box center [1297, 489] width 427 height 427
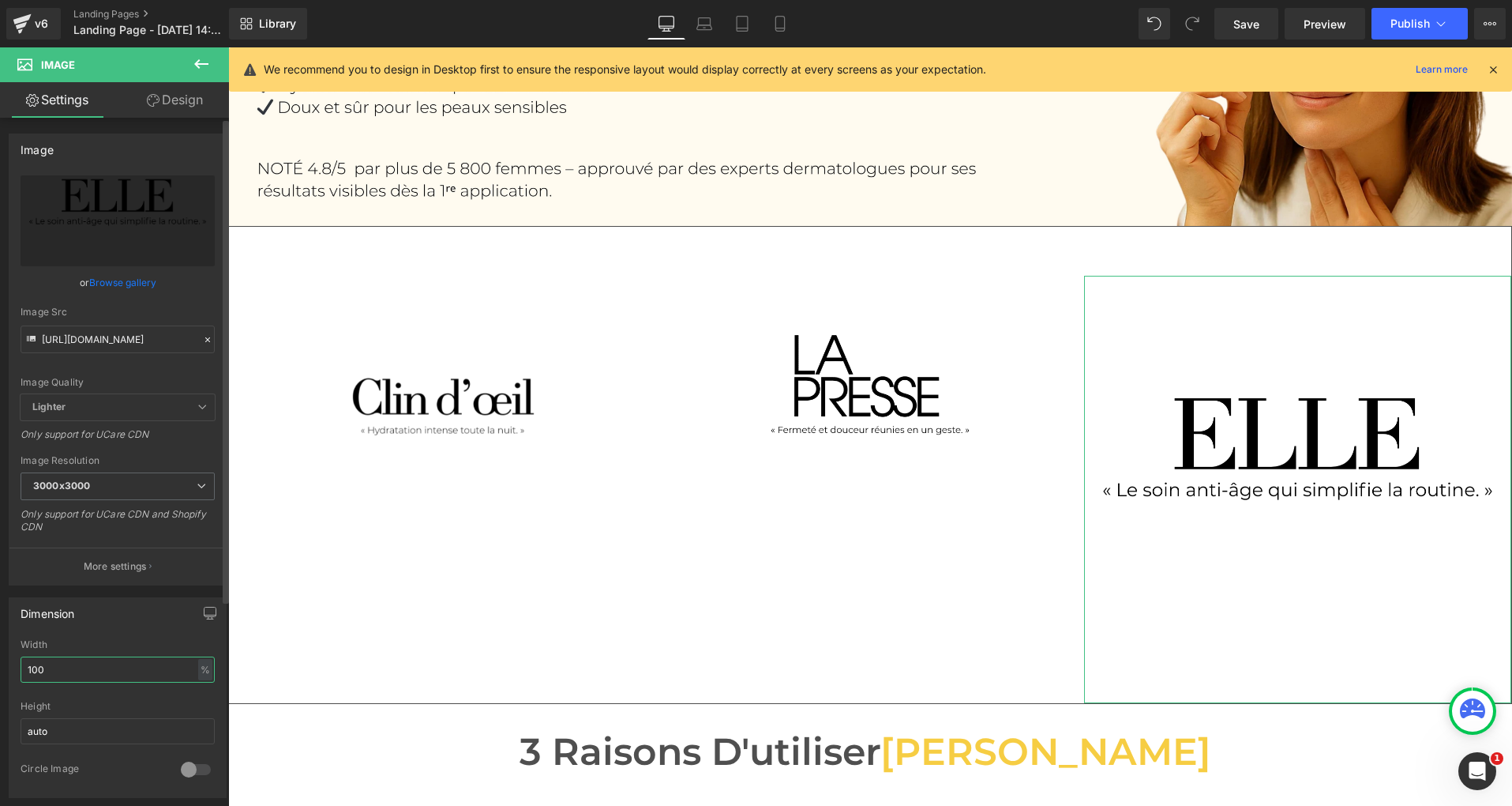
click at [67, 669] on input "100" at bounding box center [118, 669] width 195 height 26
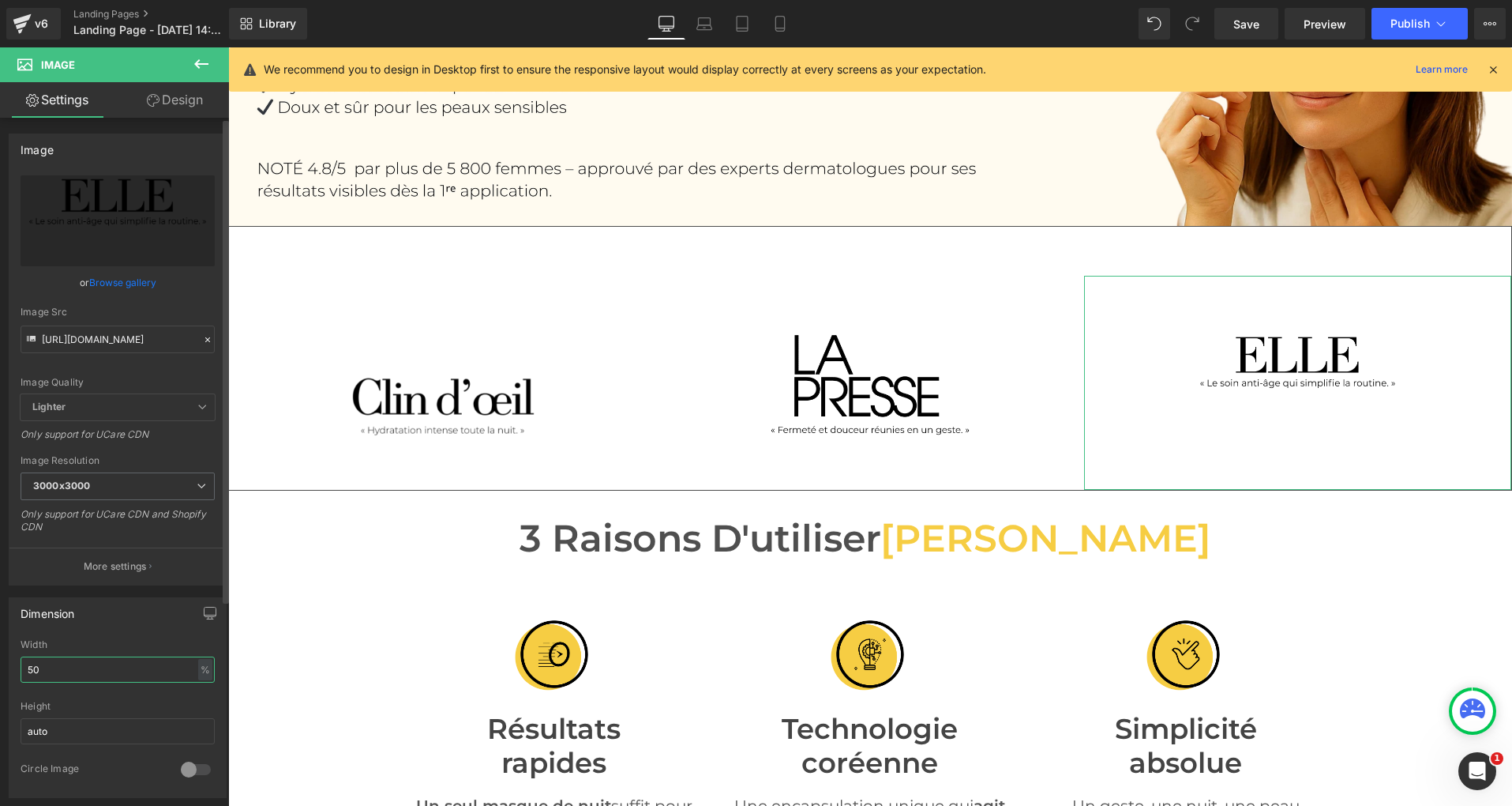
type input "50"
click at [1249, 31] on link "Save" at bounding box center [1246, 23] width 64 height 31
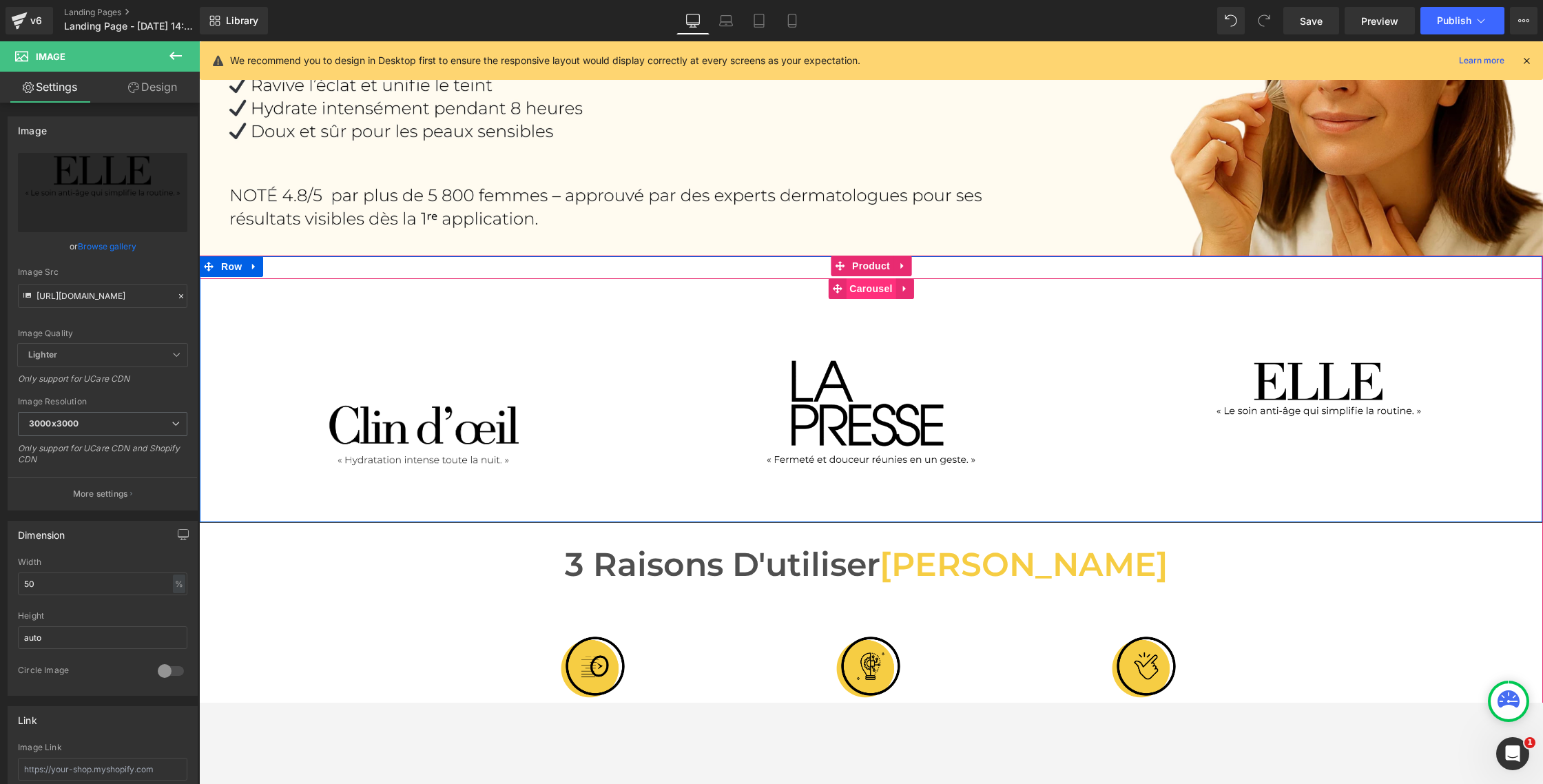
click at [861, 291] on span "Carousel" at bounding box center [871, 288] width 49 height 20
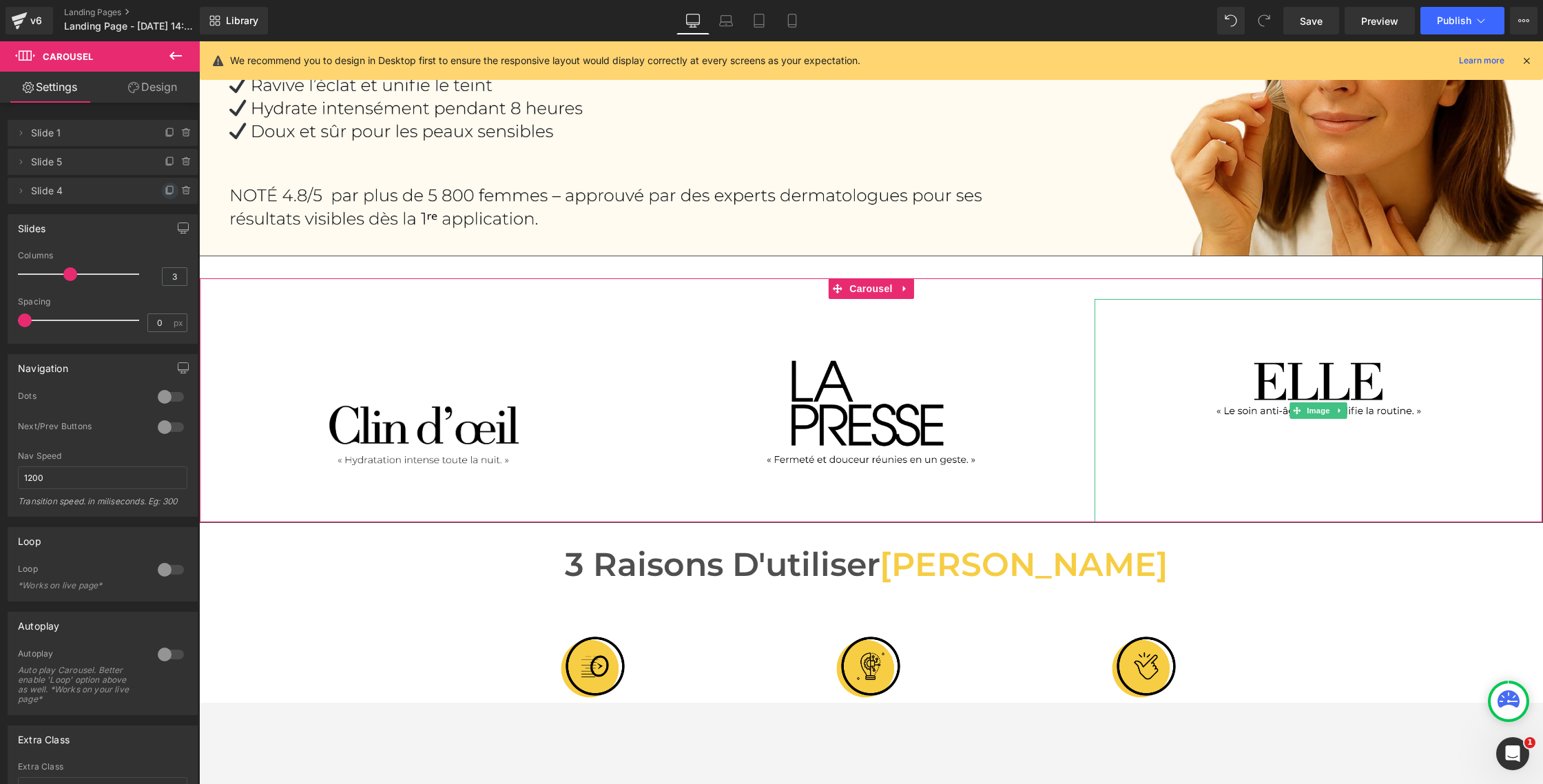
click at [165, 192] on icon at bounding box center [170, 190] width 11 height 11
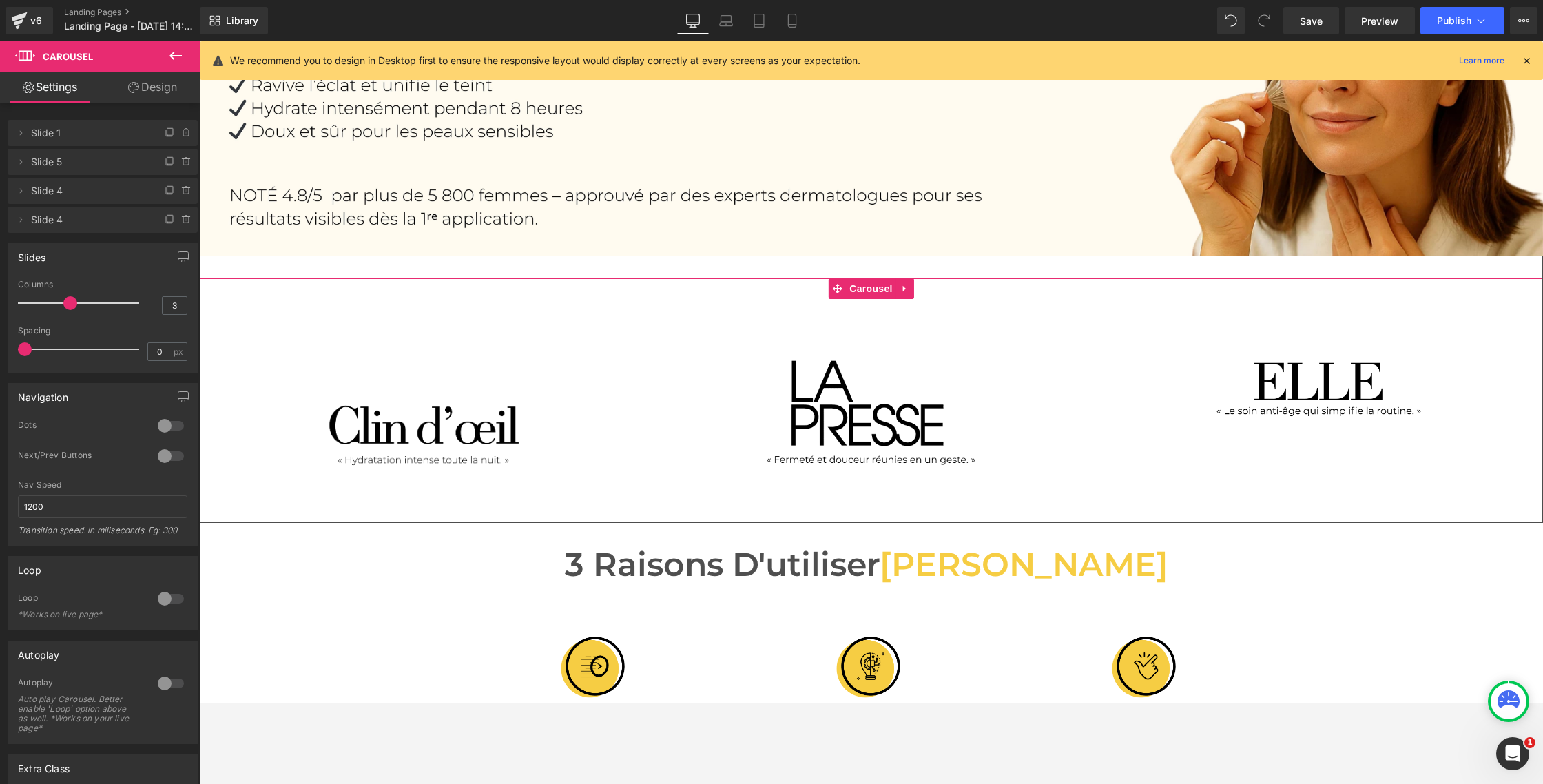
type input "4"
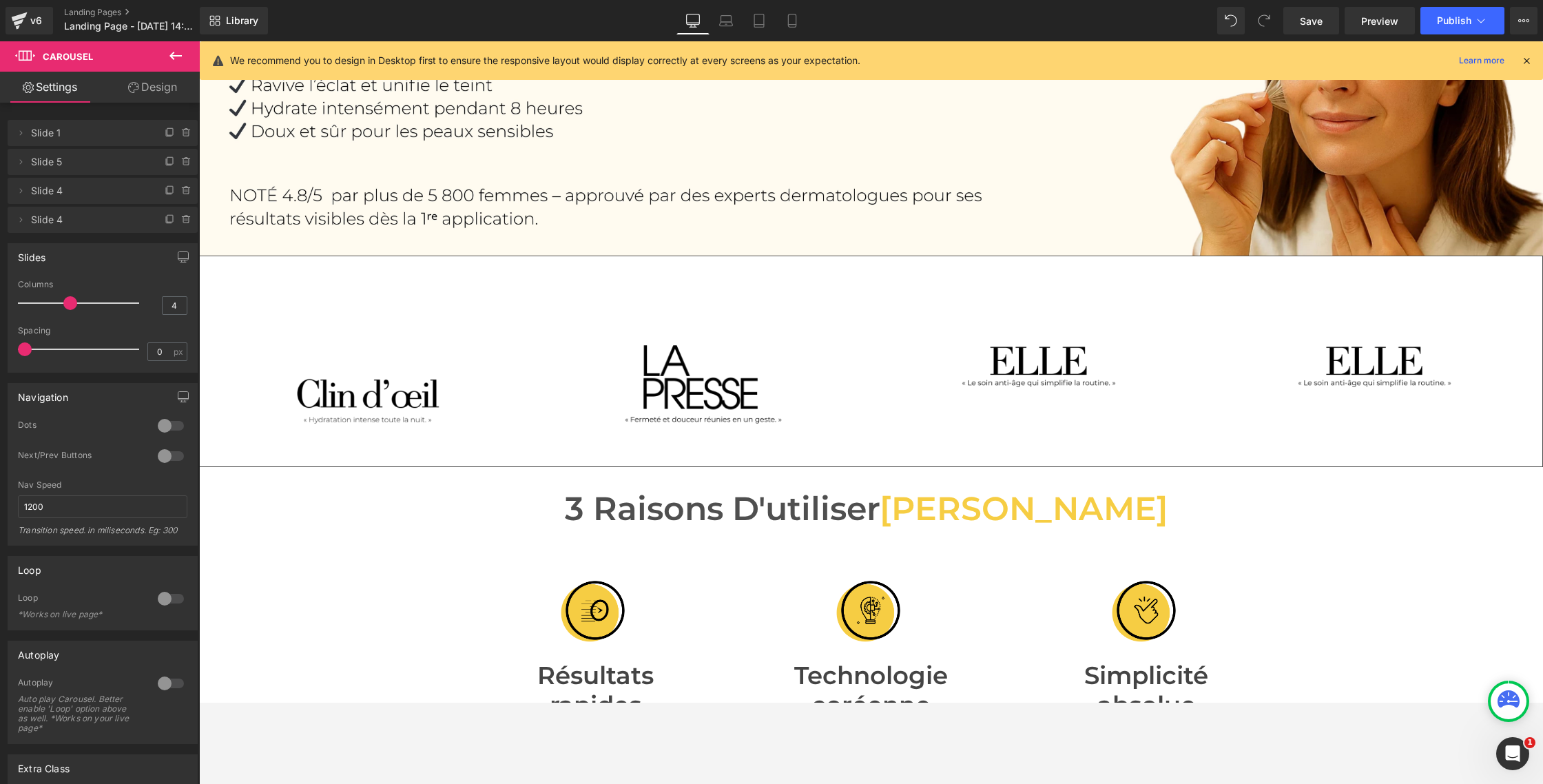
drag, startPoint x: 71, startPoint y: 305, endPoint x: 85, endPoint y: 304, distance: 14.0
click at [77, 304] on span at bounding box center [70, 303] width 14 height 14
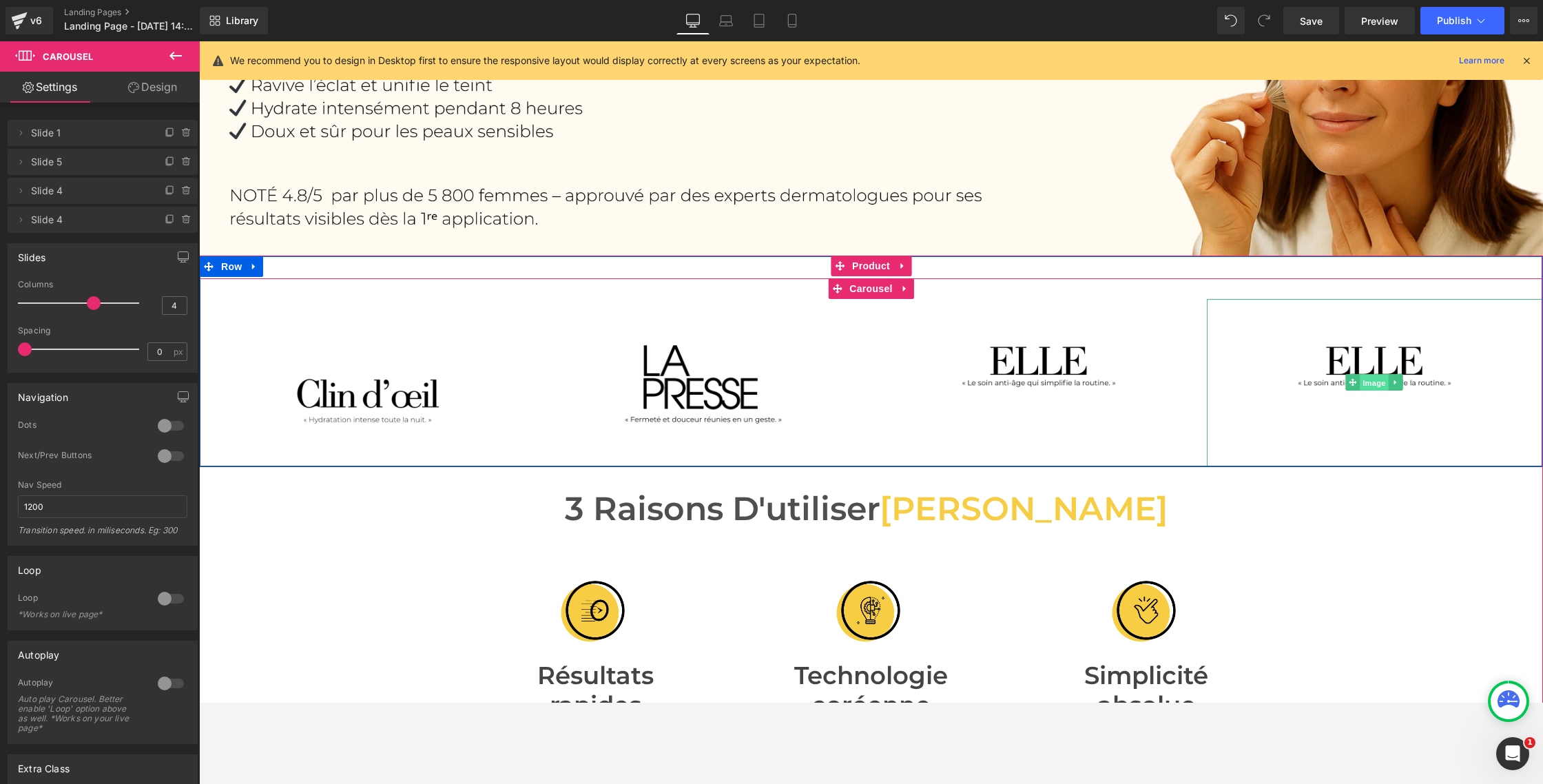
click at [1318, 383] on span "Image" at bounding box center [1375, 383] width 29 height 16
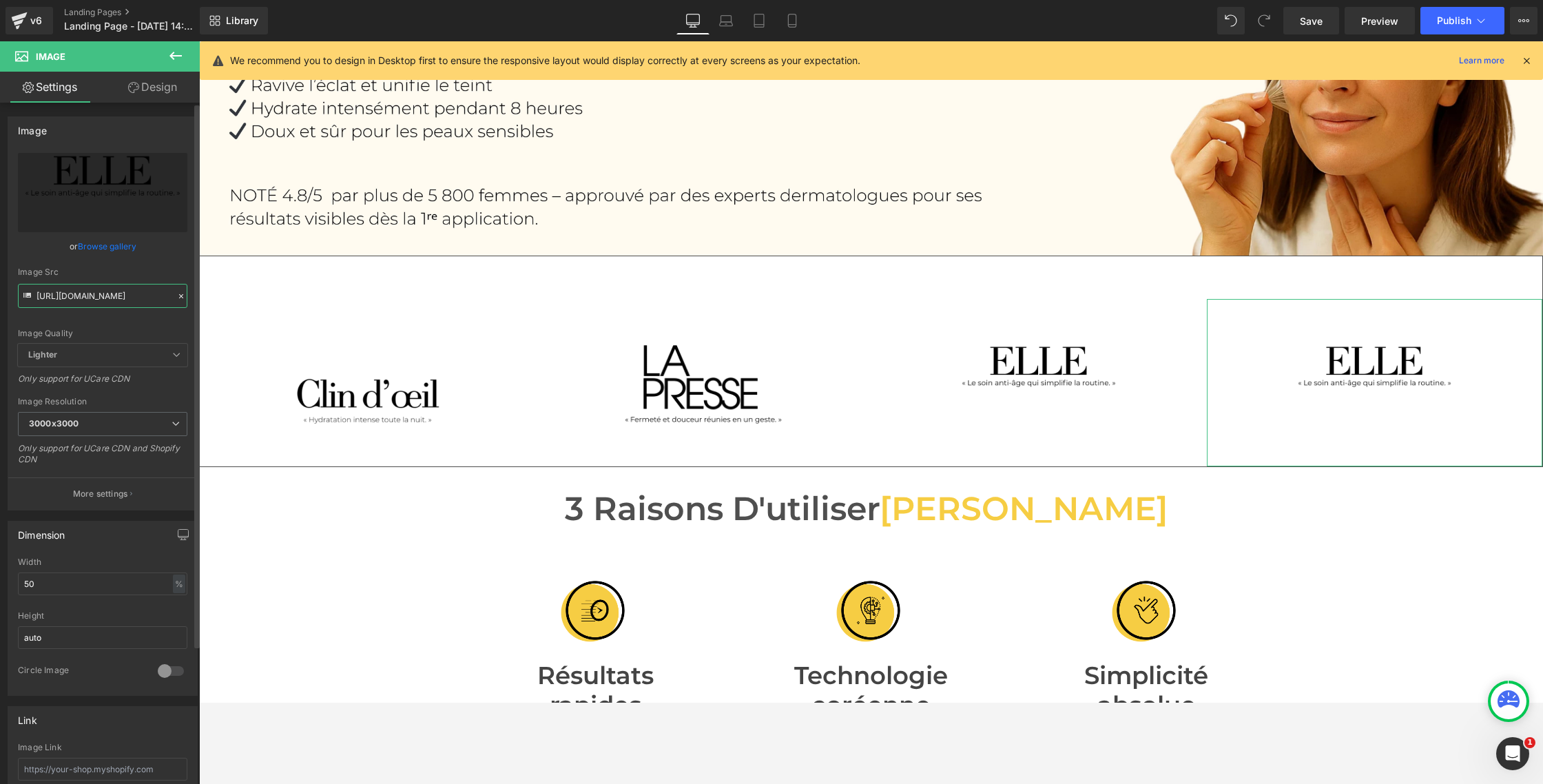
click at [84, 300] on input "[URL][DOMAIN_NAME]" at bounding box center [103, 295] width 170 height 24
paste input "97_3.png?v=175870952"
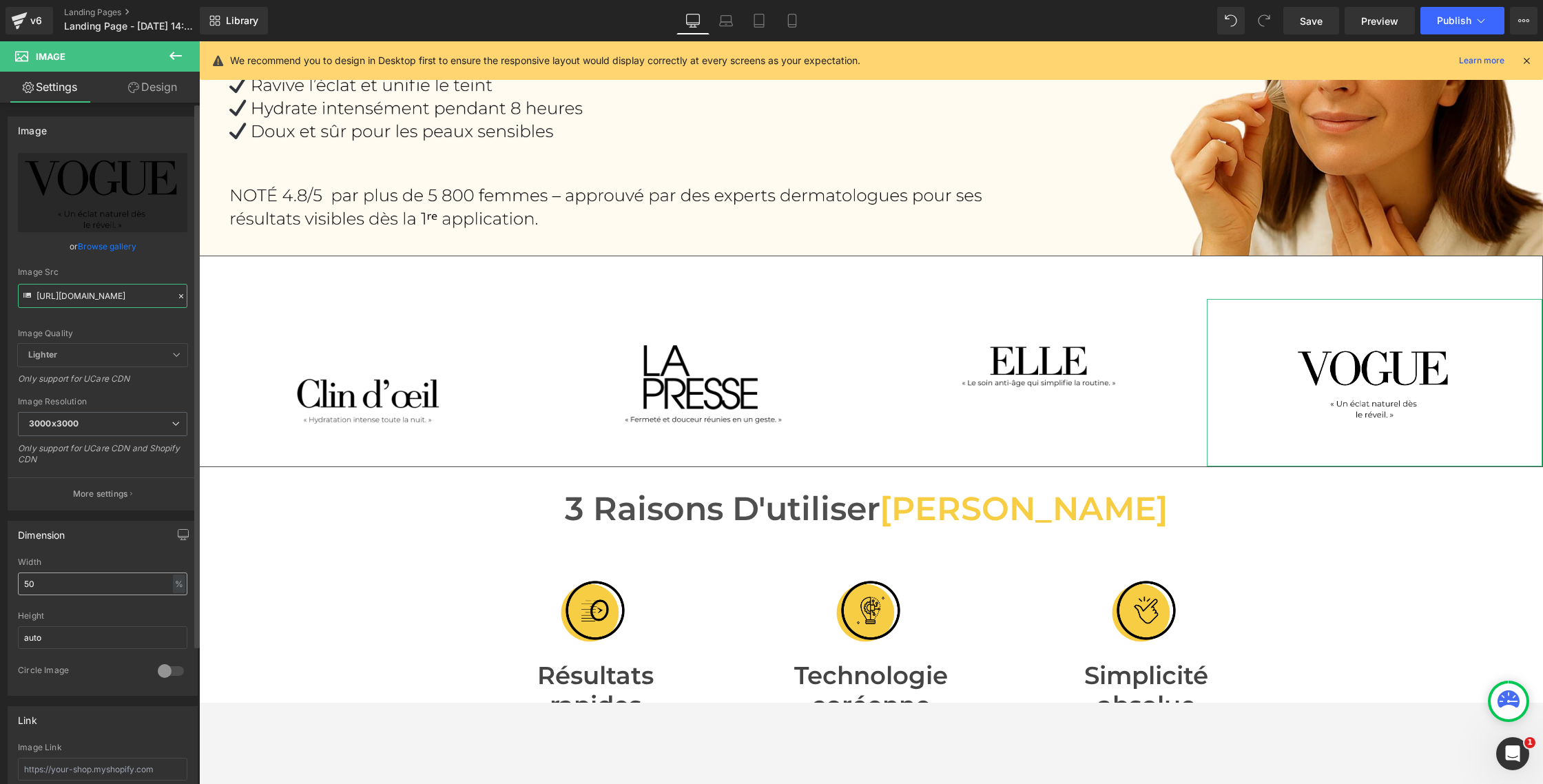
type input "[URL][DOMAIN_NAME]"
click at [49, 575] on input "50" at bounding box center [103, 583] width 170 height 23
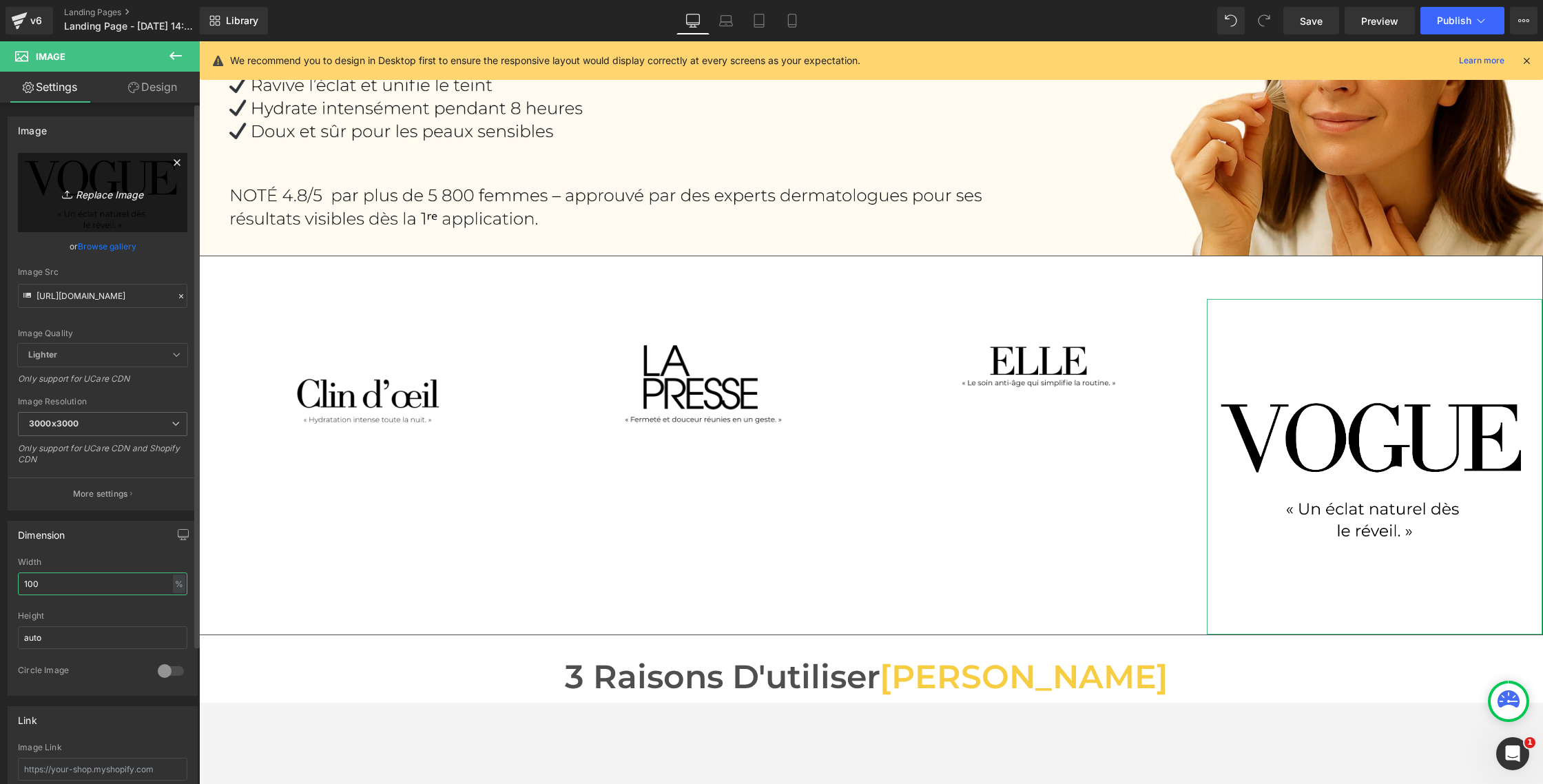
scroll to position [2, 0]
type input "100"
